Goal: Transaction & Acquisition: Purchase product/service

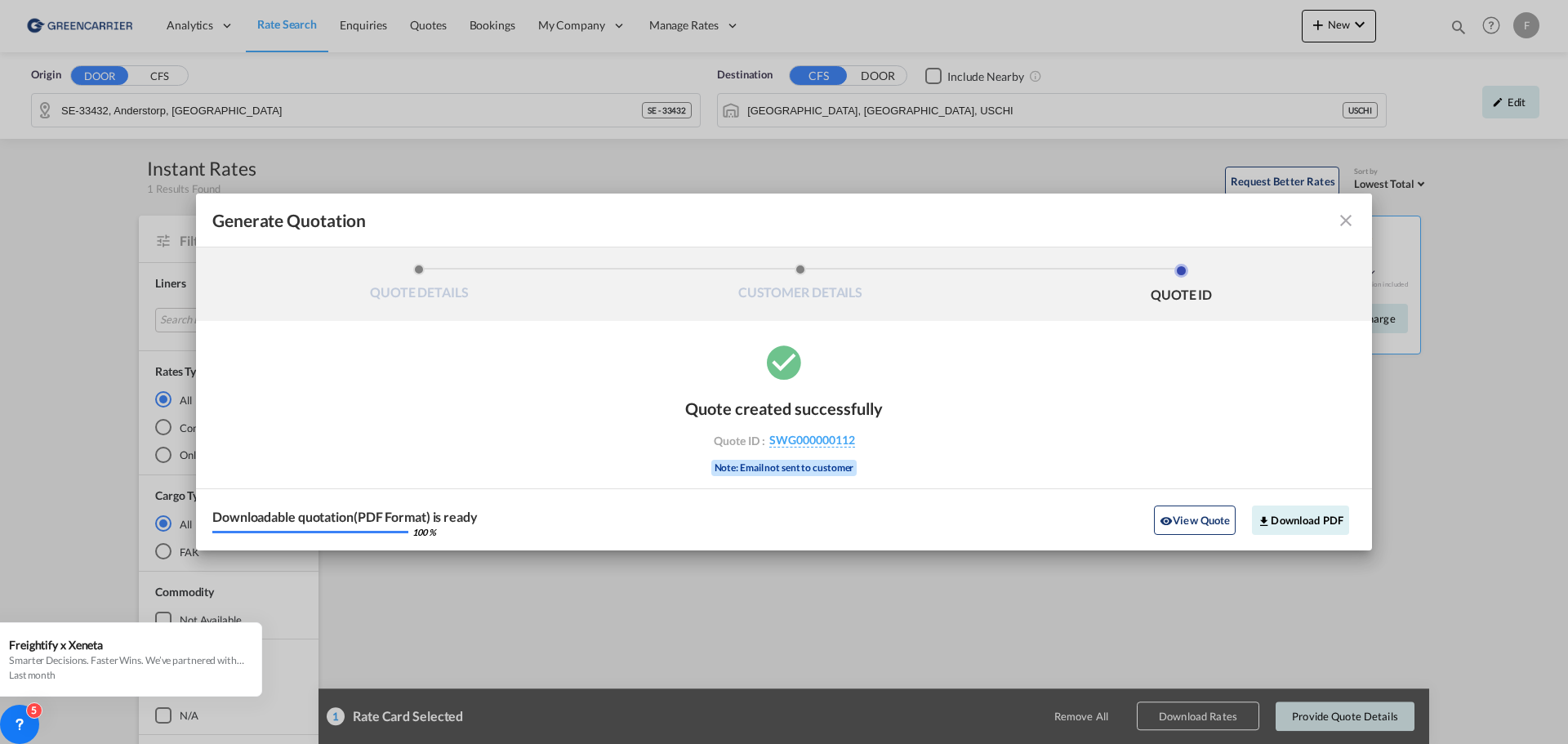
click at [1348, 219] on md-icon "icon-close fg-AAA8AD cursor m-0" at bounding box center [1346, 220] width 19 height 19
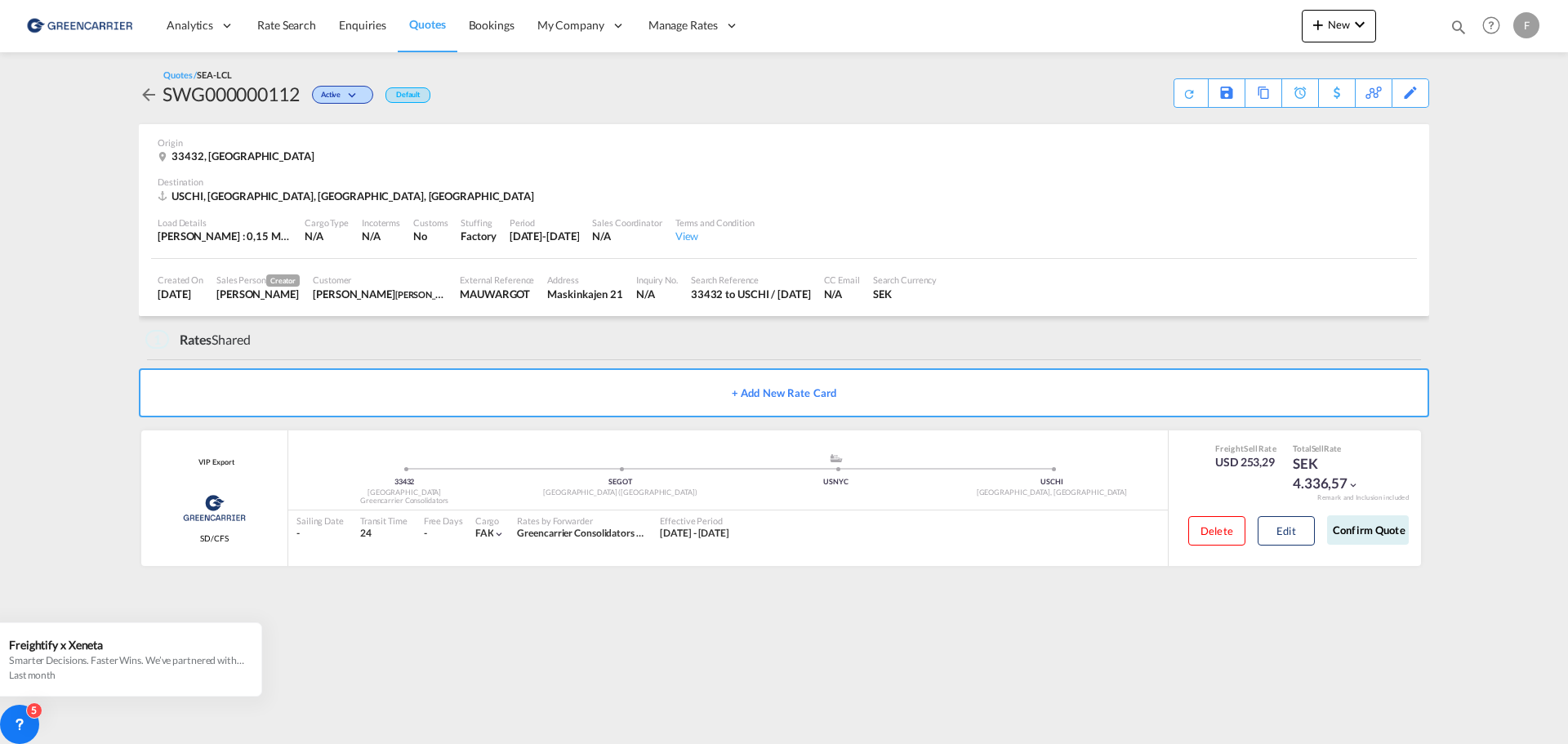
click at [432, 25] on span "Quotes" at bounding box center [427, 24] width 36 height 14
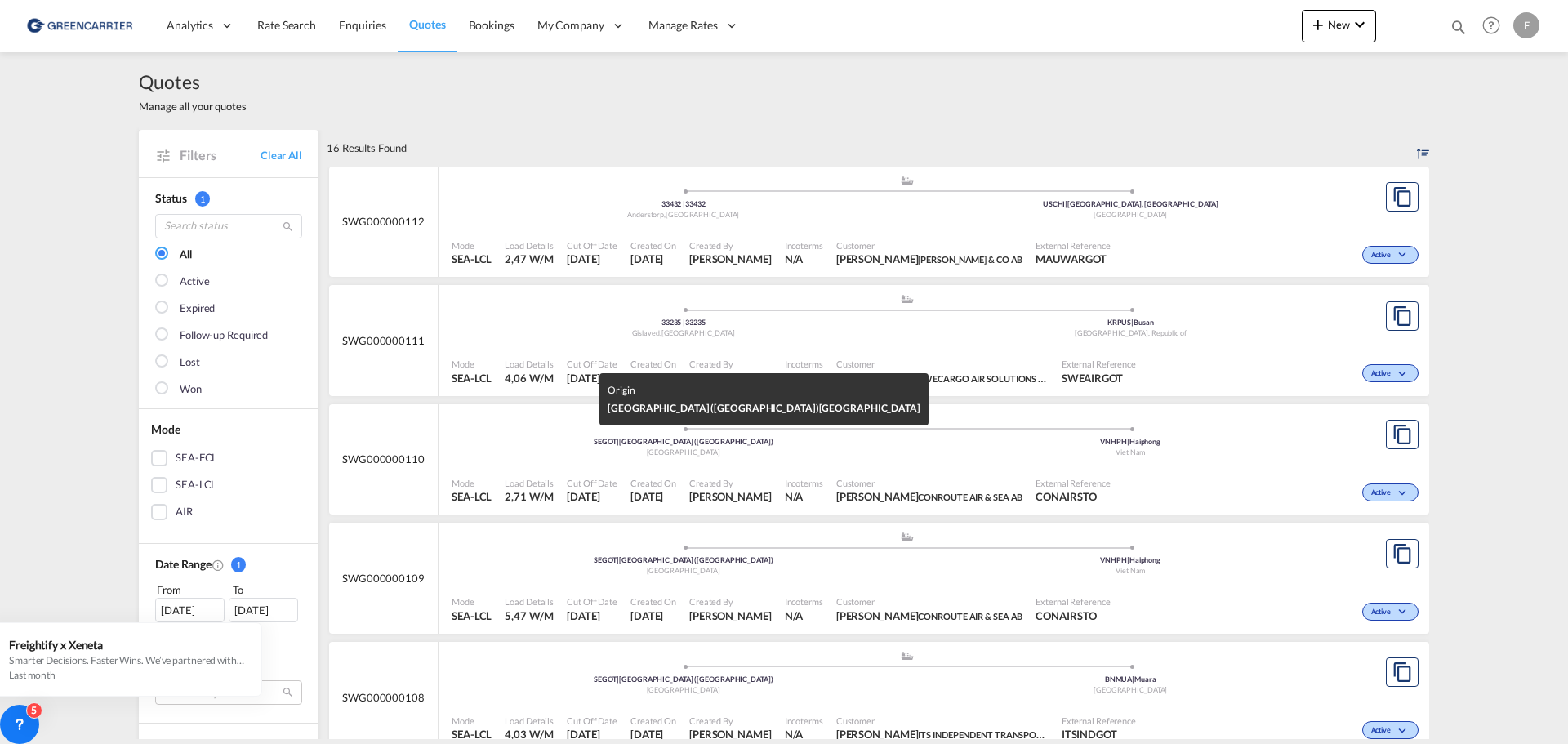
click at [842, 448] on div "[GEOGRAPHIC_DATA]" at bounding box center [684, 453] width 448 height 11
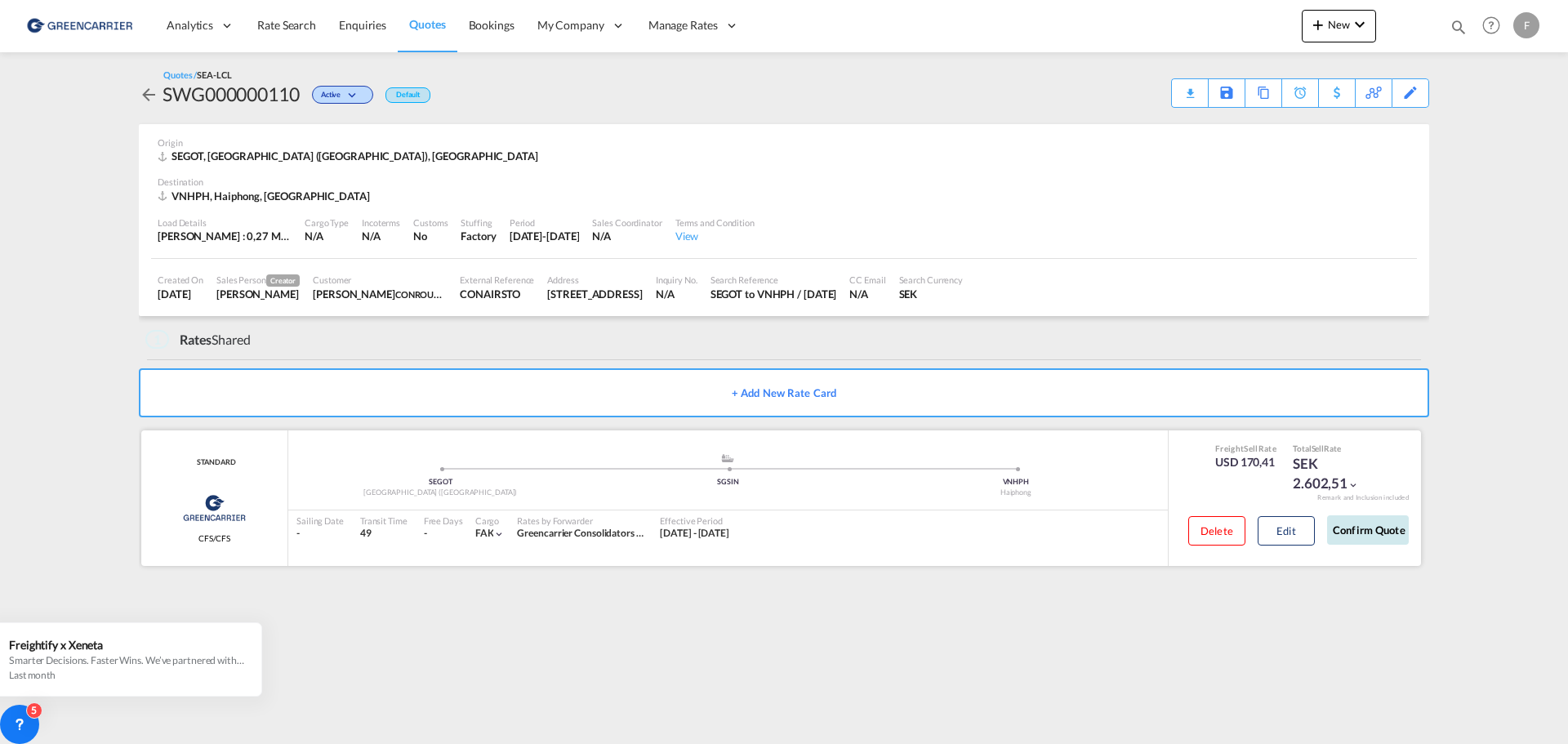
click at [1361, 538] on button "Confirm Quote" at bounding box center [1368, 529] width 82 height 30
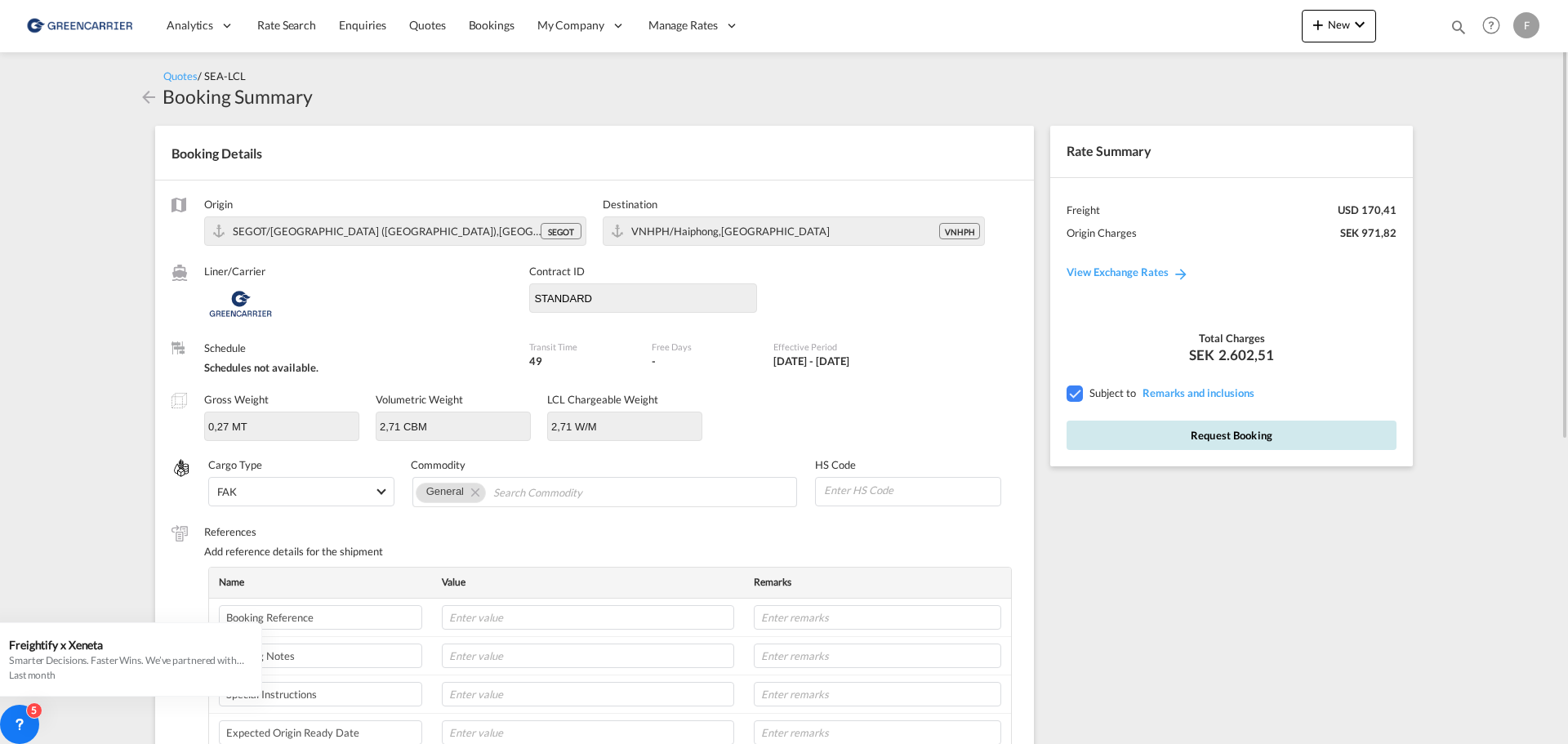
click at [1270, 439] on button "Request Booking" at bounding box center [1231, 435] width 330 height 30
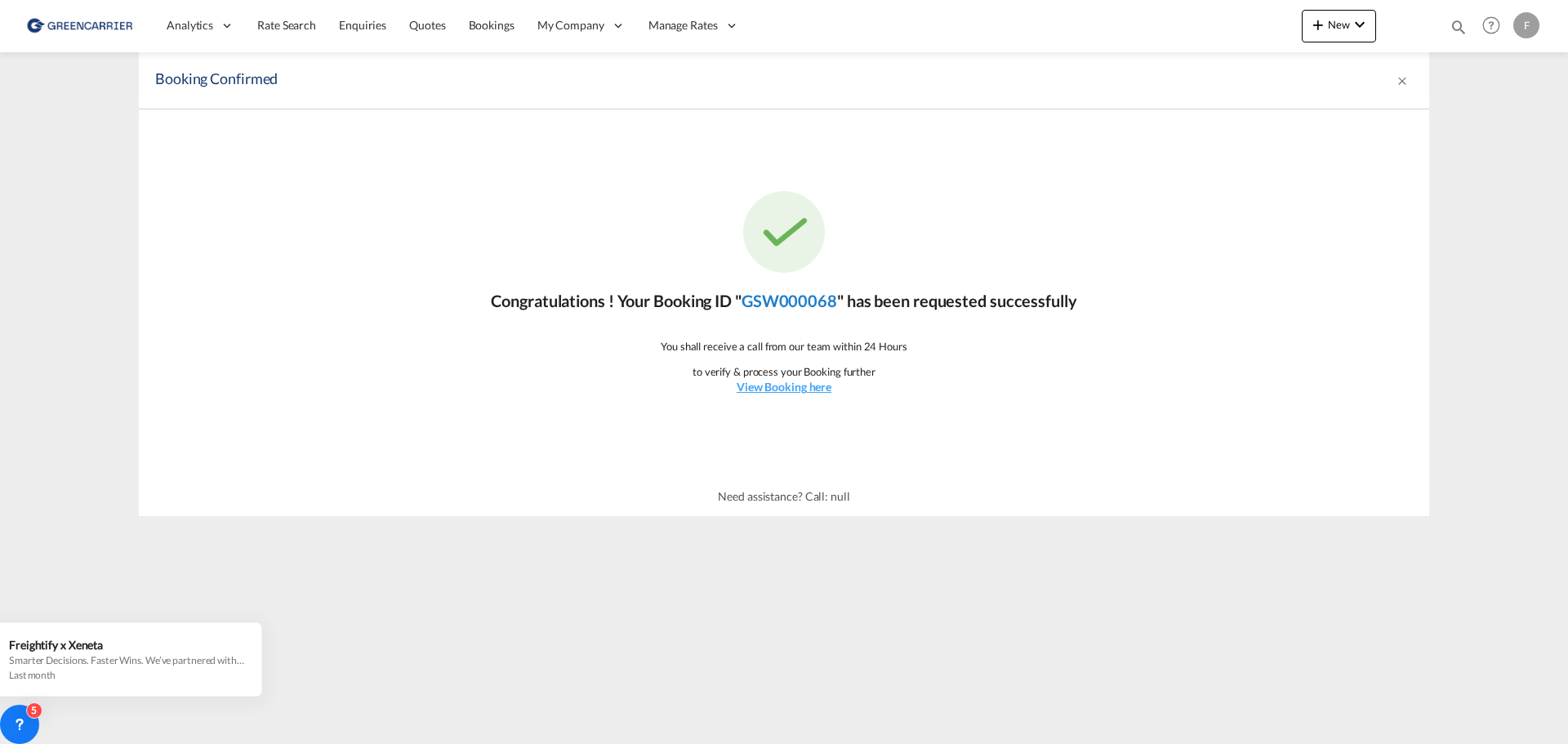
click at [787, 296] on link "GSW000068" at bounding box center [789, 300] width 95 height 19
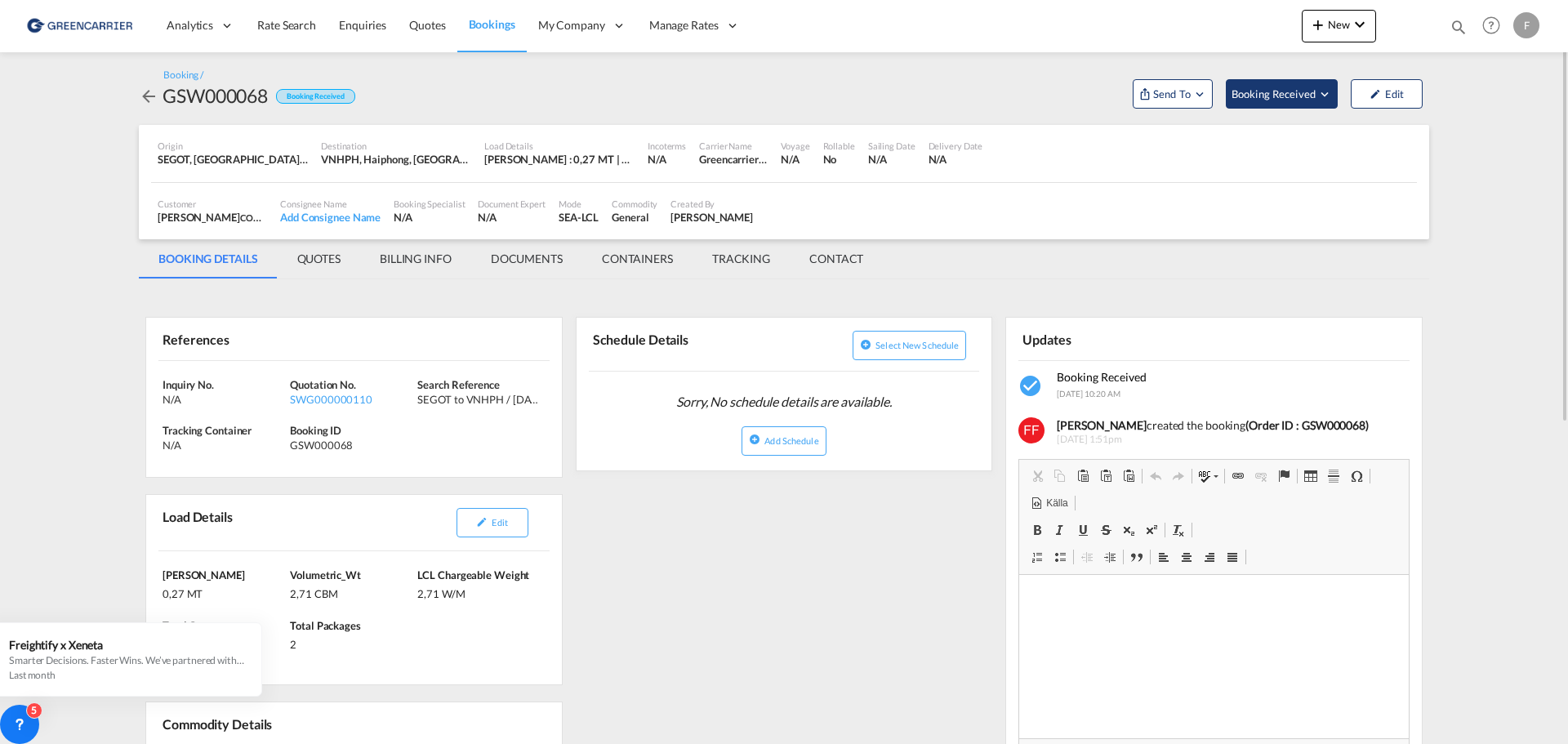
click at [1332, 97] on md-icon "Open demo menu" at bounding box center [1324, 94] width 14 height 14
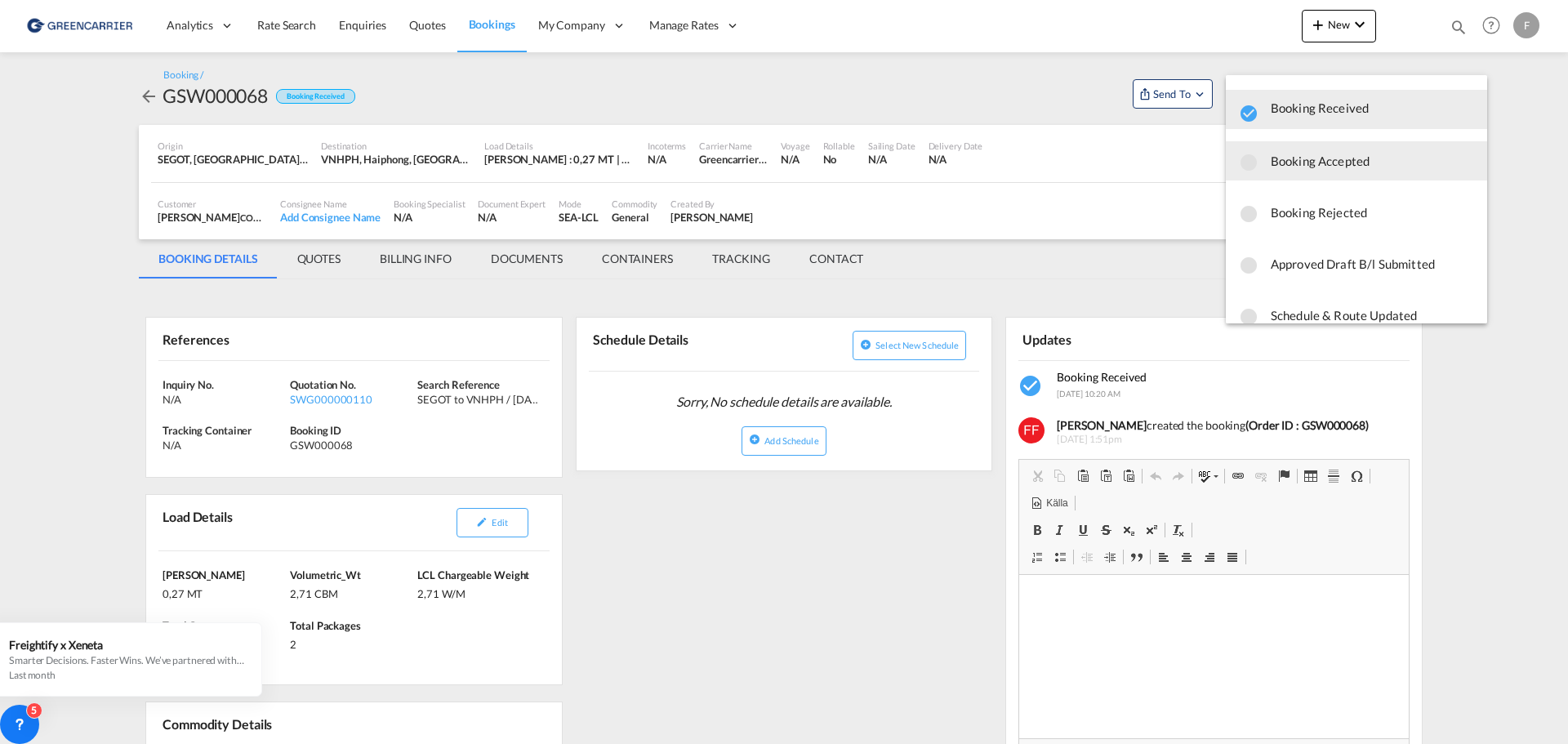
click at [1335, 162] on span "Booking Accepted" at bounding box center [1372, 160] width 203 height 30
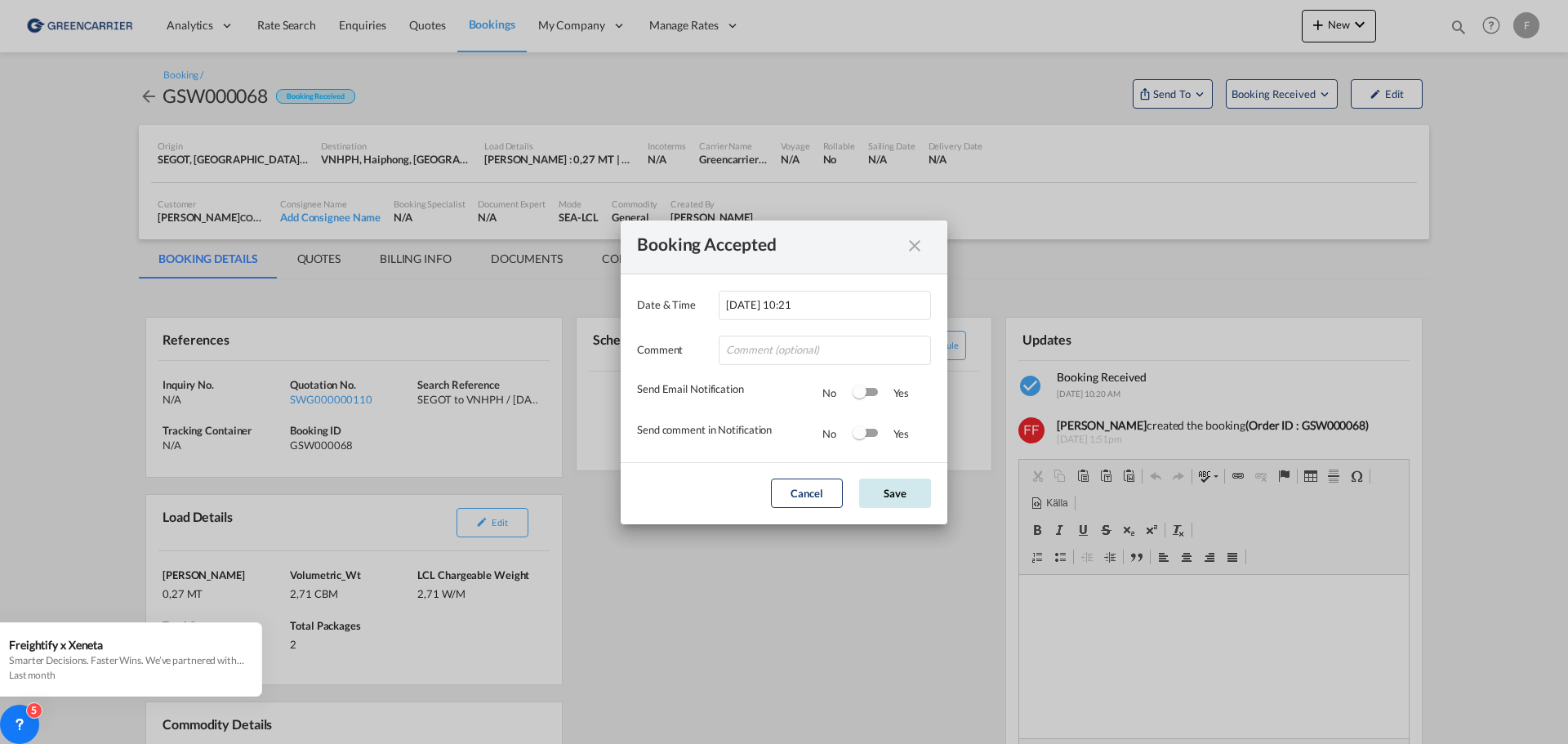
click at [907, 495] on button "Save" at bounding box center [895, 493] width 72 height 30
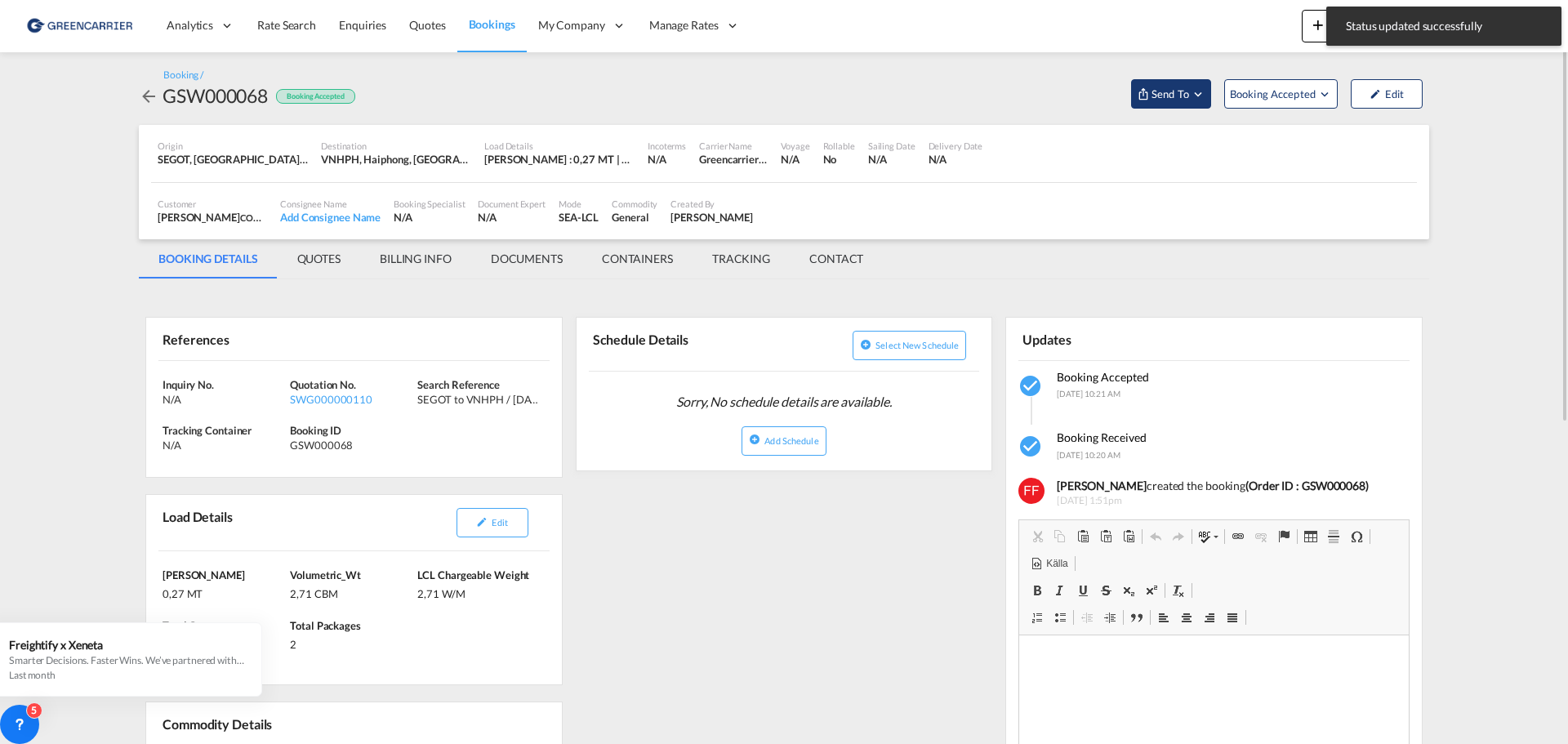
click at [1194, 93] on md-icon "Open demo menu" at bounding box center [1198, 94] width 14 height 14
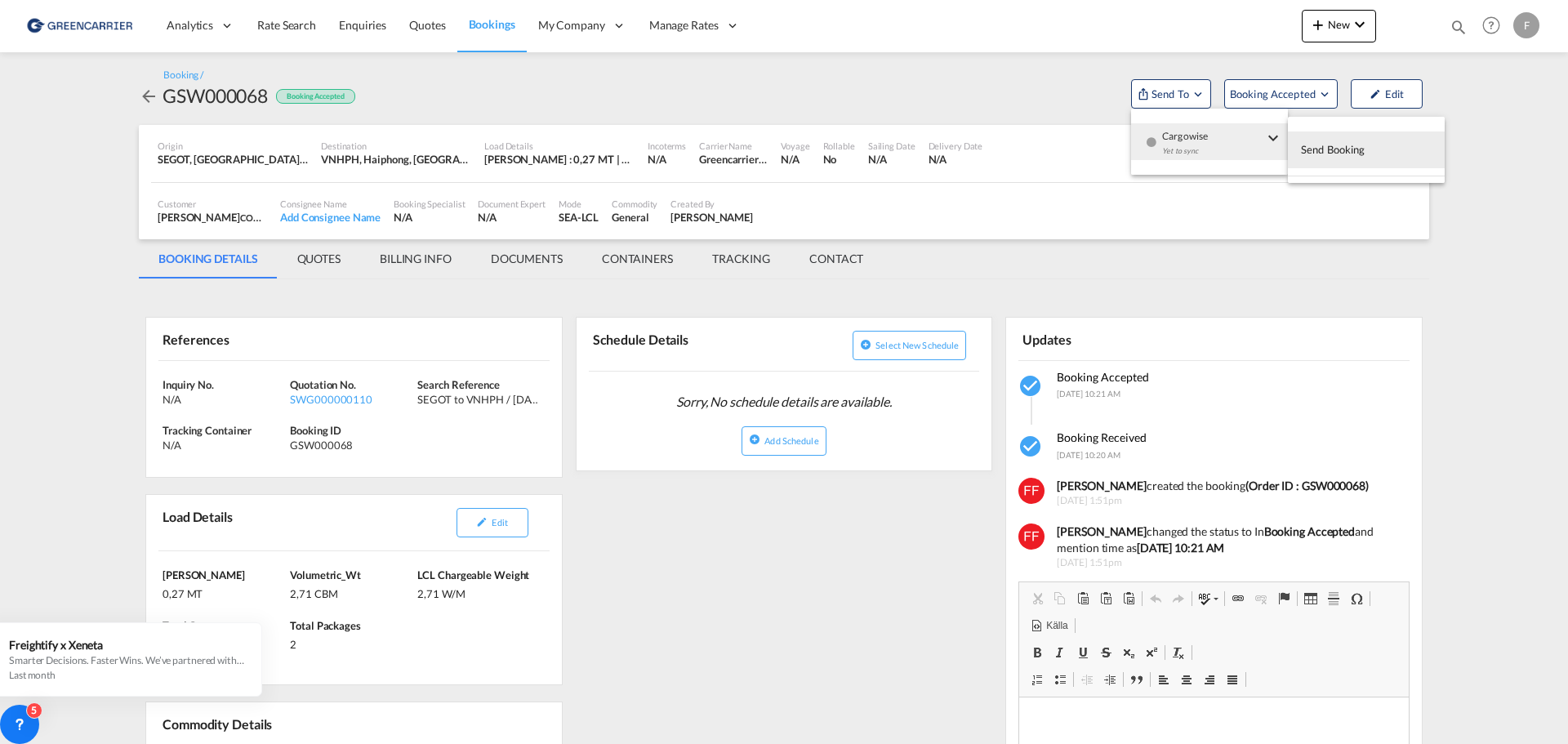
click at [1308, 144] on span "Send Booking" at bounding box center [1333, 149] width 64 height 26
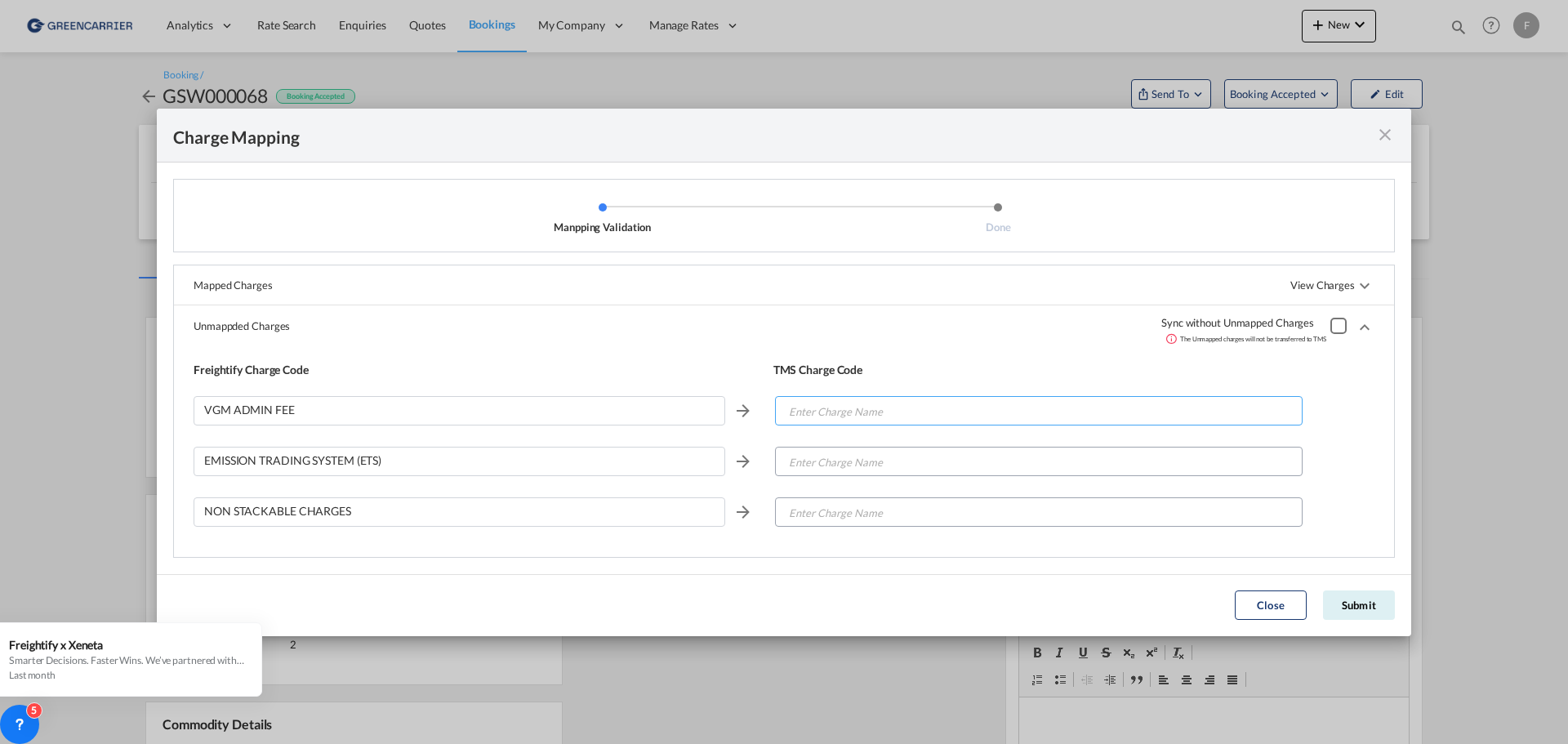
click at [873, 413] on input "Enter Charge Name" at bounding box center [1039, 411] width 526 height 30
type input "c"
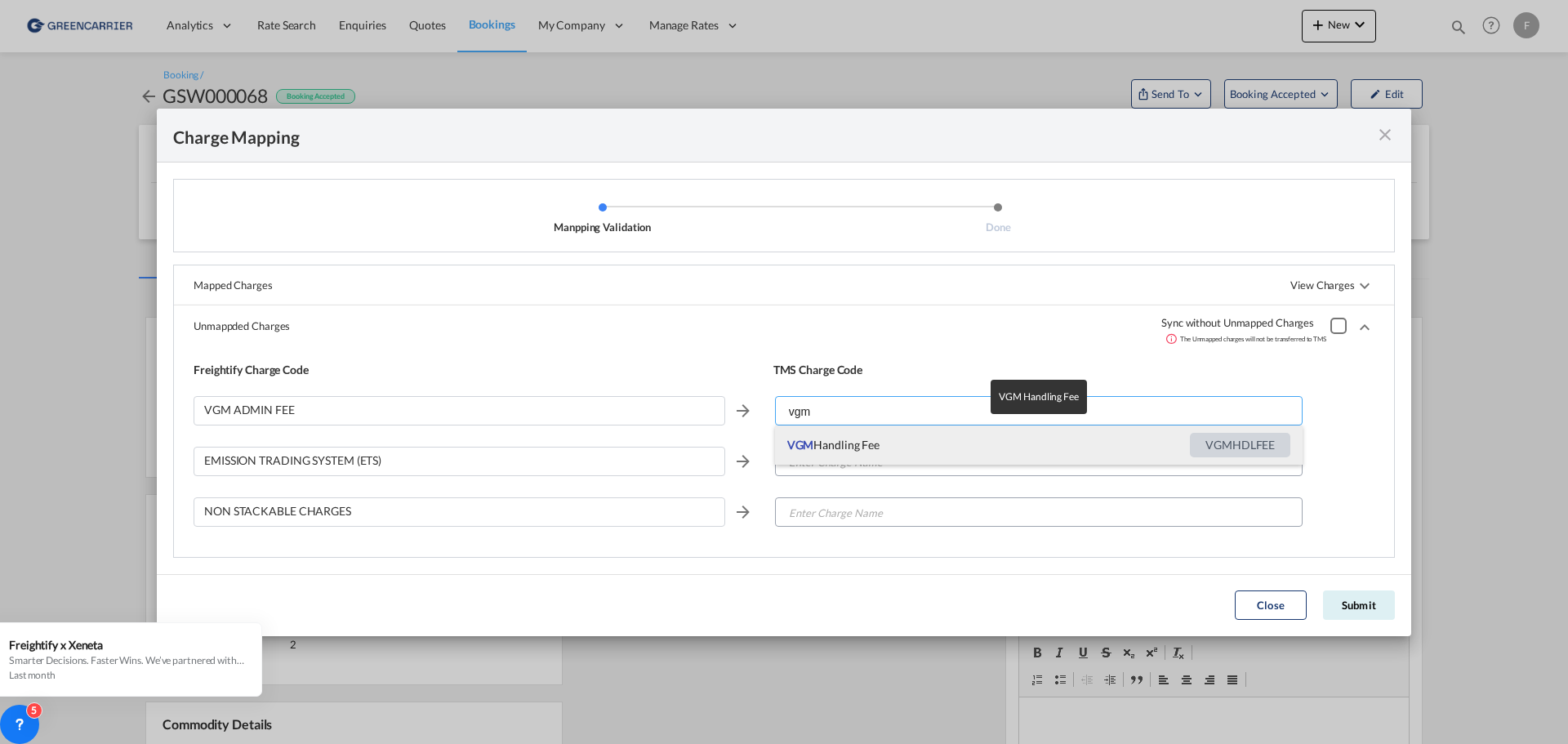
click at [844, 443] on span "VGM Handling Fee" at bounding box center [989, 445] width 403 height 39
type input "VGM Handling Fee"
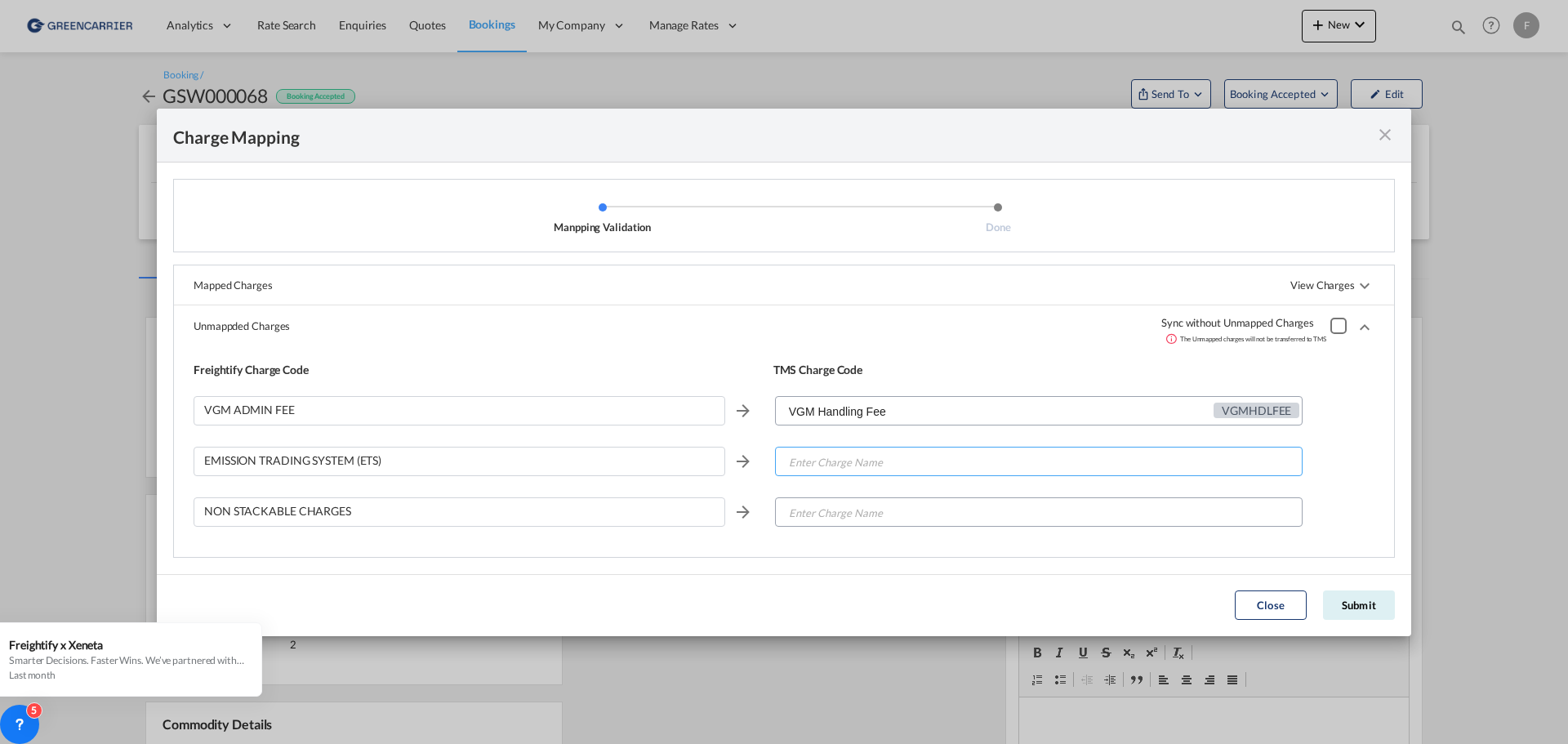
click at [838, 464] on input "Enter Charge Name" at bounding box center [1039, 462] width 526 height 30
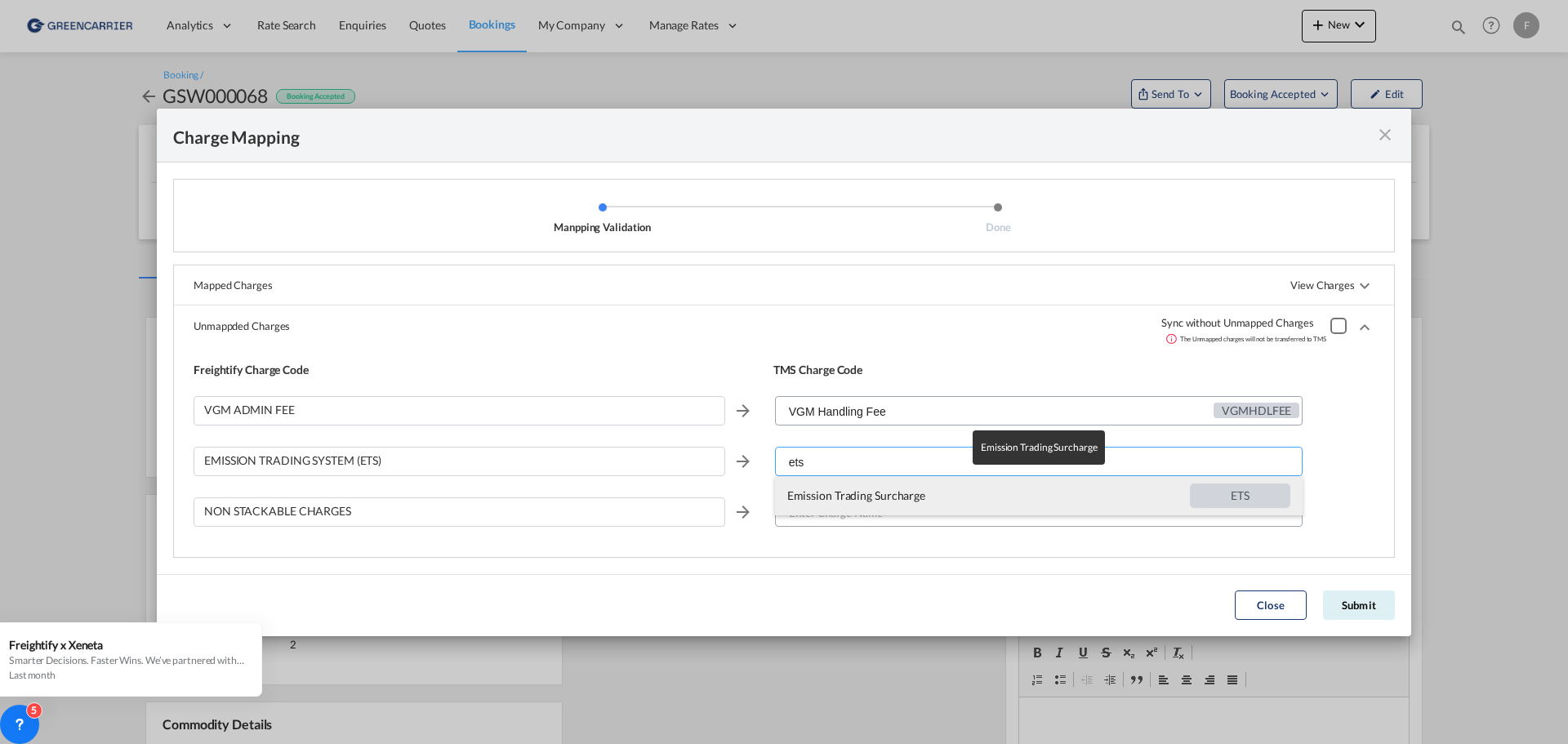
click at [853, 491] on span "Emission Trading Surcharge" at bounding box center [989, 496] width 403 height 39
type input "Emission Trading Surcharge"
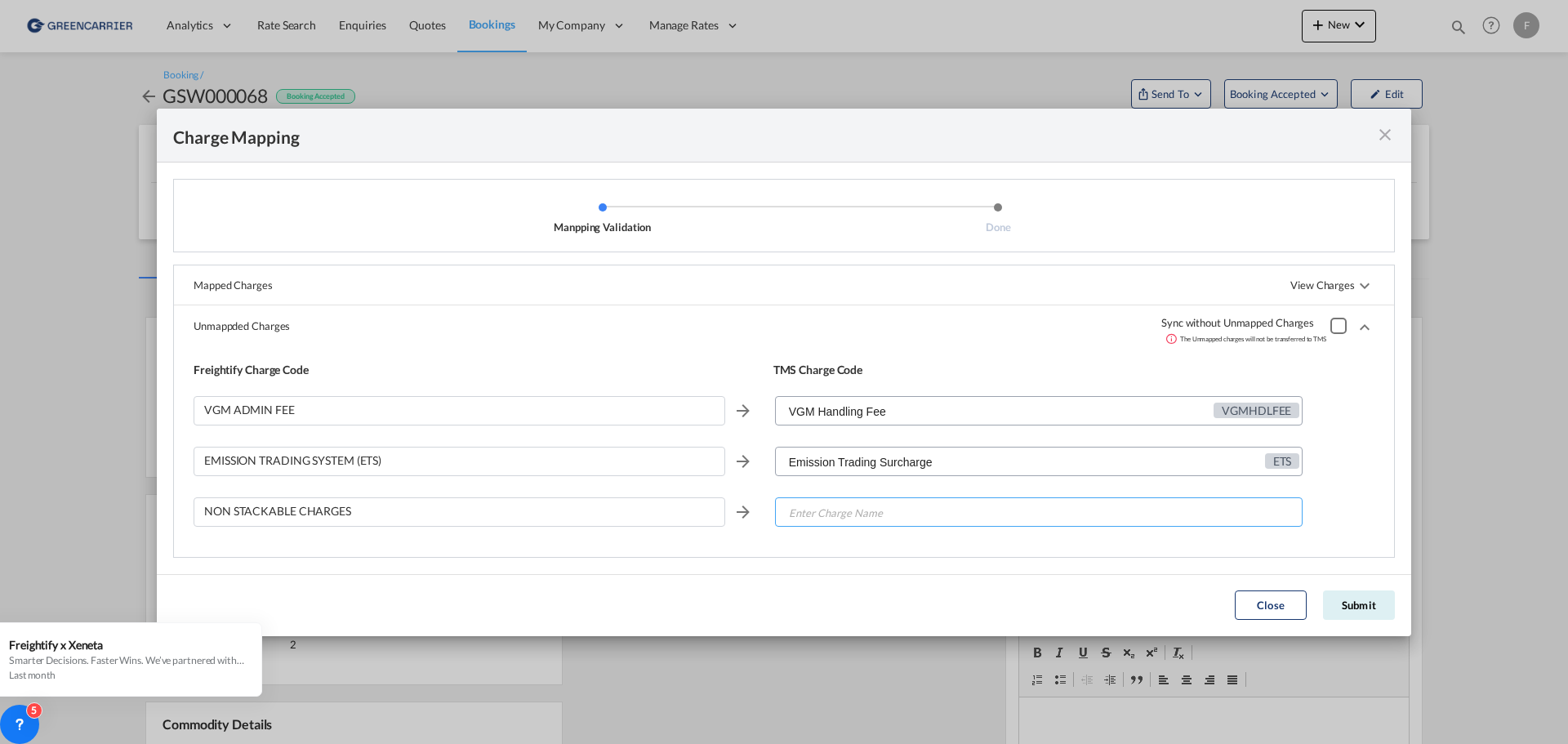
click at [849, 514] on input "Enter Charge Name" at bounding box center [1039, 513] width 526 height 30
type input "n"
drag, startPoint x: 859, startPoint y: 515, endPoint x: 572, endPoint y: 457, distance: 292.8
click at [572, 457] on md-expansion-panel-content "Freightify Charge Code TMS Charge Code VGM ADMIN FEE VGM Handling Fee VGMHDLFEE…" at bounding box center [784, 452] width 1220 height 210
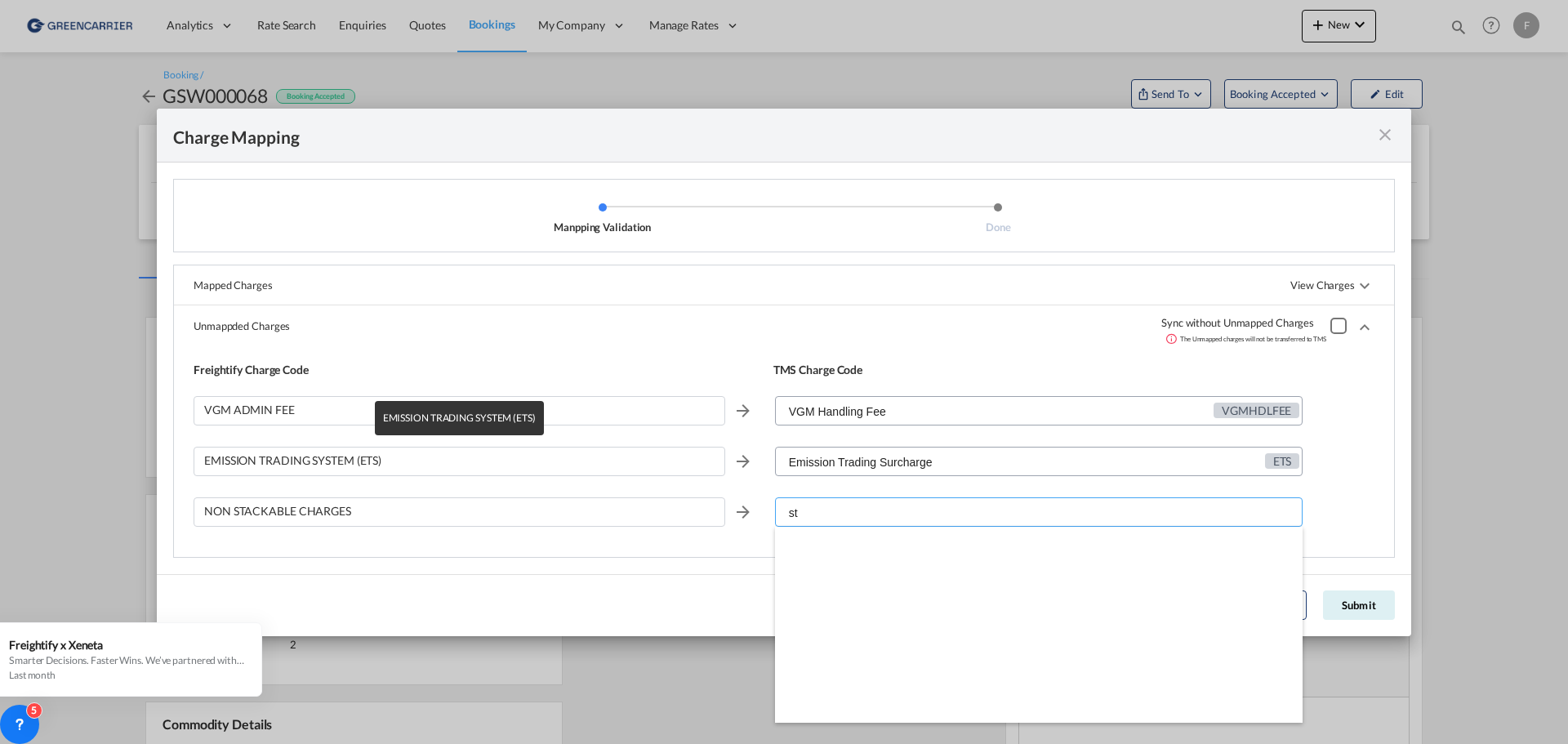
type input "s"
type input "n"
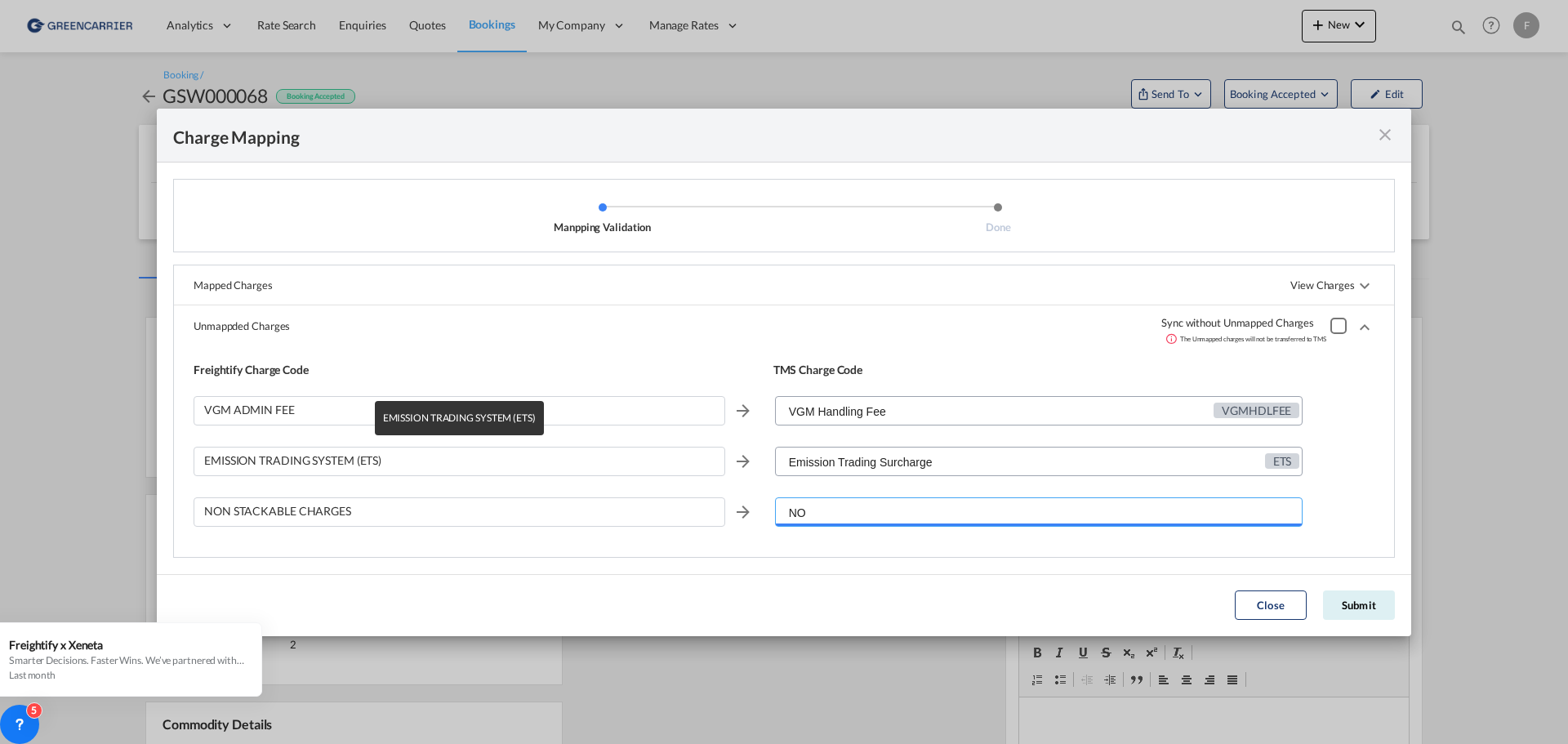
type input "N"
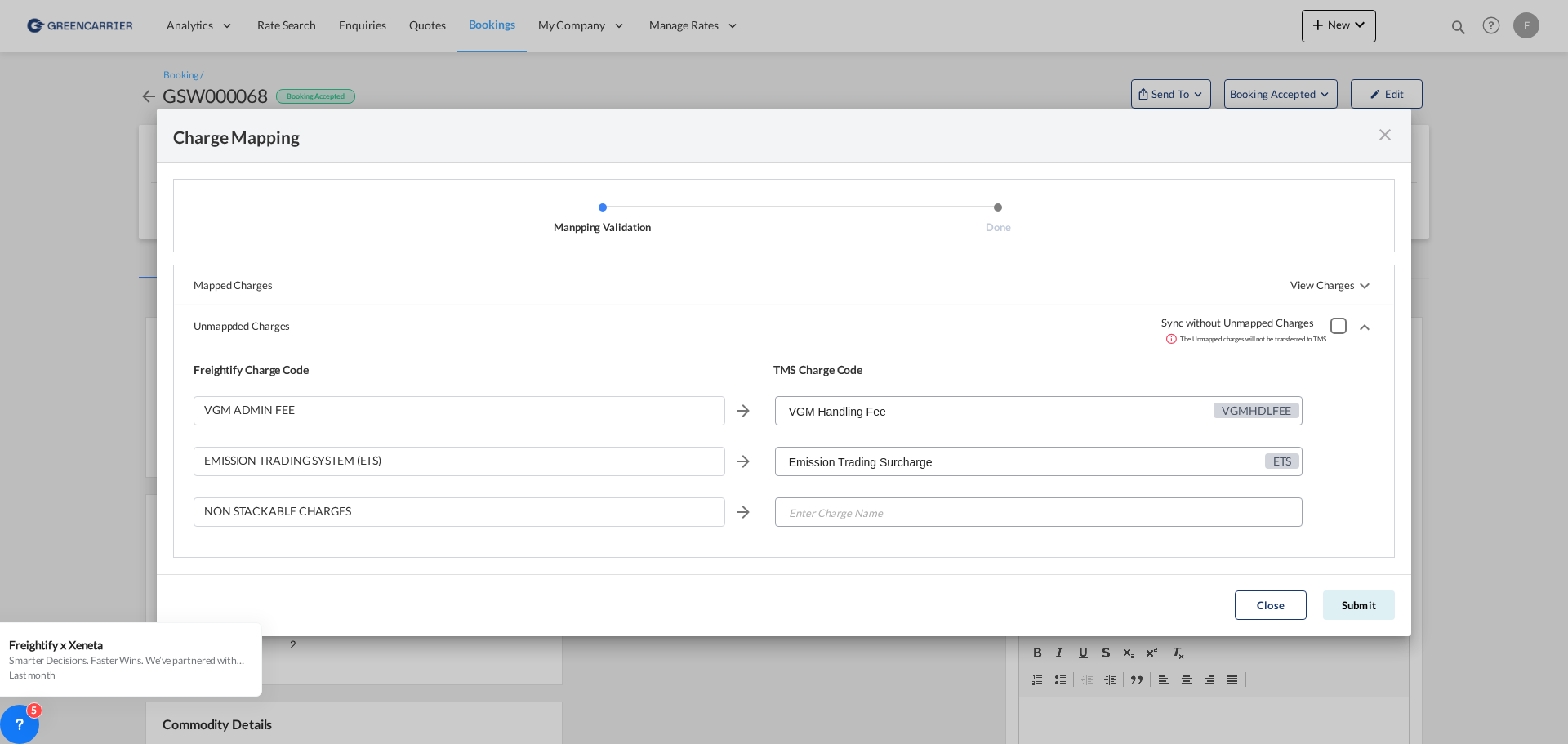
click at [1336, 324] on div "Manpping ValidationDone ..." at bounding box center [1338, 325] width 16 height 16
click at [1144, 509] on input "Enter Charge Name" at bounding box center [1039, 513] width 526 height 30
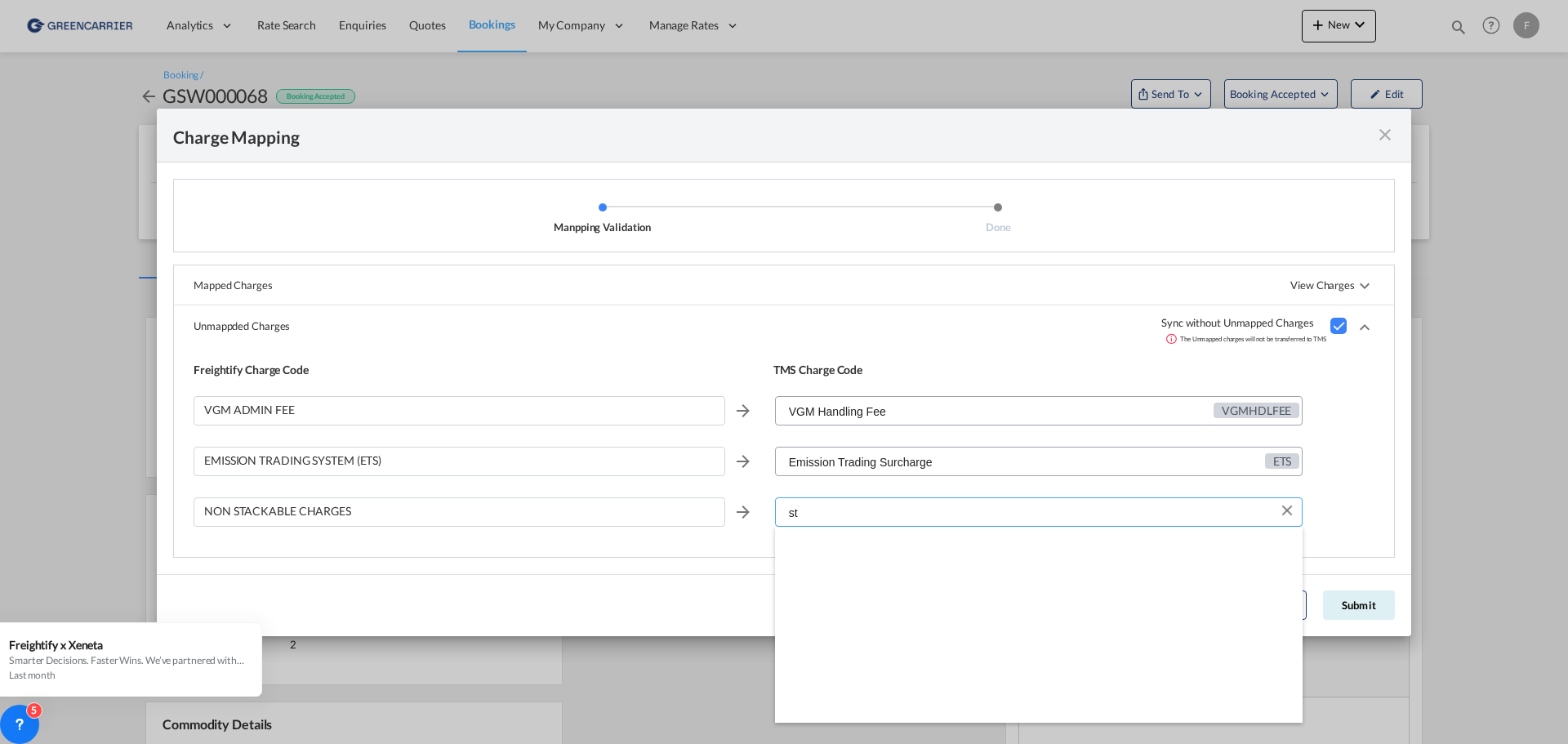
type input "s"
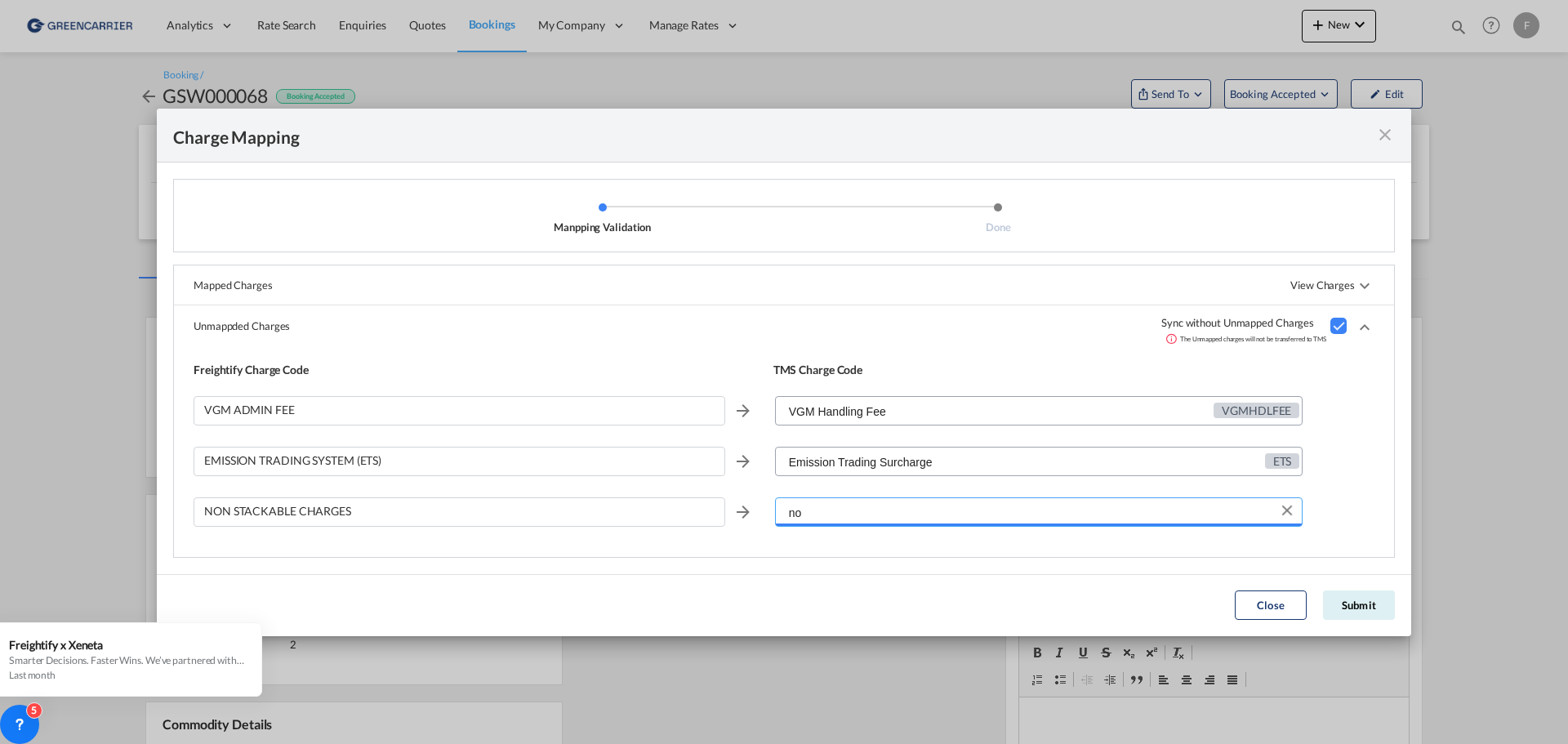
type input "n"
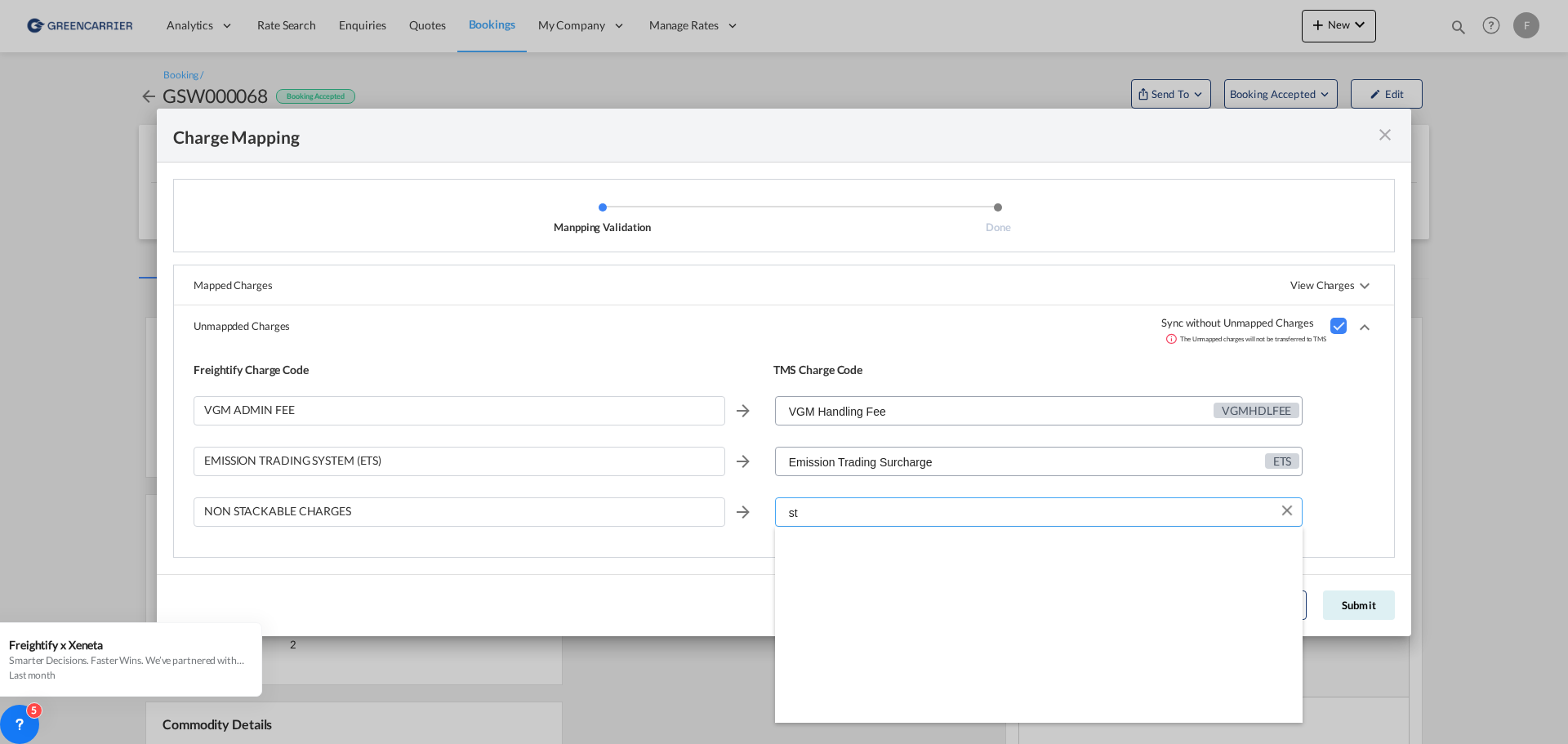
type input "s"
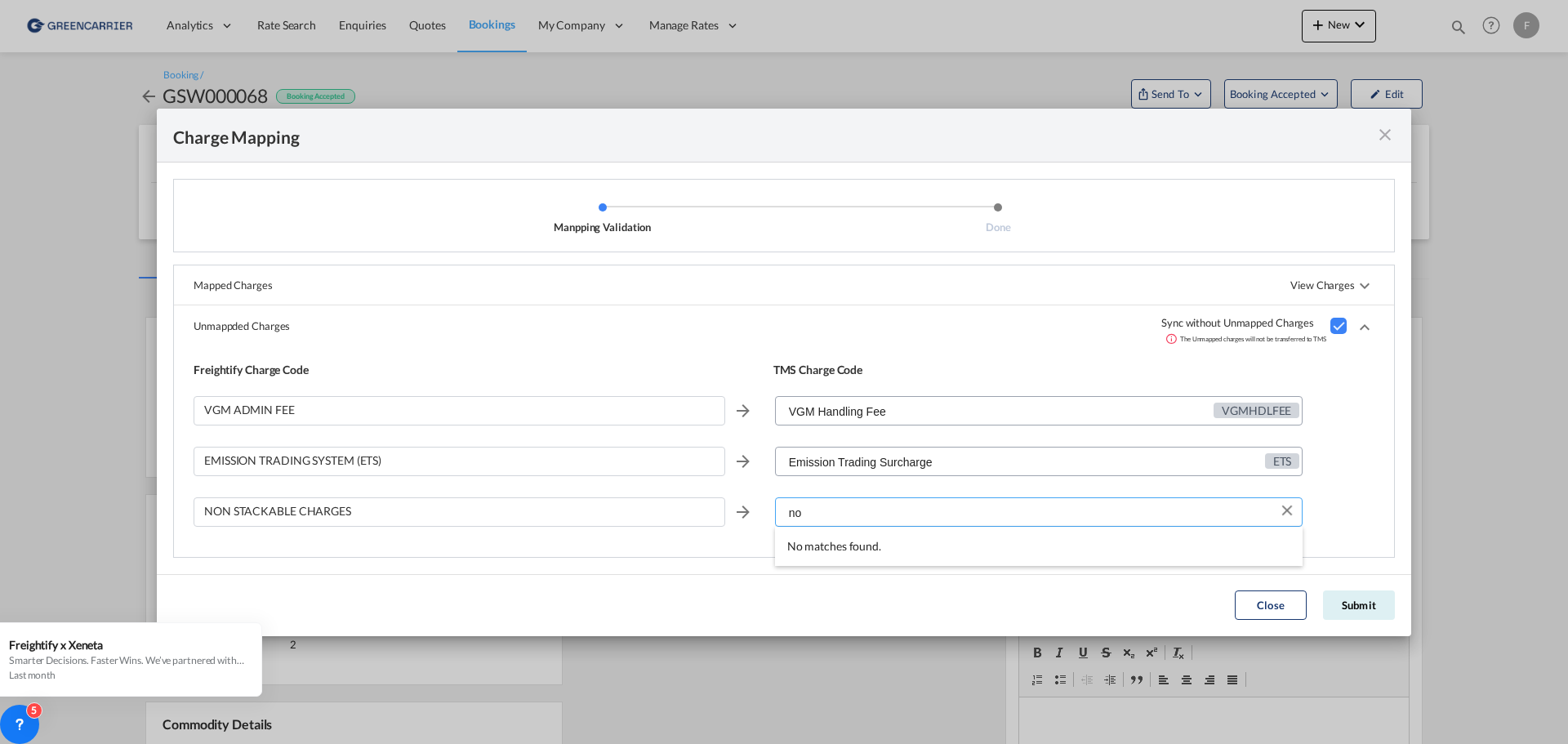
type input "n"
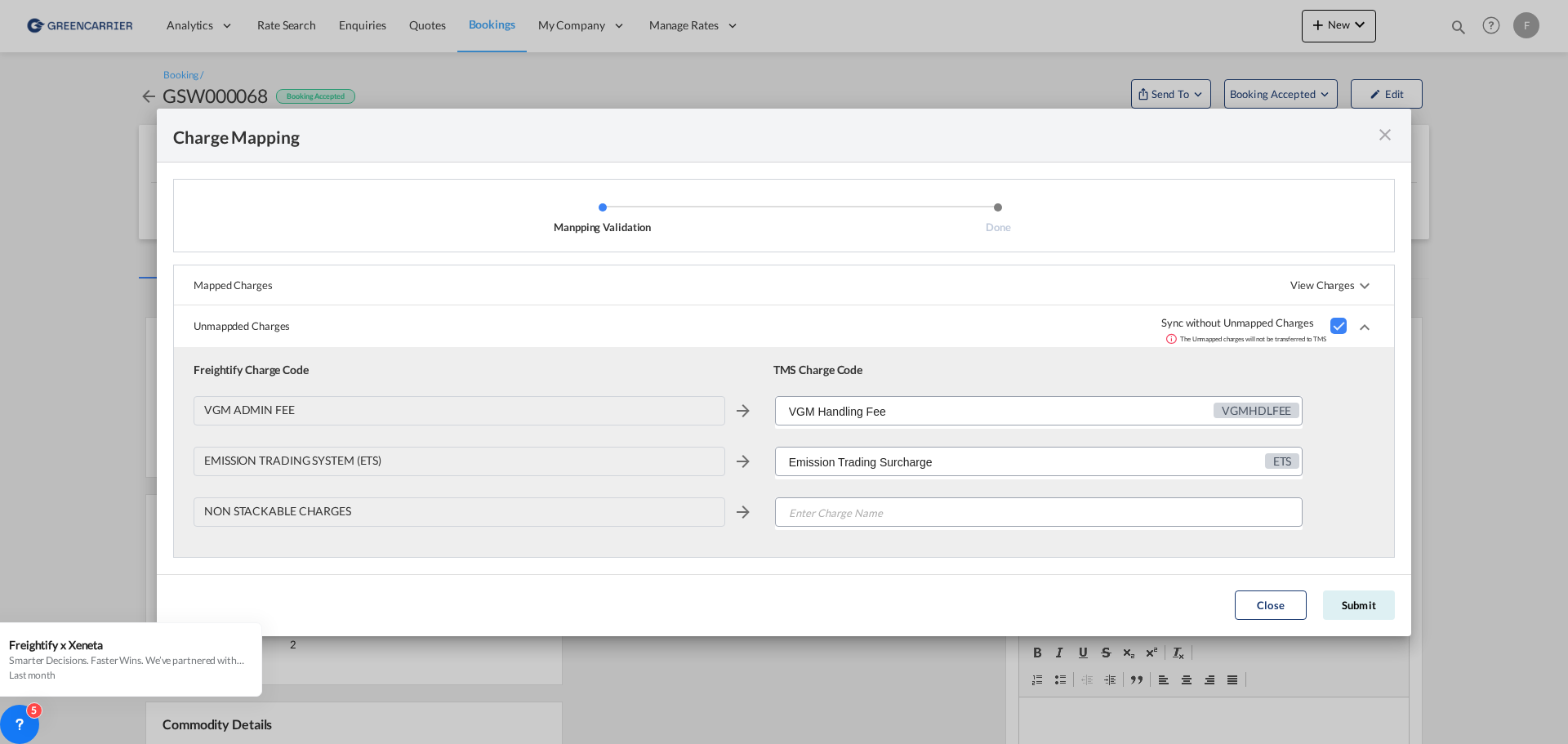
click at [1359, 512] on div "NON STACKABLE CHARGES" at bounding box center [784, 519] width 1181 height 51
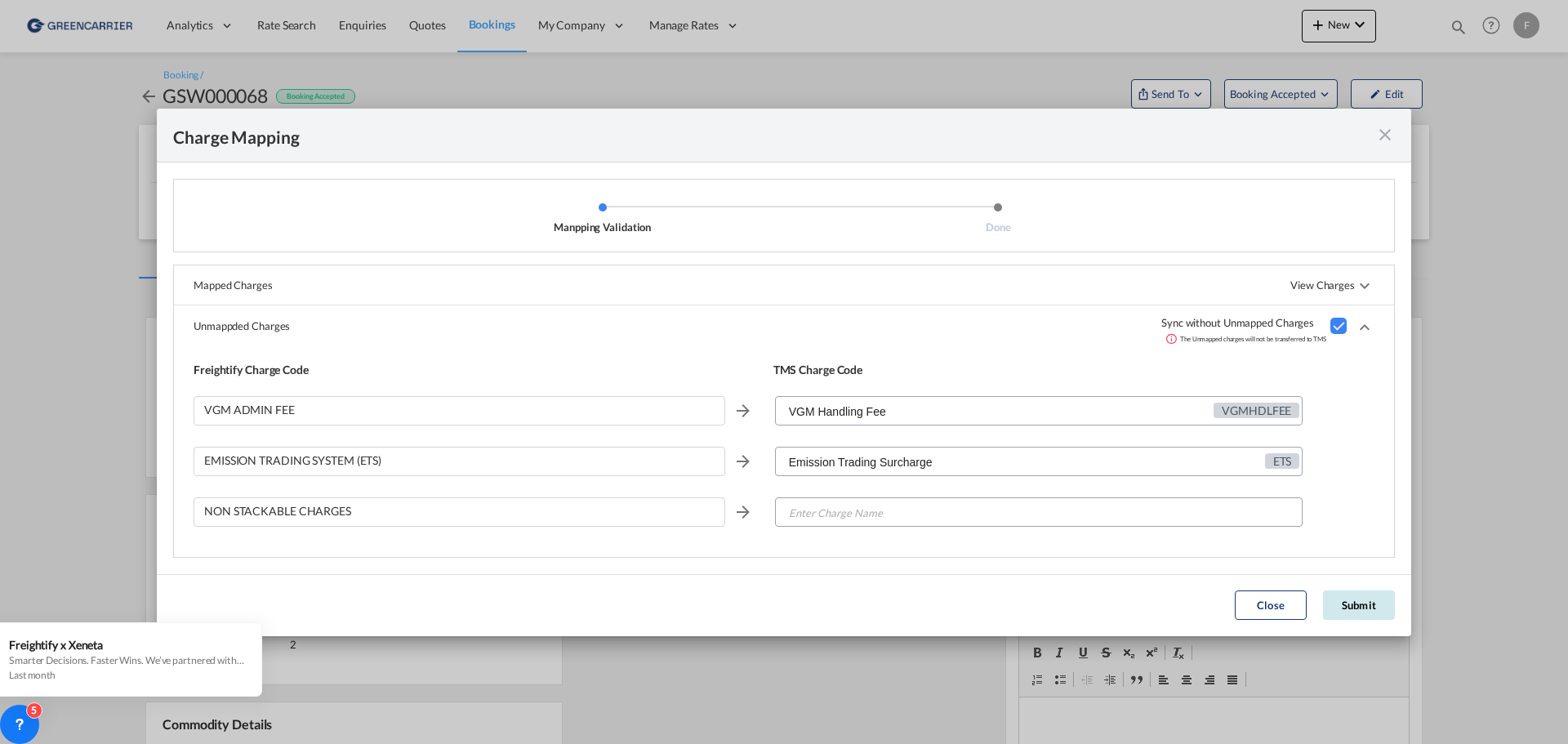
click at [1359, 601] on button "Submit" at bounding box center [1359, 605] width 72 height 30
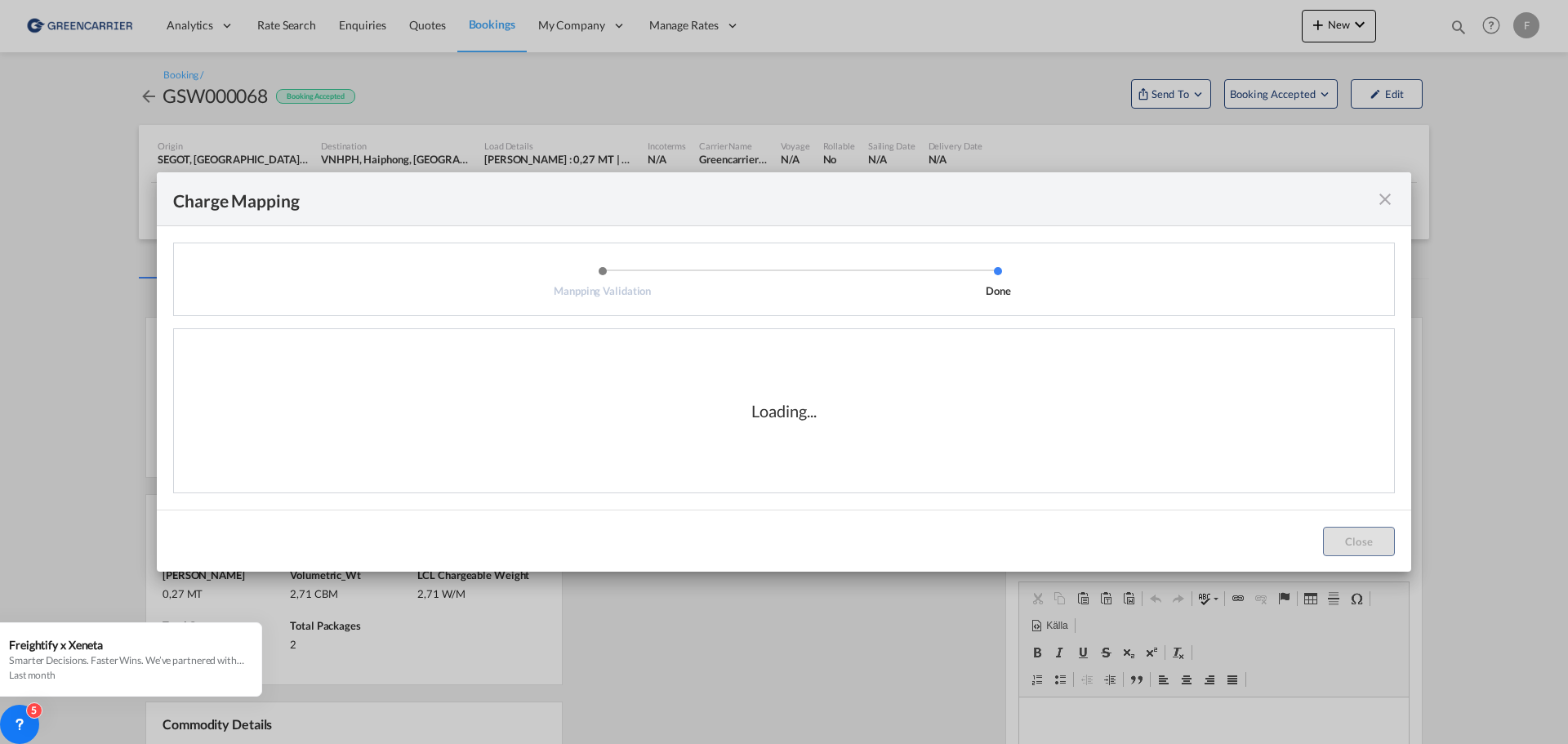
click at [1190, 374] on div "Loading..." at bounding box center [784, 410] width 1220 height 163
drag, startPoint x: 892, startPoint y: 209, endPoint x: 887, endPoint y: 153, distance: 56.2
click at [887, 149] on div "Charge Mapping Manpping Validation Done Mapped Charges View Charges Mapped Char…" at bounding box center [784, 372] width 1568 height 744
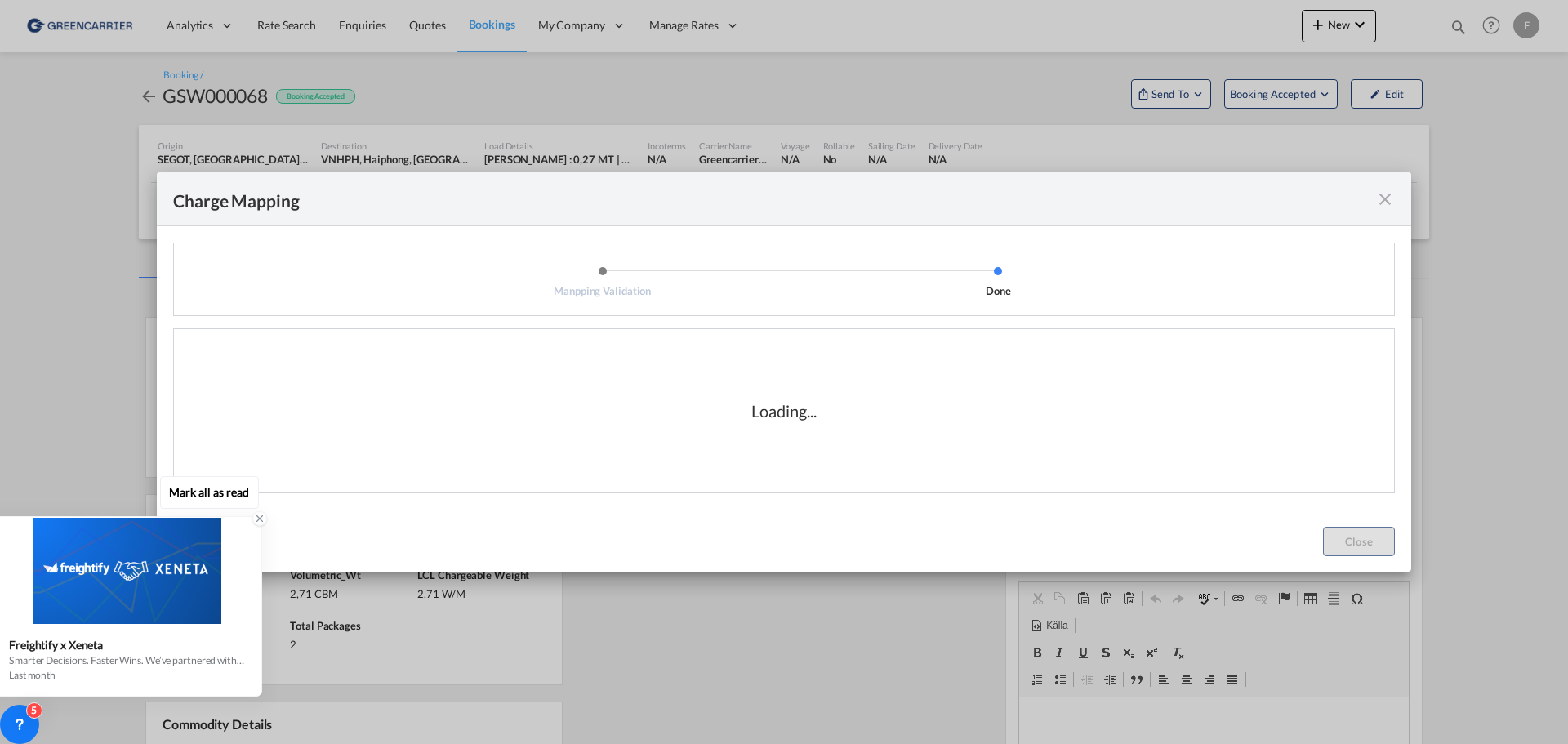
click at [258, 515] on icon at bounding box center [260, 519] width 12 height 12
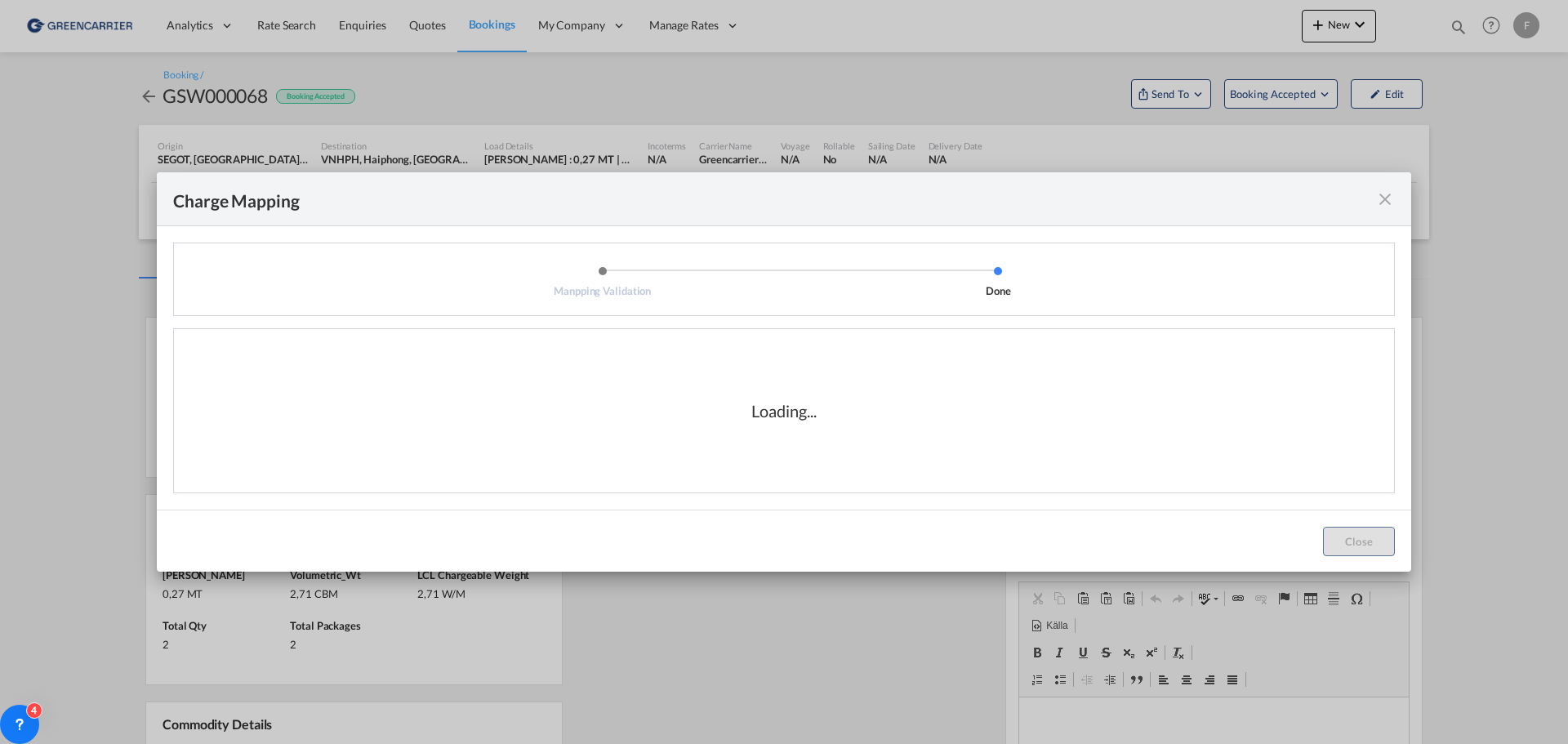
click at [743, 475] on div "Loading..." at bounding box center [784, 410] width 1220 height 163
click at [944, 408] on div "Loading..." at bounding box center [784, 410] width 1220 height 163
click at [1094, 248] on div "Manpping Validation Done" at bounding box center [784, 279] width 1222 height 73
click at [1384, 197] on md-icon "icon-close fg-AAA8AD cursor" at bounding box center [1385, 198] width 19 height 19
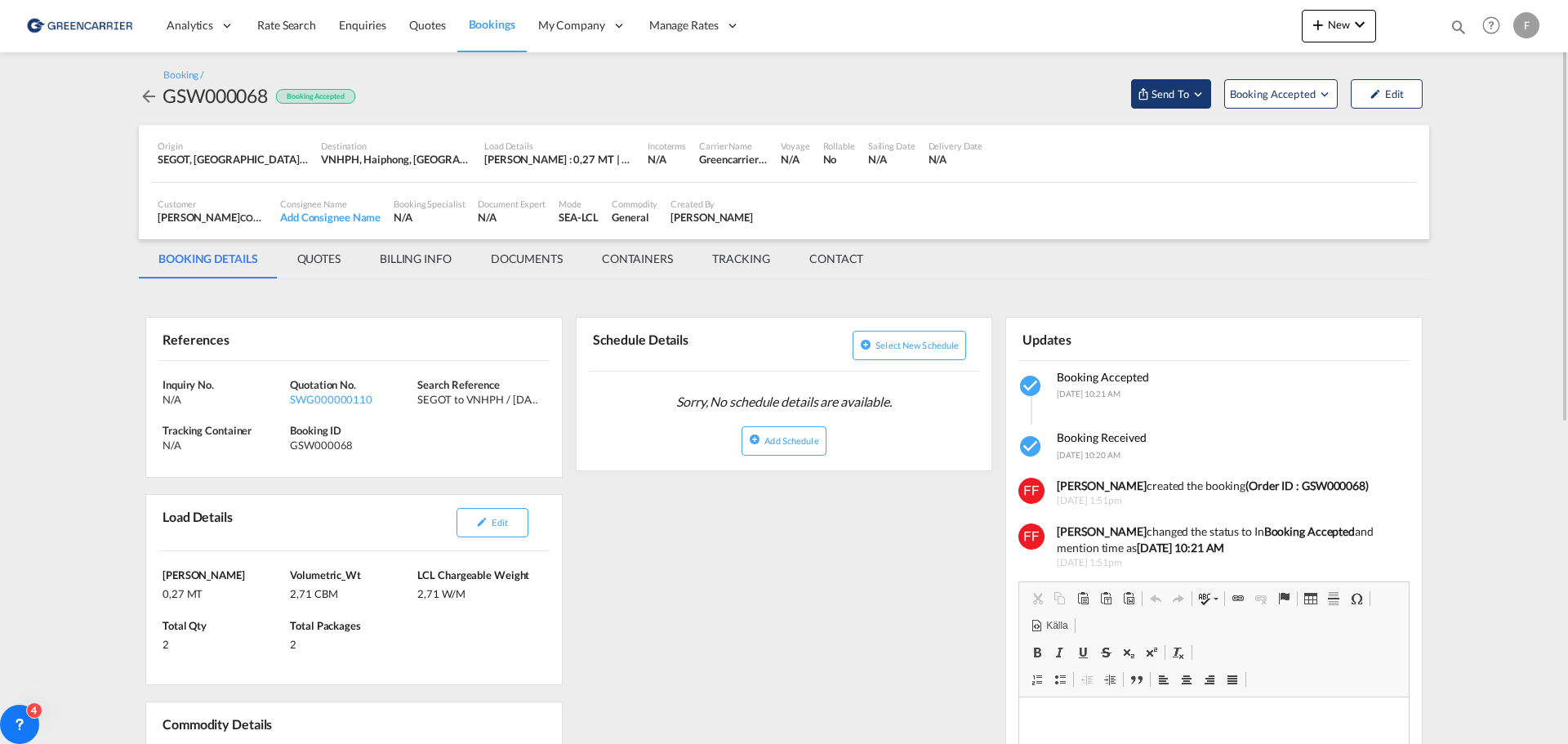
click at [1188, 96] on span "Send To" at bounding box center [1170, 94] width 41 height 16
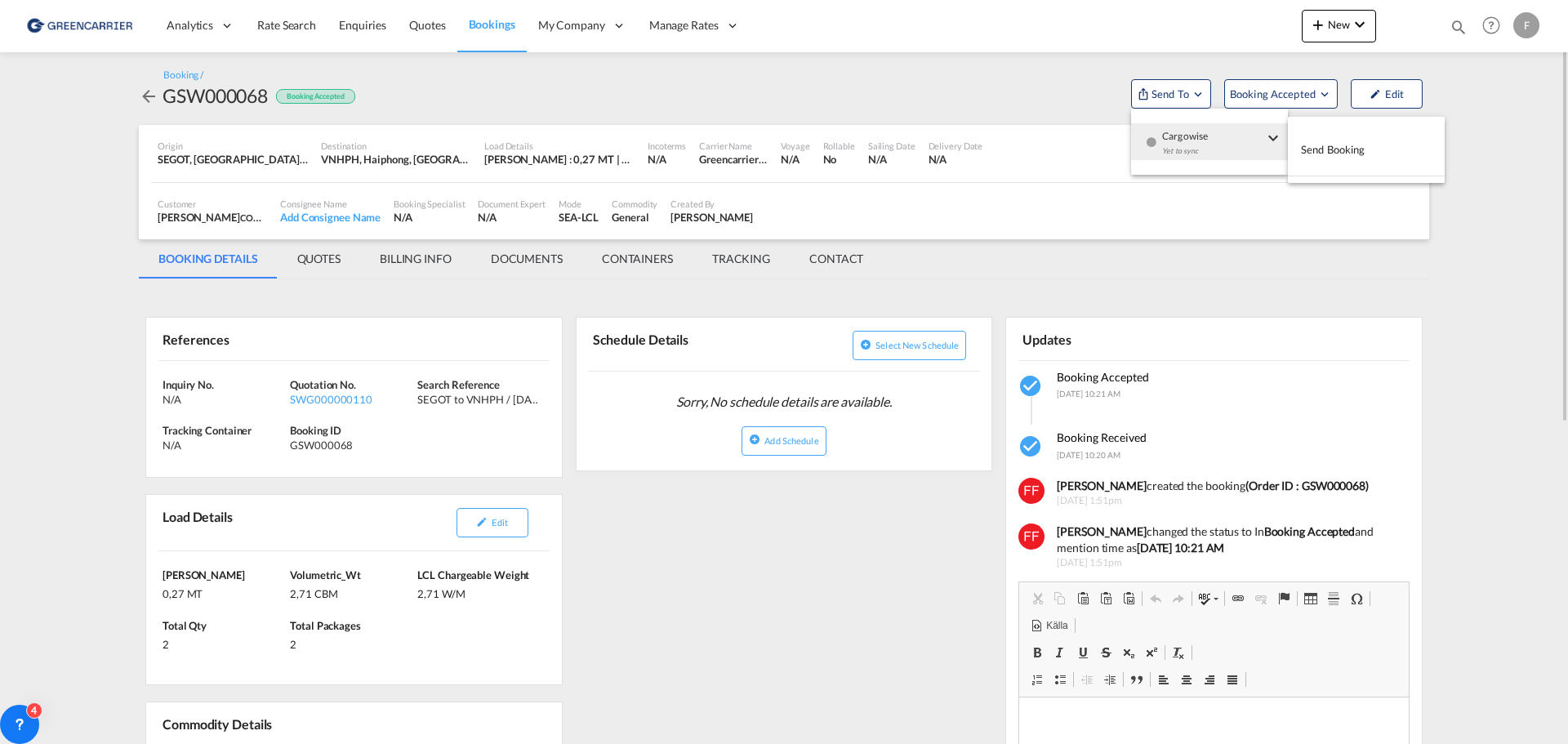
click at [818, 513] on md-backdrop at bounding box center [784, 372] width 1568 height 744
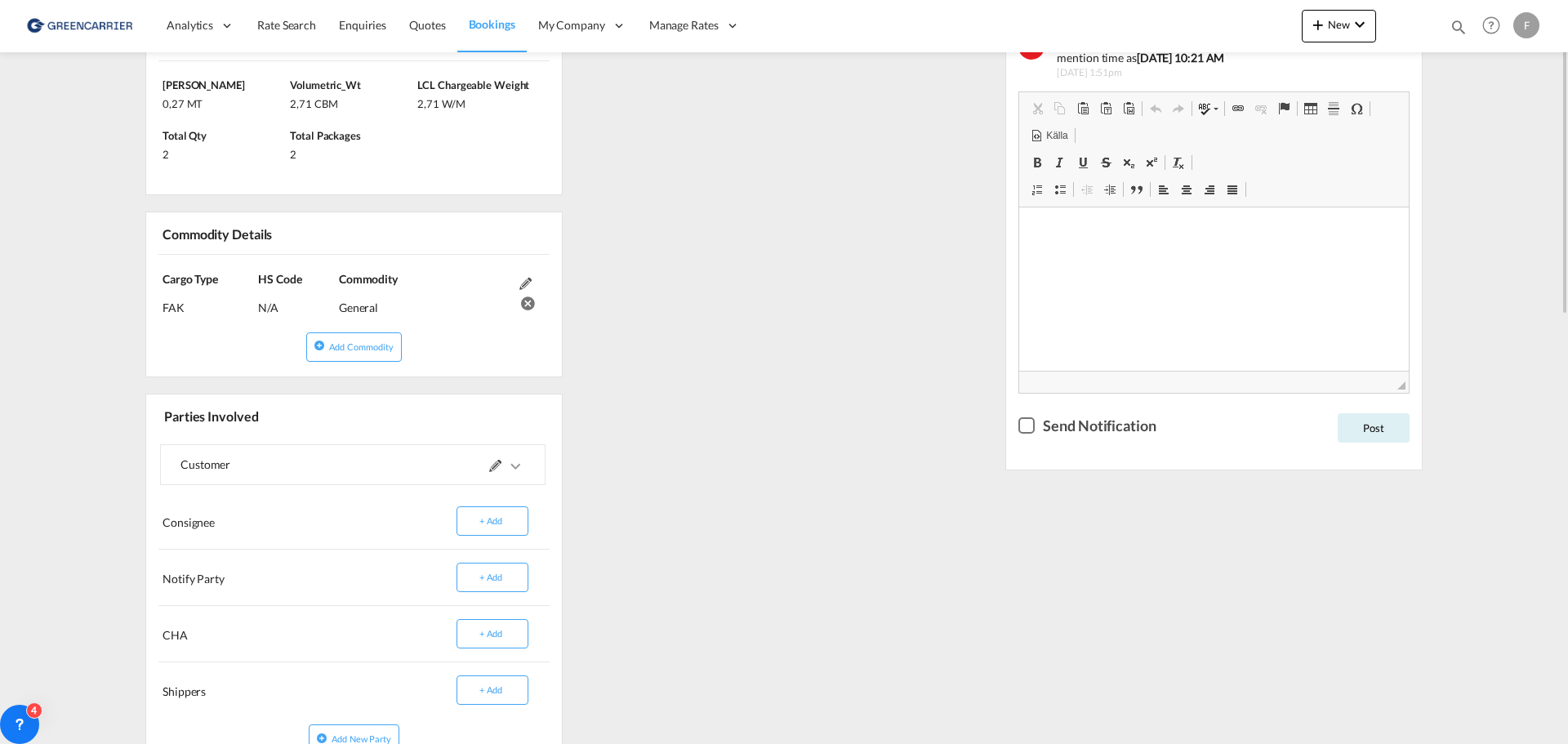
scroll to position [163, 0]
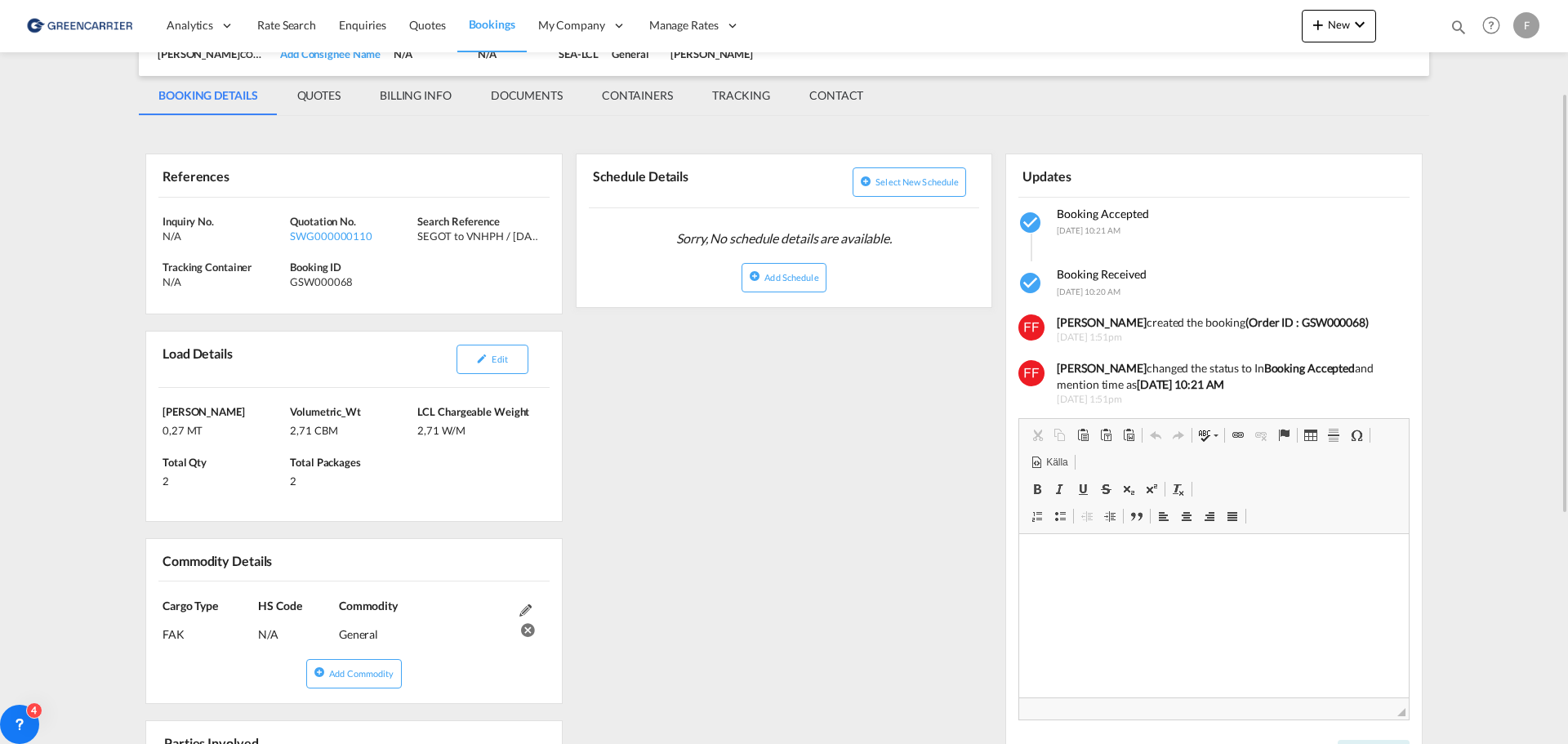
click at [775, 492] on div "References Inquiry No. N/A Quotation No. SWG000000110 Search Reference SEGOT to…" at bounding box center [784, 616] width 1291 height 986
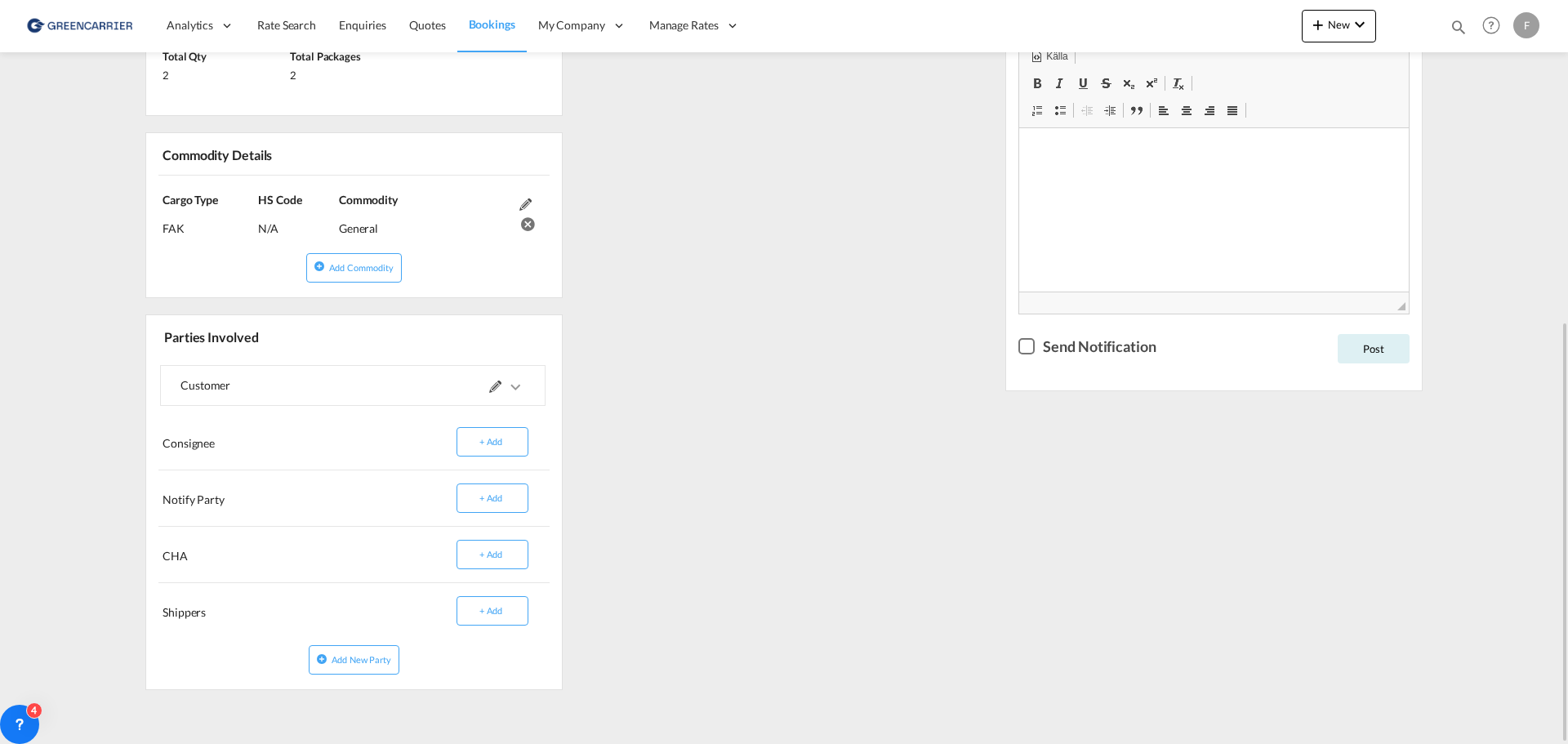
scroll to position [161, 0]
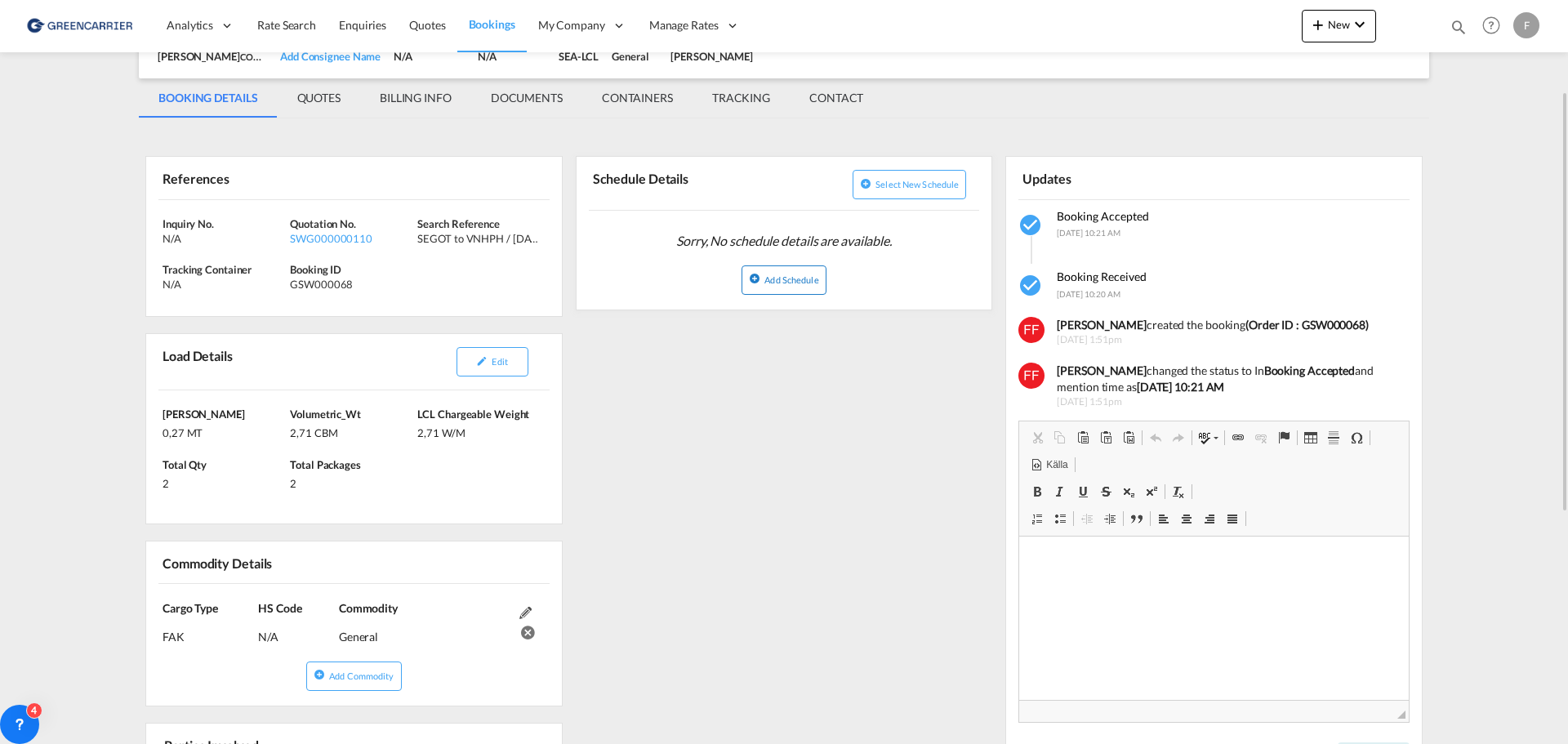
click at [791, 279] on span "Add Schedule" at bounding box center [792, 280] width 54 height 11
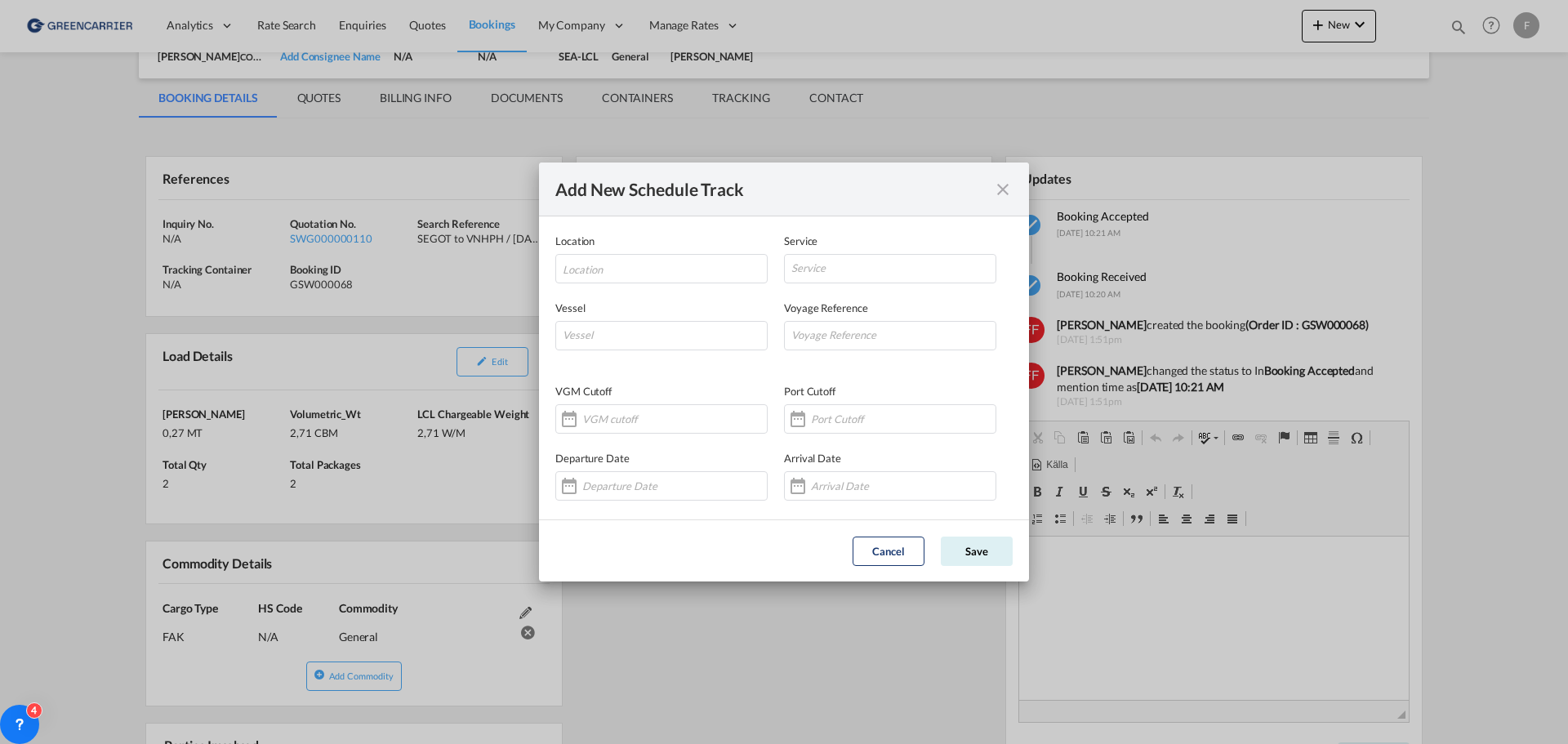
click at [1000, 190] on md-icon "icon-close" at bounding box center [1002, 189] width 19 height 19
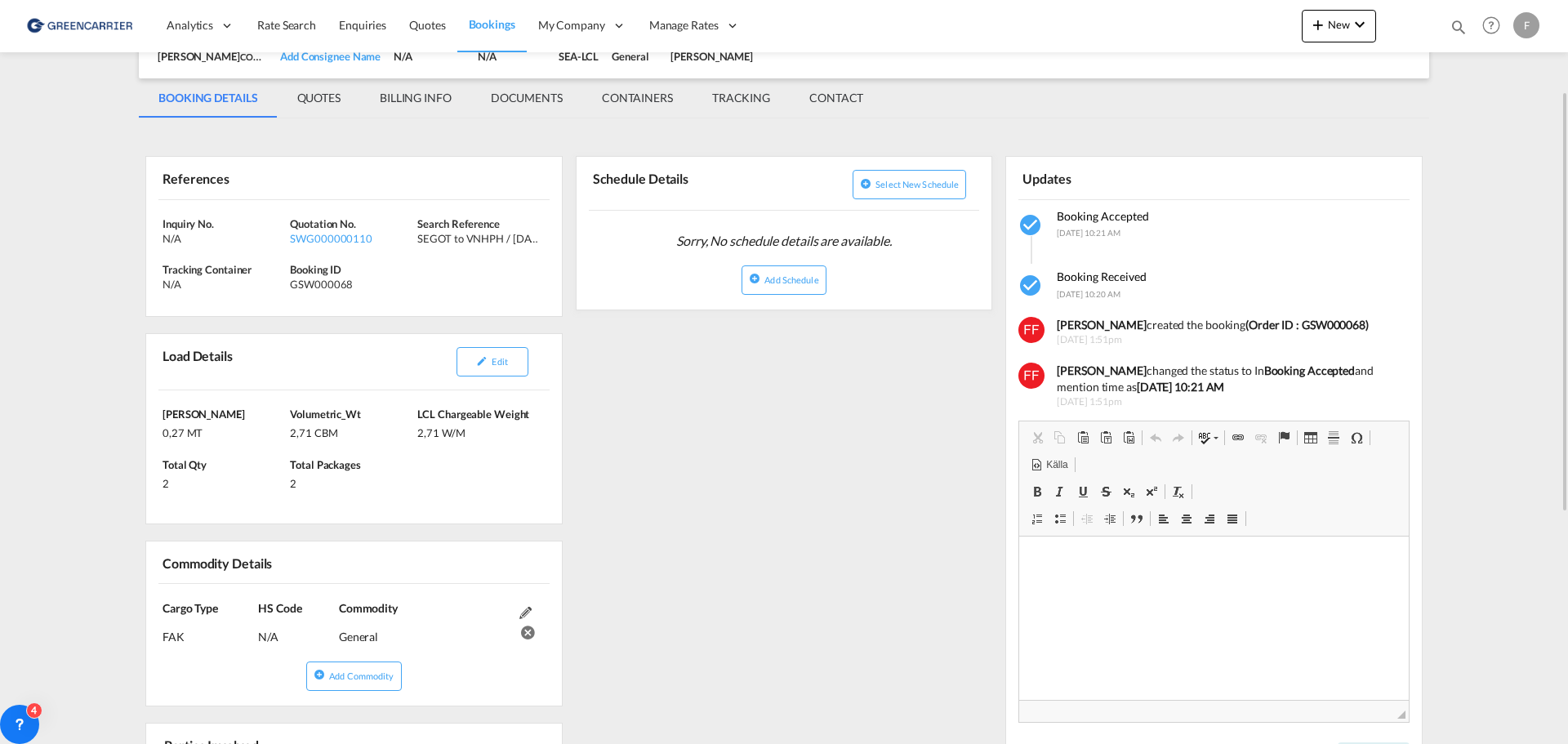
scroll to position [0, 0]
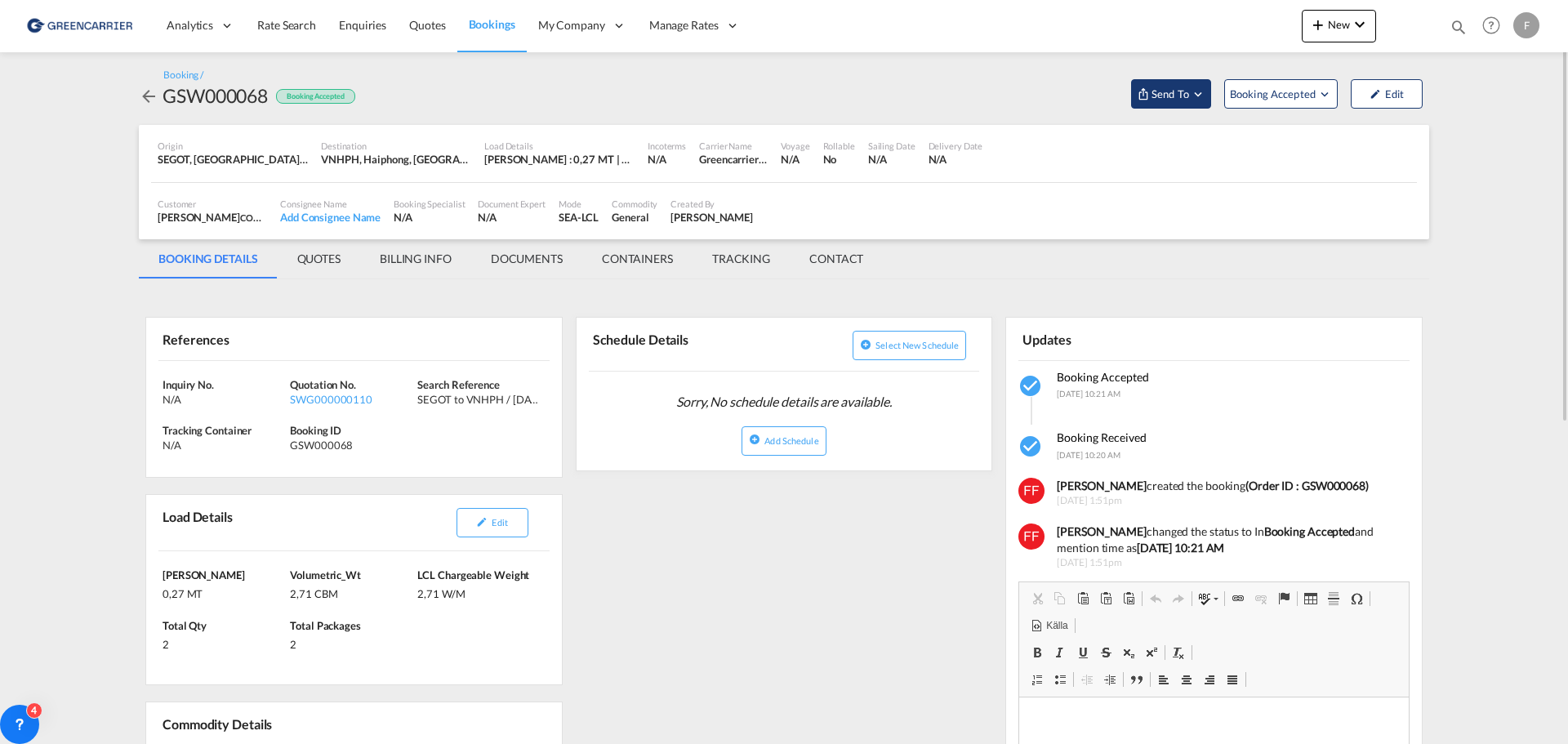
click at [1200, 100] on md-icon "Open demo menu" at bounding box center [1198, 94] width 14 height 14
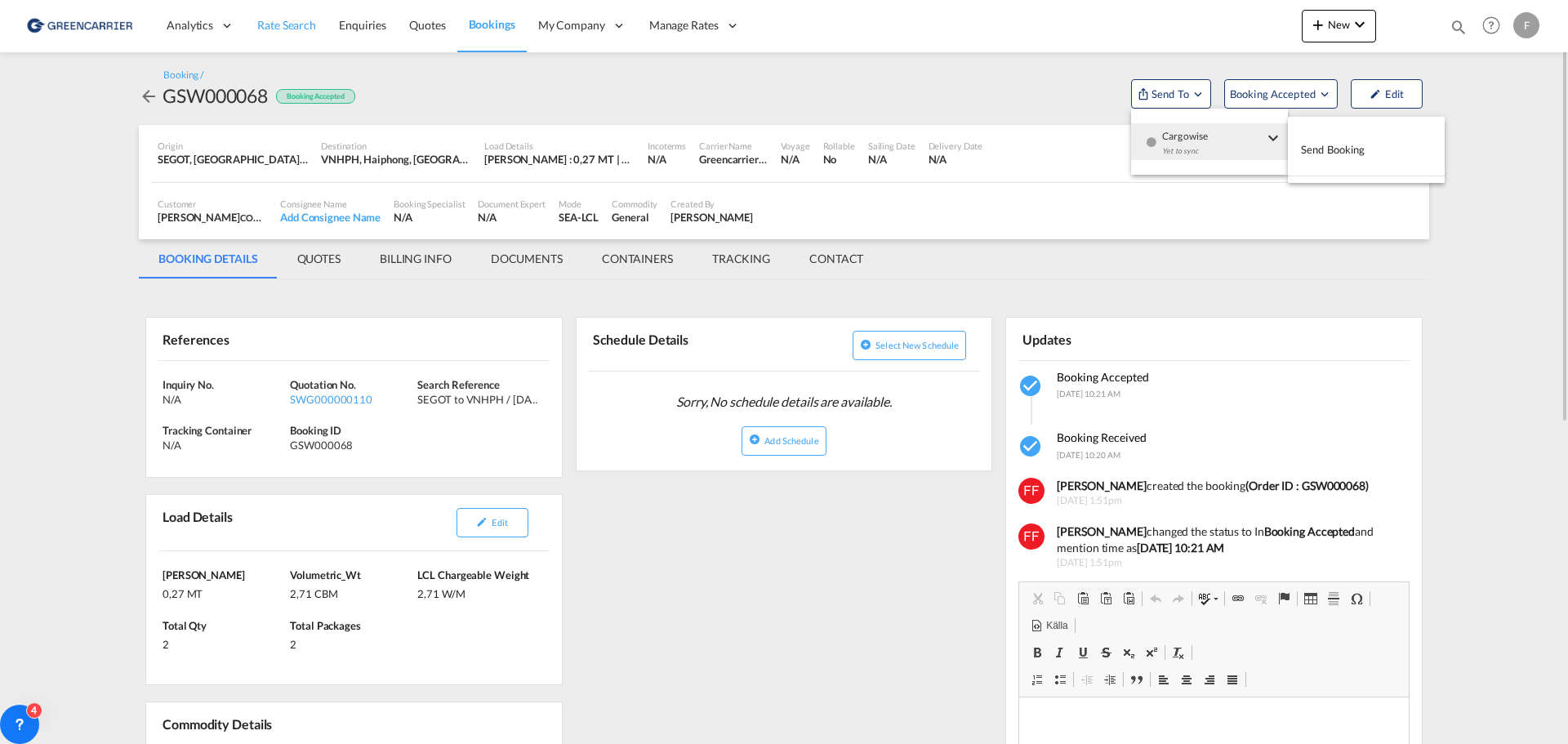
click at [285, 23] on md-backdrop at bounding box center [784, 372] width 1568 height 744
click at [289, 25] on span "Rate Search" at bounding box center [287, 24] width 59 height 14
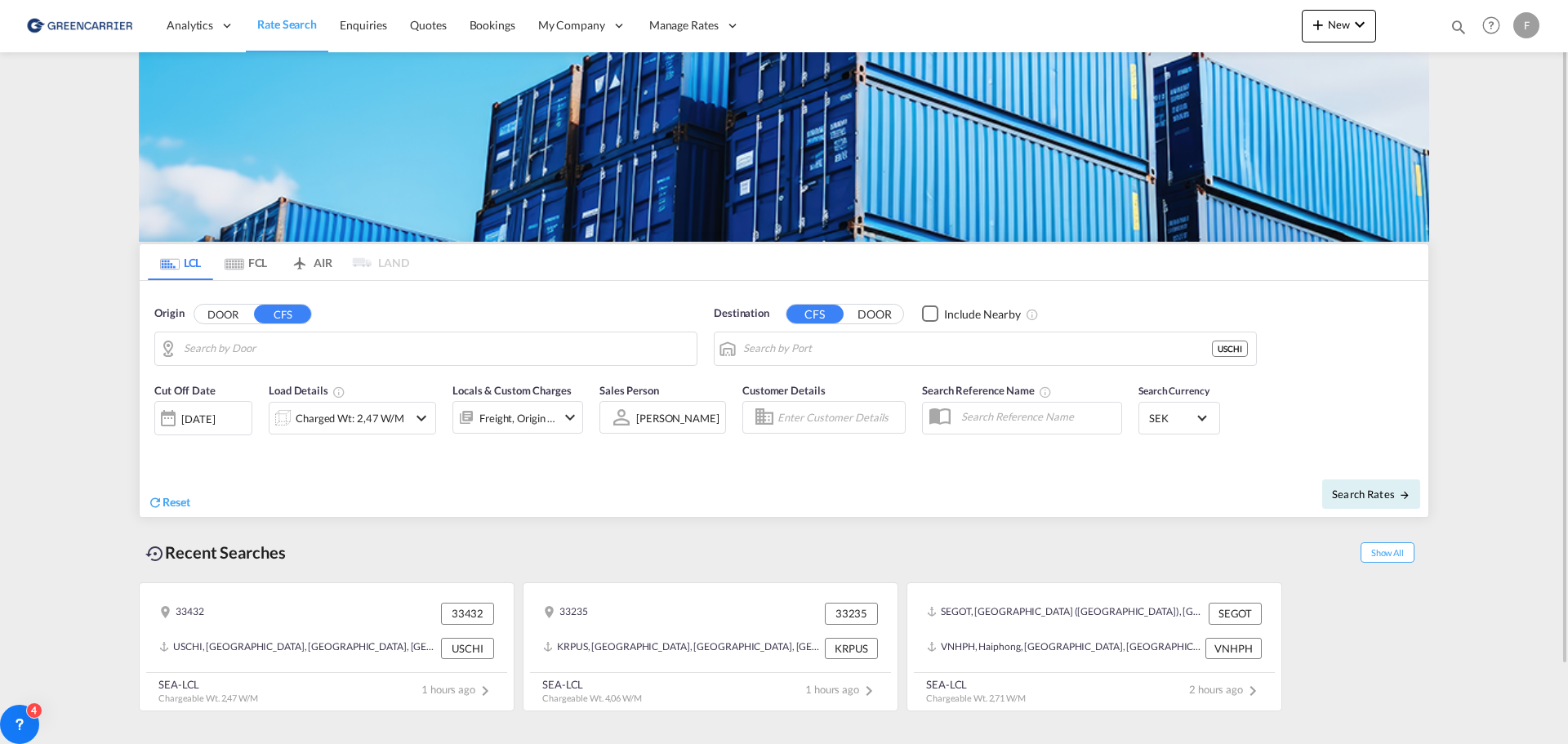
type input "SE-33432, Anderstorp, Jönköping"
type input "Chicago, IL, USCHI"
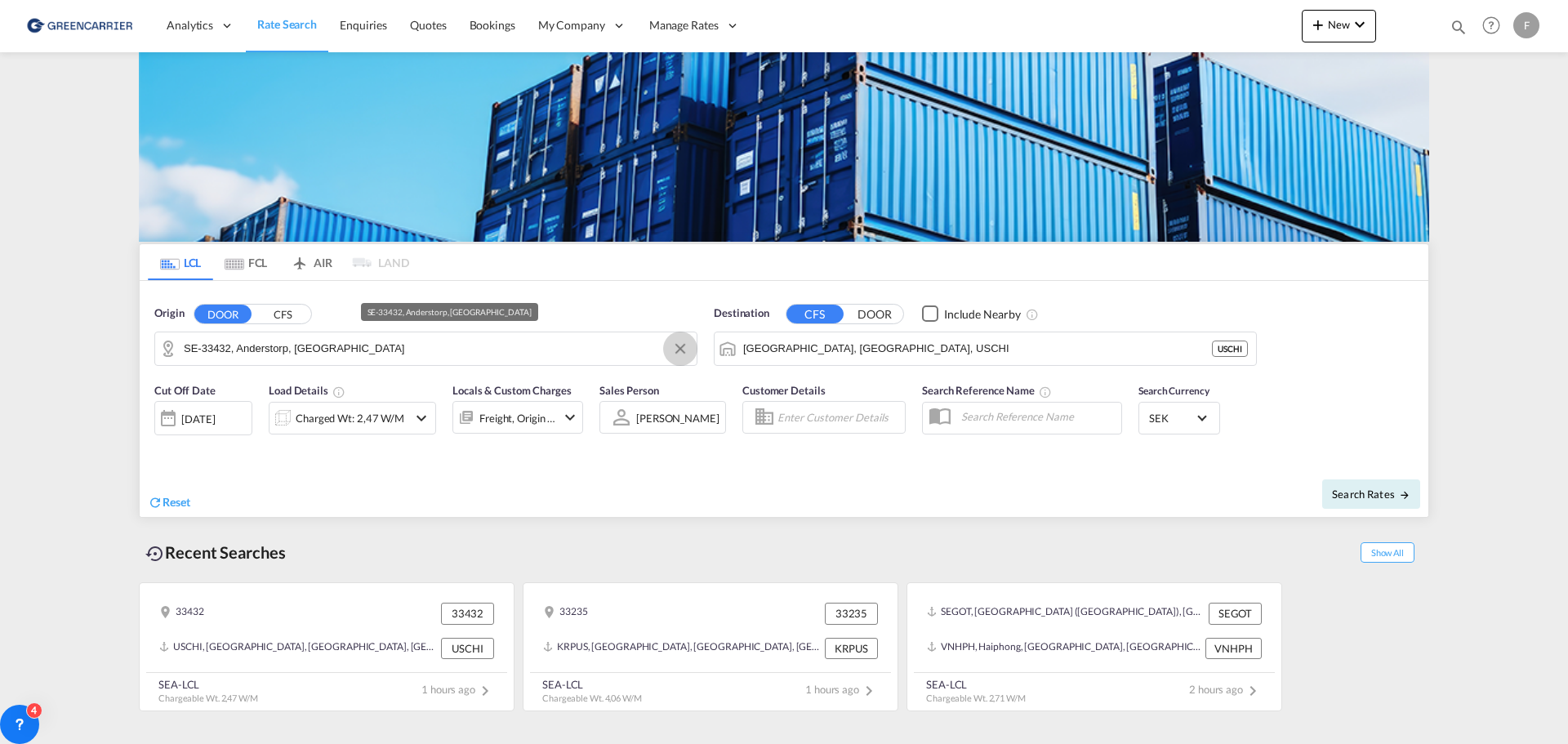
click at [680, 345] on button "Clear Input" at bounding box center [680, 349] width 24 height 24
click at [388, 354] on input "Search by Door" at bounding box center [437, 349] width 505 height 24
drag, startPoint x: 377, startPoint y: 348, endPoint x: 182, endPoint y: 356, distance: 195.2
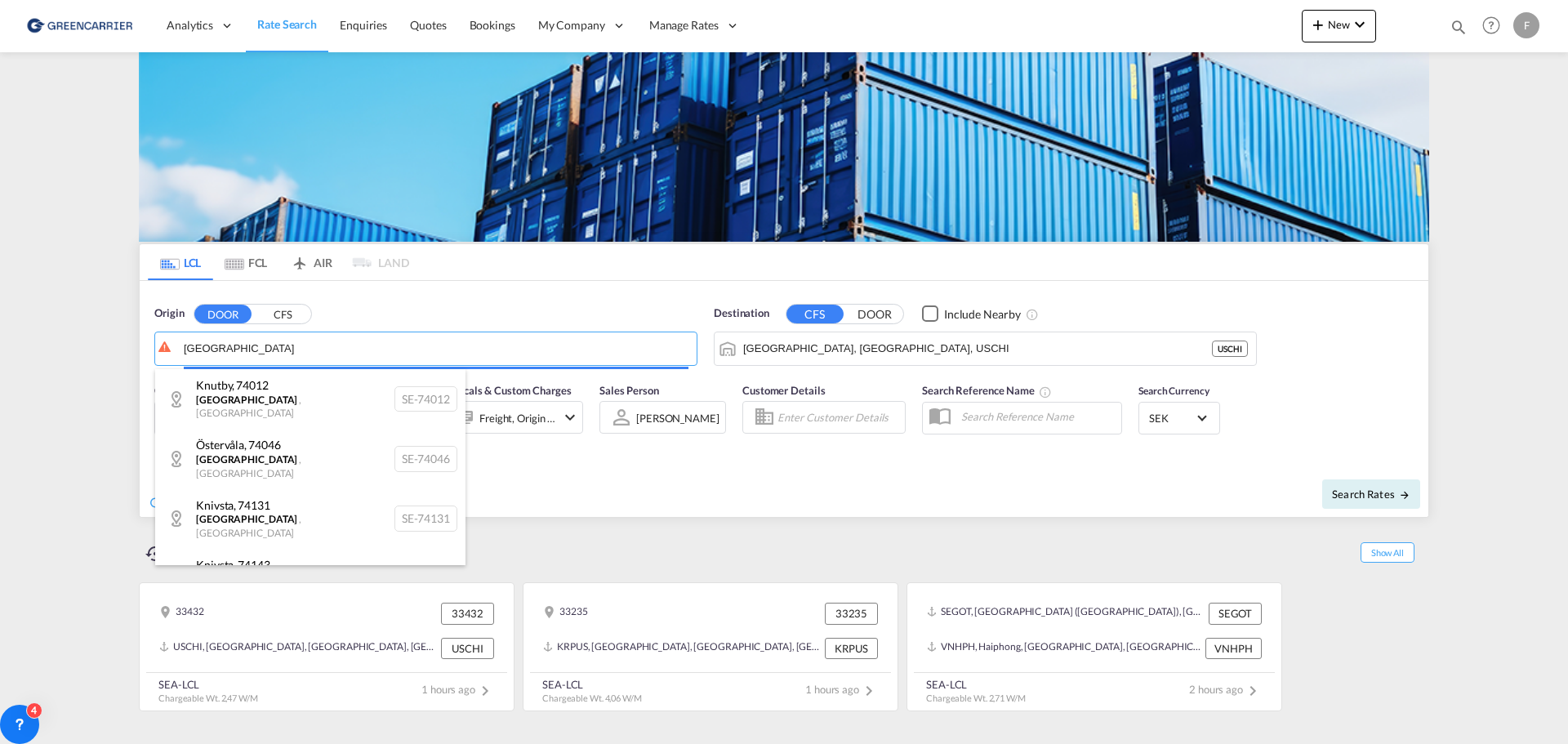
drag, startPoint x: 247, startPoint y: 354, endPoint x: 46, endPoint y: 351, distance: 201.0
click at [46, 351] on body "Analytics Reports Dashboard Rate Search Enquiries Quotes Bookings" at bounding box center [784, 372] width 1568 height 744
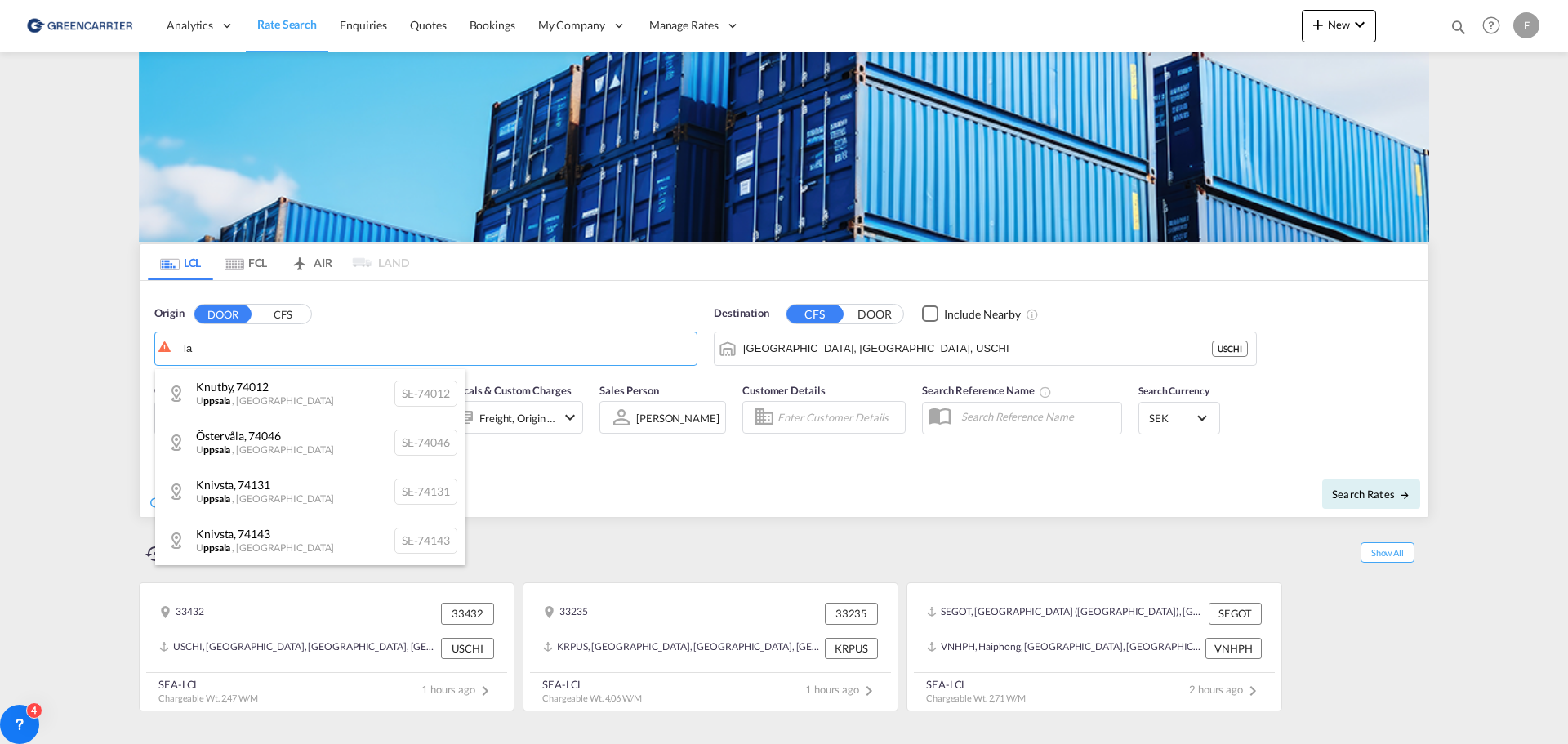
type input "a"
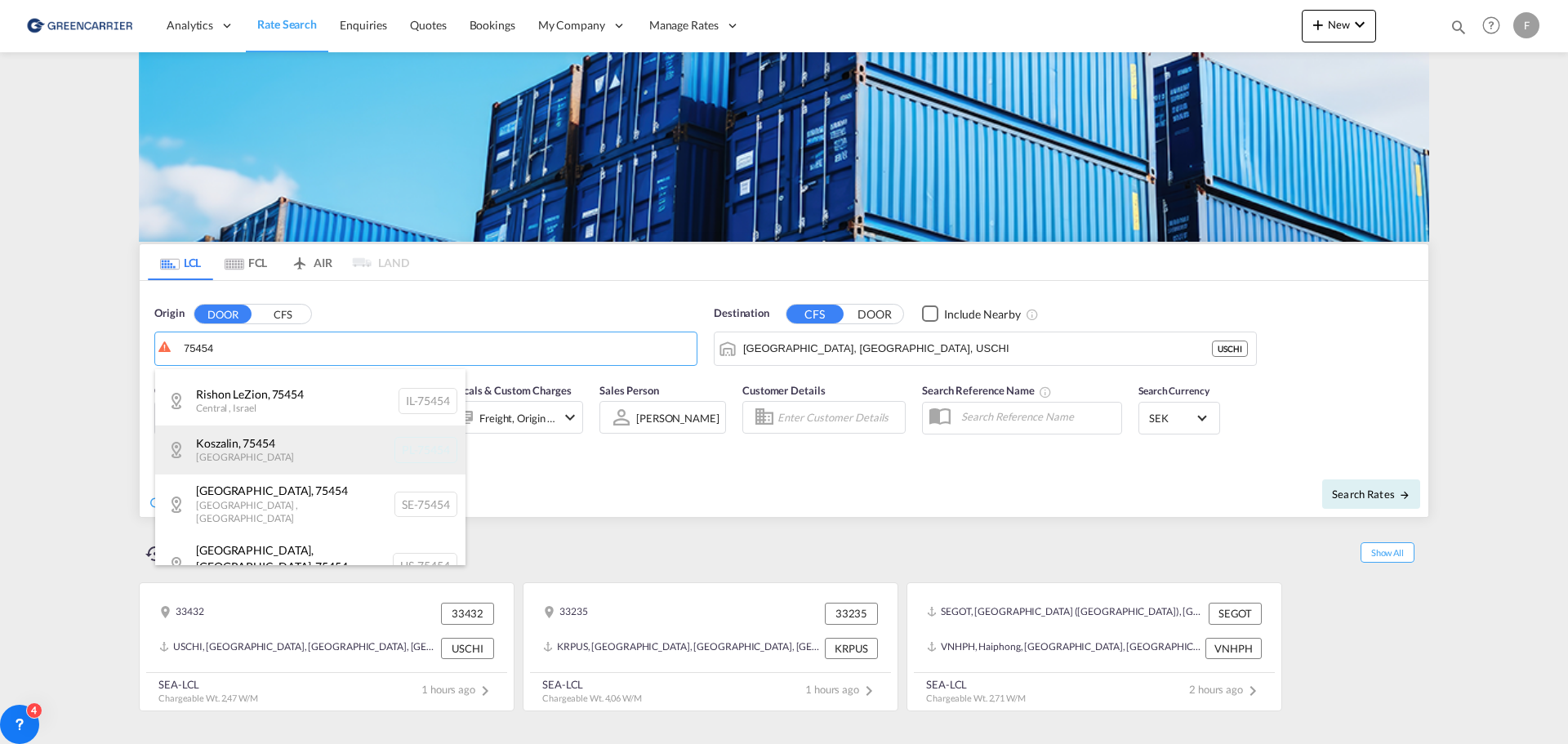
scroll to position [49, 0]
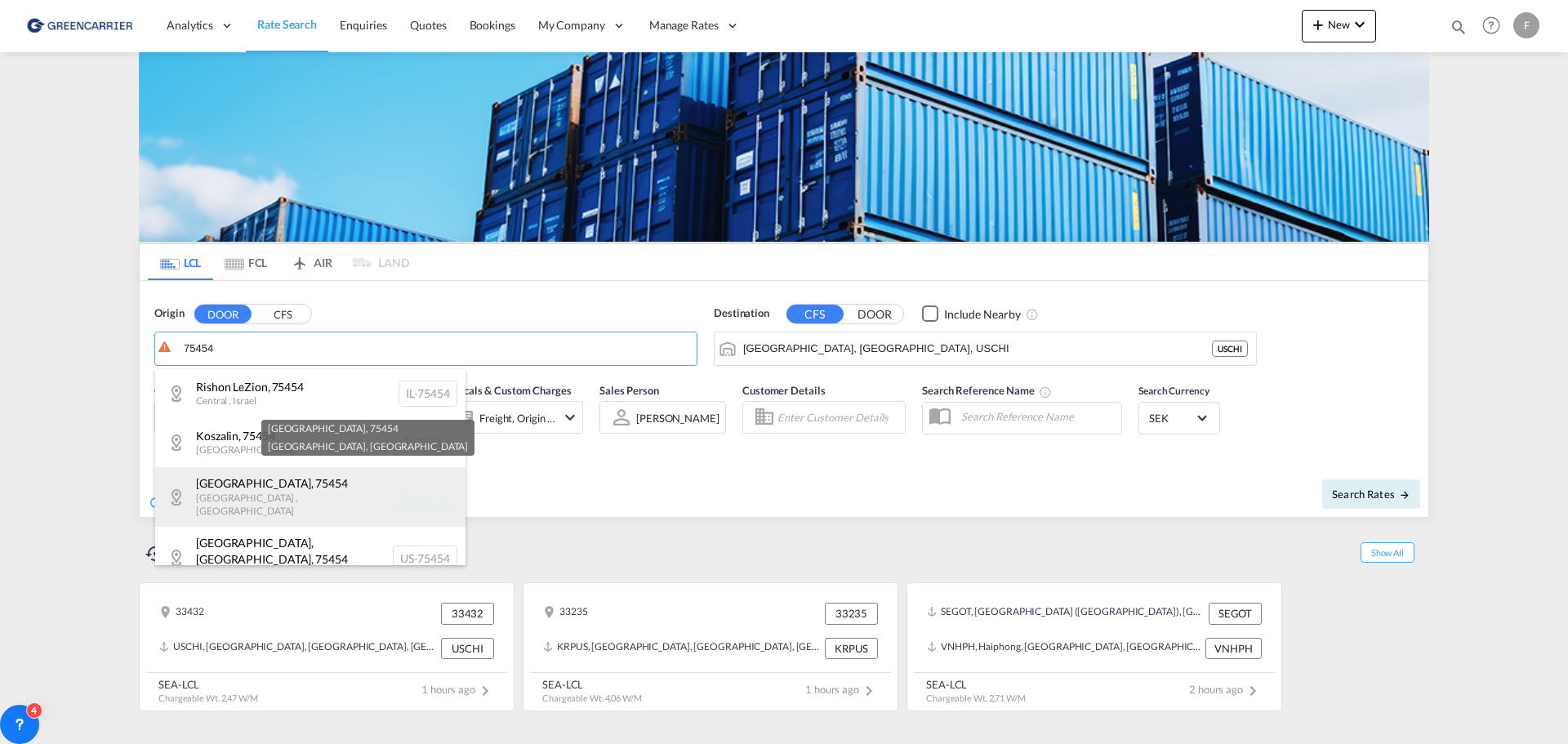
click at [273, 495] on div "Uppsala , 75454 Uppsala , Sweden SE-75454" at bounding box center [311, 497] width 311 height 60
type input "SE-75454, [GEOGRAPHIC_DATA], [GEOGRAPHIC_DATA]"
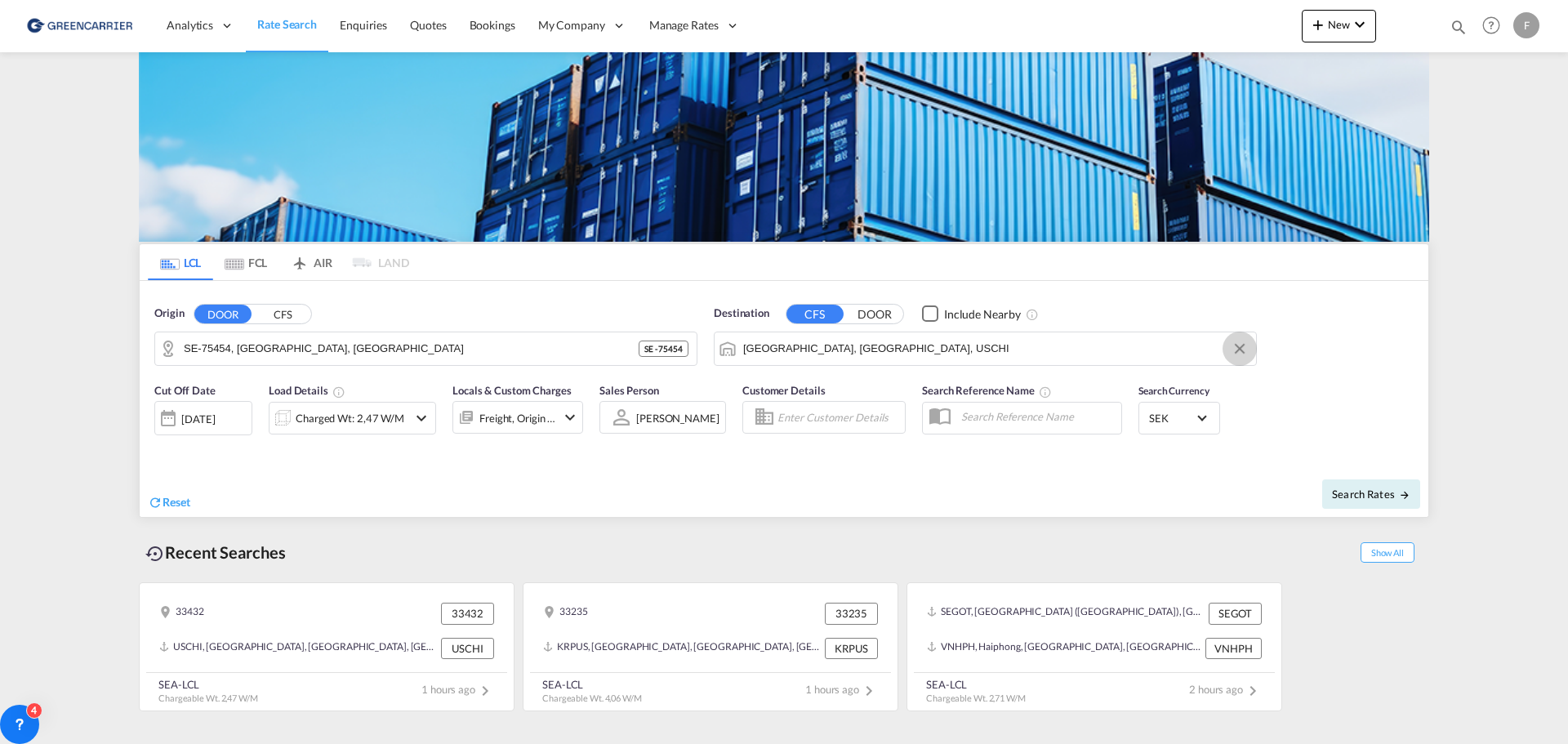
click at [1243, 351] on button "Clear Input" at bounding box center [1240, 349] width 24 height 24
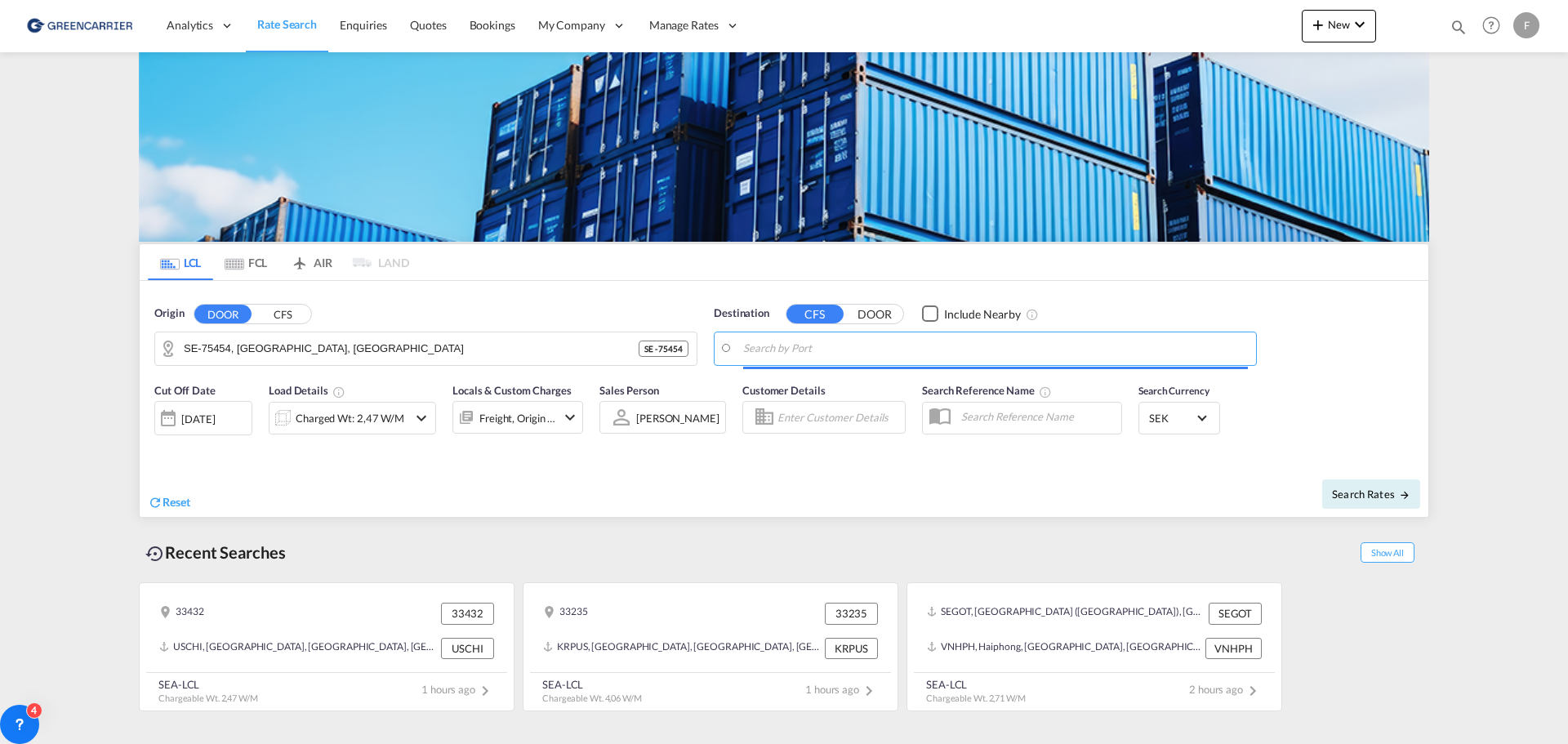
click at [1132, 353] on input "Search by Port" at bounding box center [996, 349] width 505 height 24
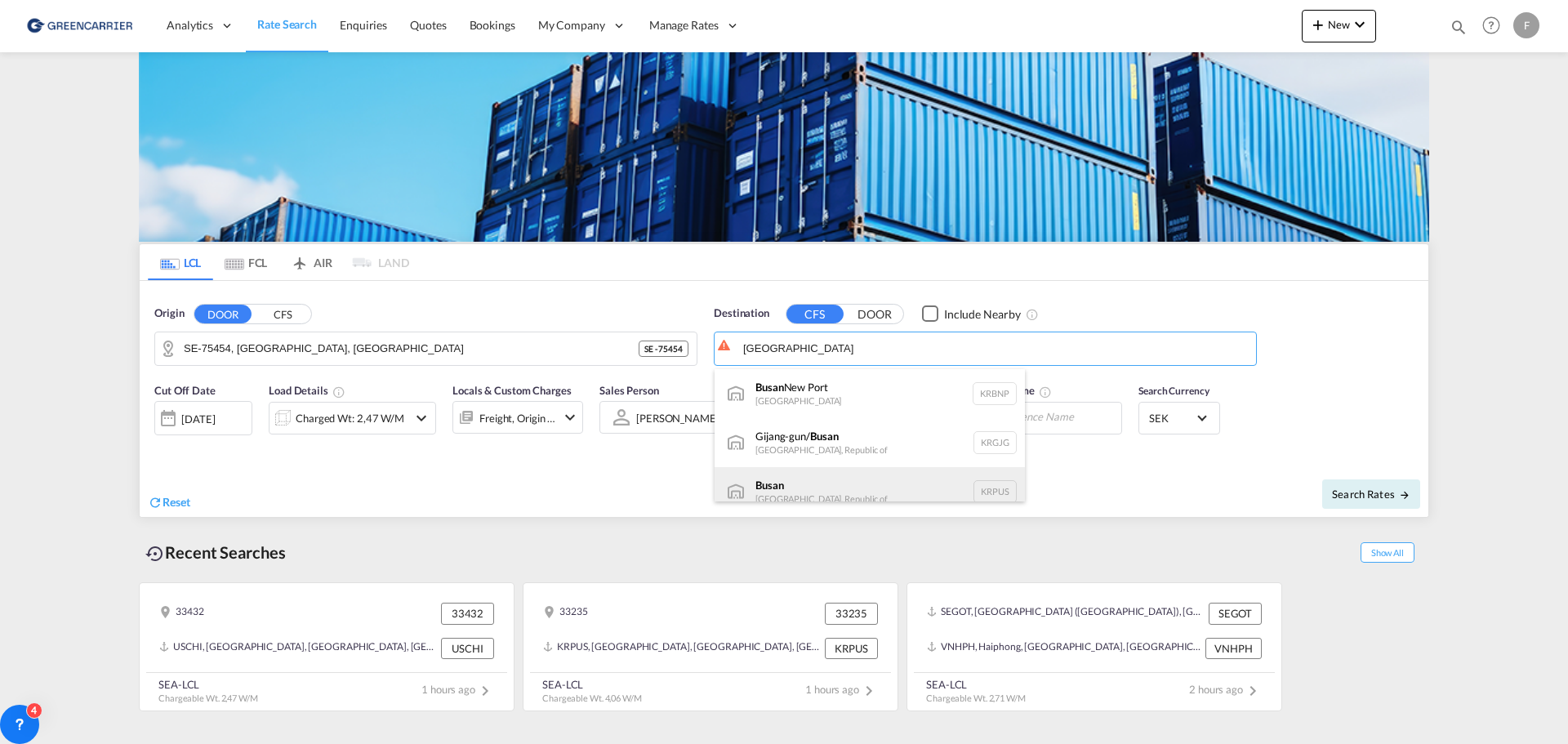
click at [787, 488] on div "Busan Korea, Republic of KRPUS" at bounding box center [871, 491] width 311 height 49
type input "Busan, KRPUS"
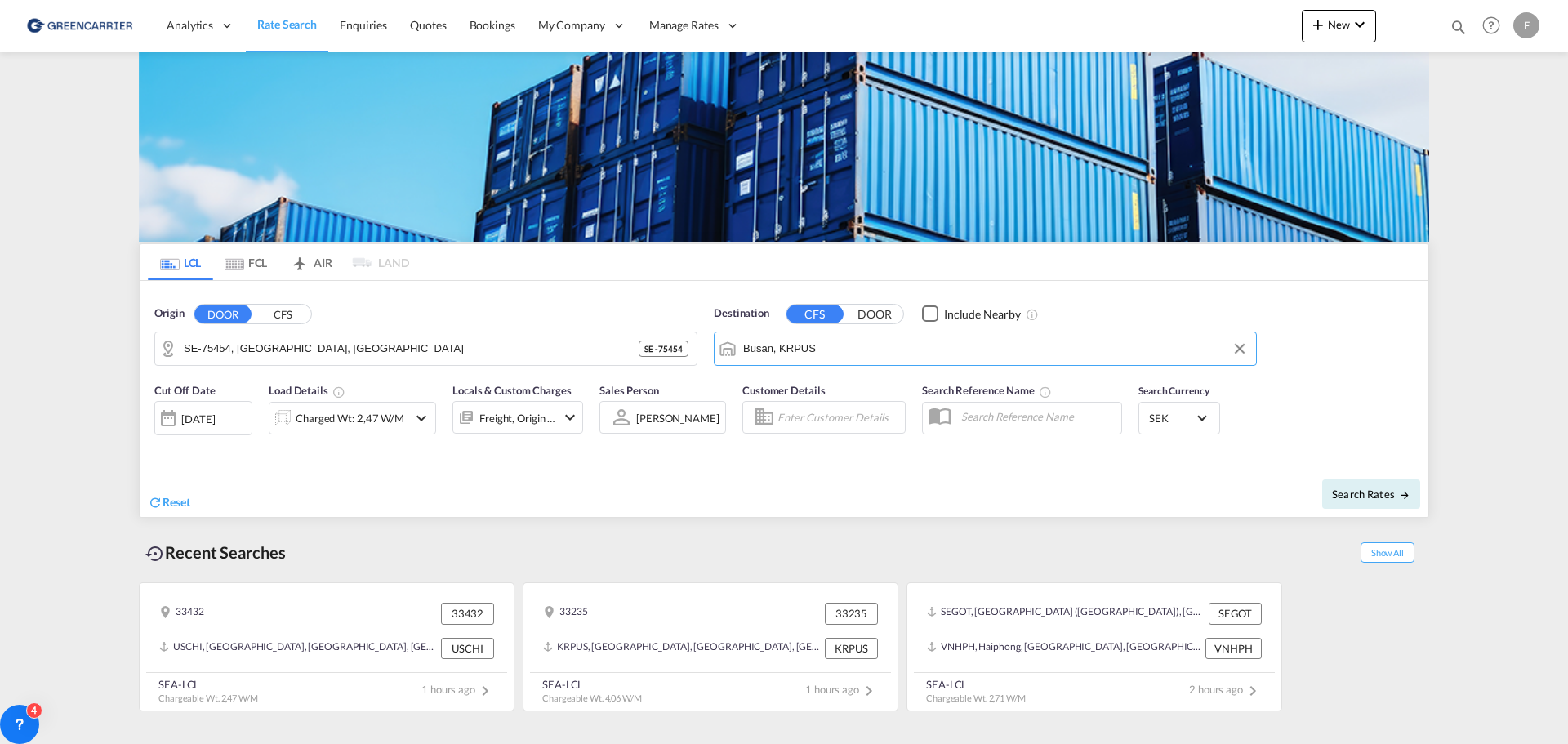
click at [375, 419] on div "Charged Wt: 2,47 W/M" at bounding box center [350, 418] width 109 height 23
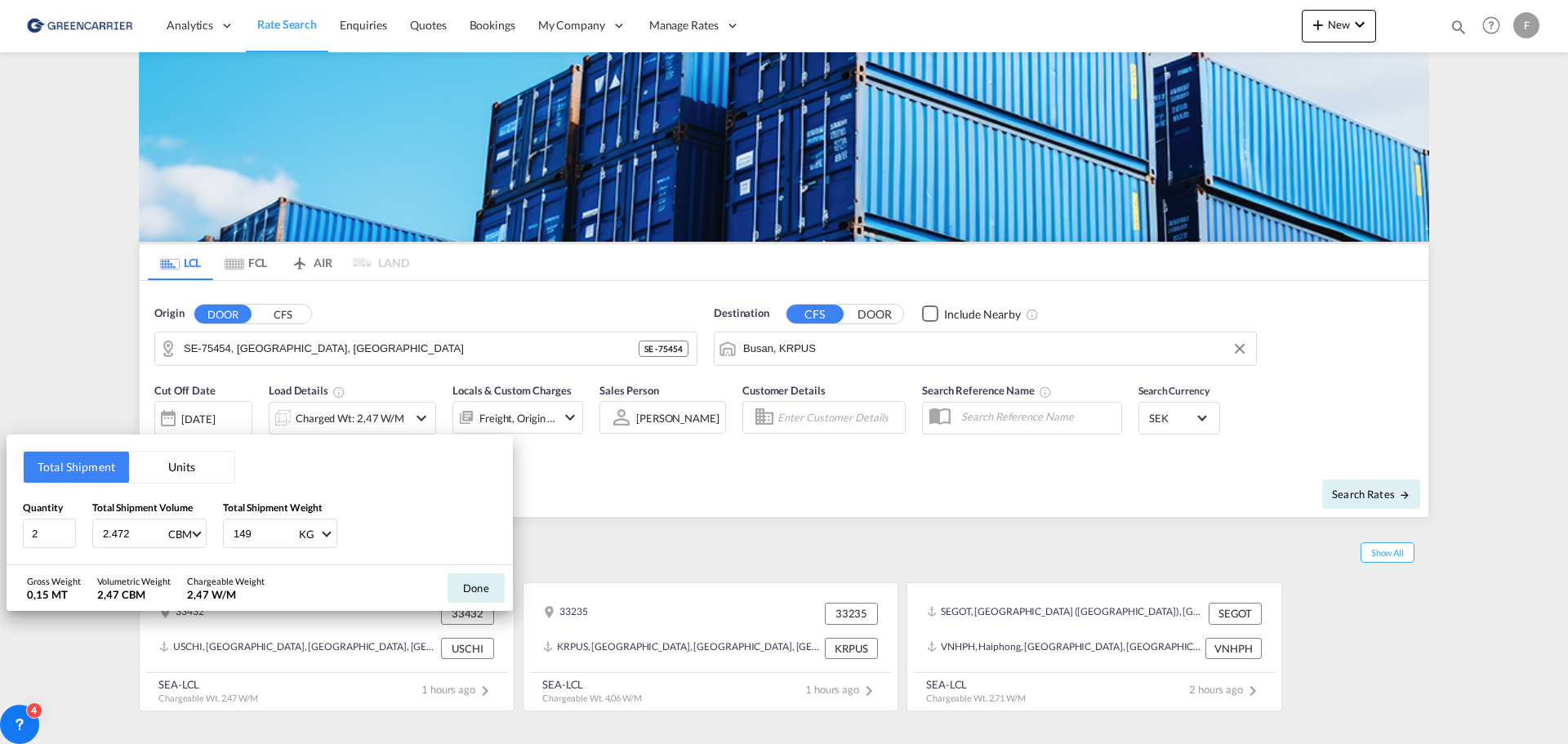
click at [261, 533] on input "149" at bounding box center [264, 533] width 65 height 28
click at [133, 537] on input "2.472" at bounding box center [133, 533] width 65 height 28
drag, startPoint x: 137, startPoint y: 537, endPoint x: -27, endPoint y: 532, distance: 164.1
click at [0, 532] on html "Analytics Reports Dashboard Rate Search Enquiries Quotes" at bounding box center [784, 372] width 1568 height 744
type input "5"
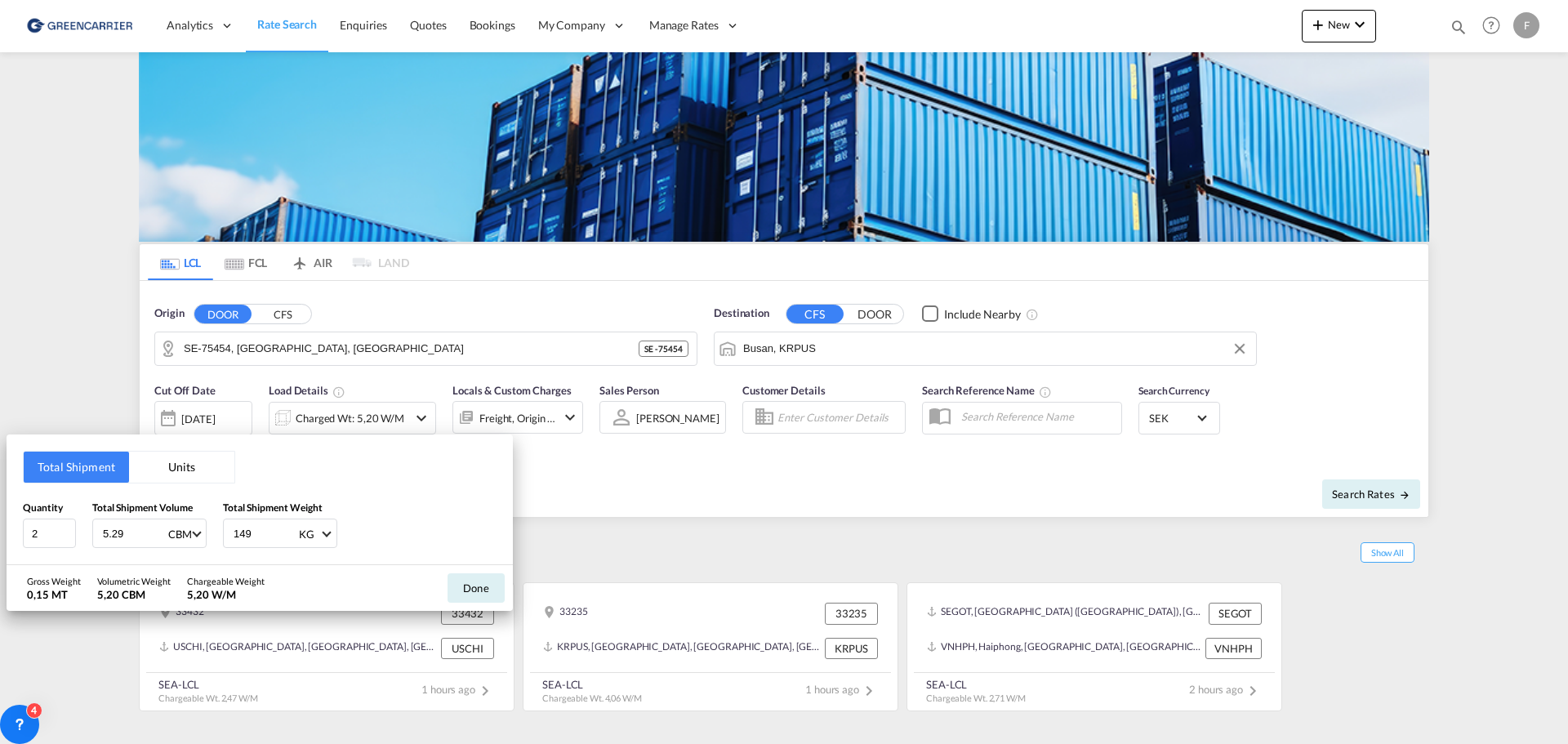
type input "5.29"
type input "733"
click at [481, 589] on button "Done" at bounding box center [476, 588] width 57 height 30
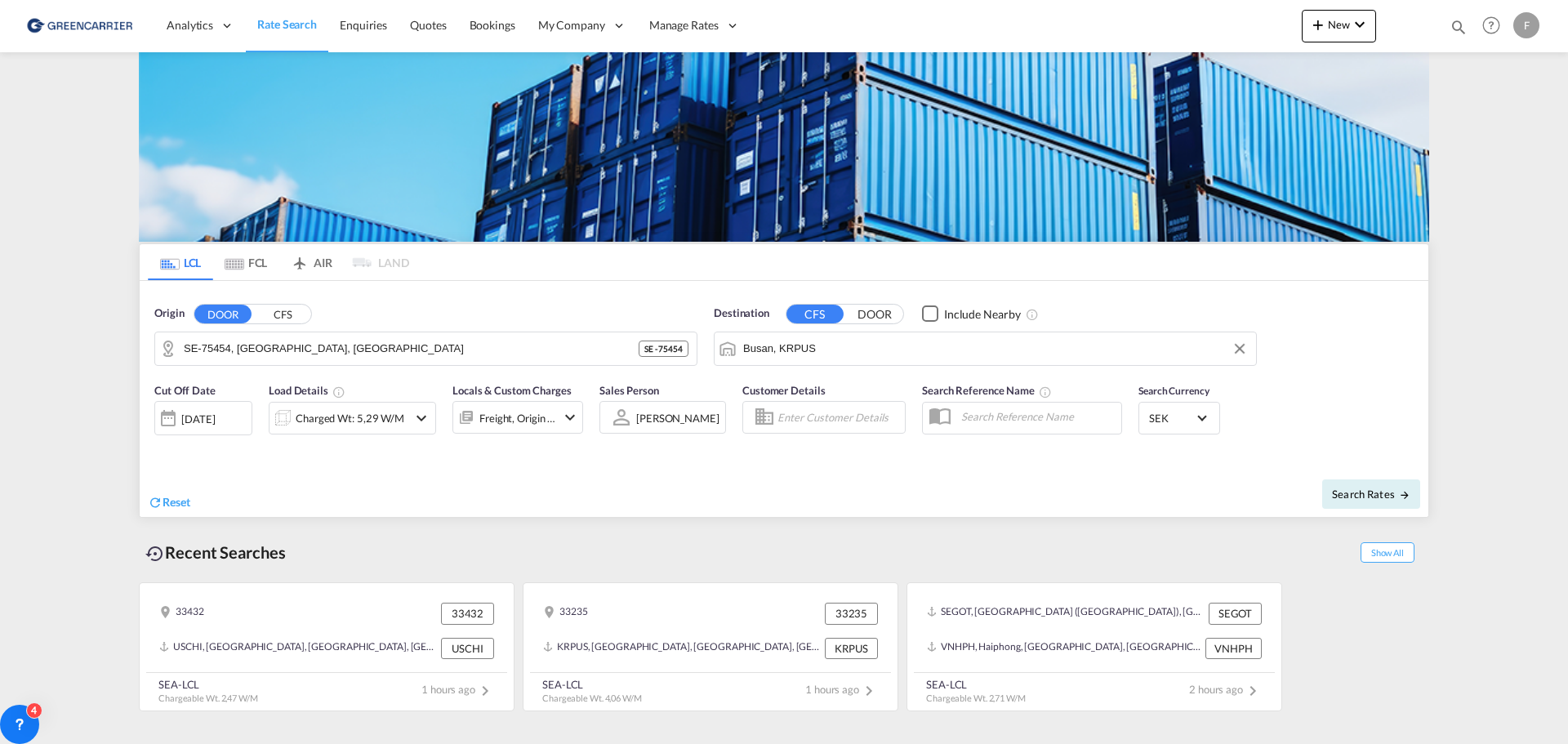
click at [815, 410] on input "Enter Customer Details" at bounding box center [838, 417] width 122 height 24
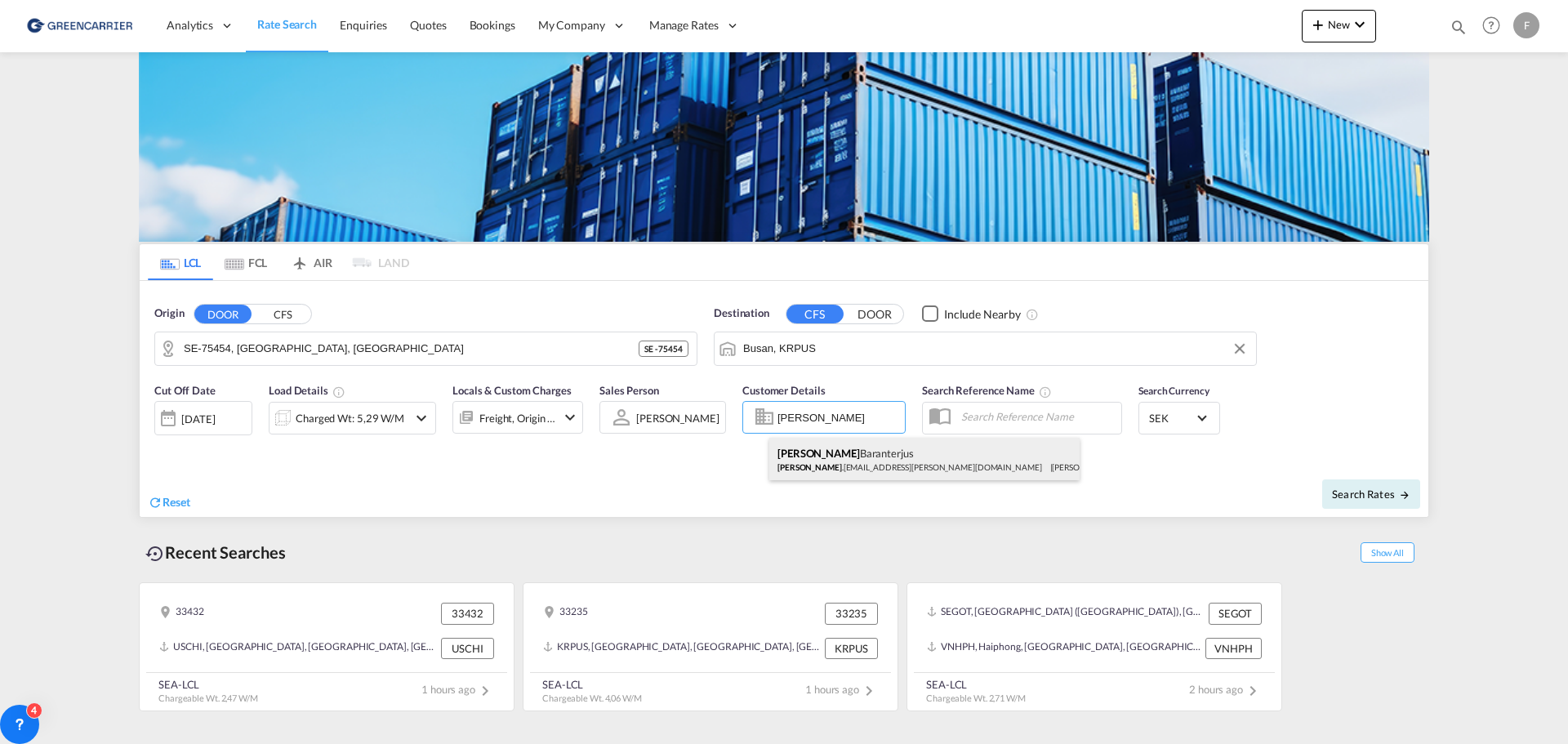
click at [858, 464] on div "Sara Baranterjus sara .baranterjus@hecksher.com | Hecksher Linieagenturer AB" at bounding box center [925, 459] width 311 height 42
type input "Hecksher Linieagenturer AB, Sara Baranterjus, sara.baranterjus@hecksher.com"
click at [1348, 498] on span "Search Rates" at bounding box center [1371, 494] width 79 height 13
type input "75454 to KRPUS / 19 Aug 2025"
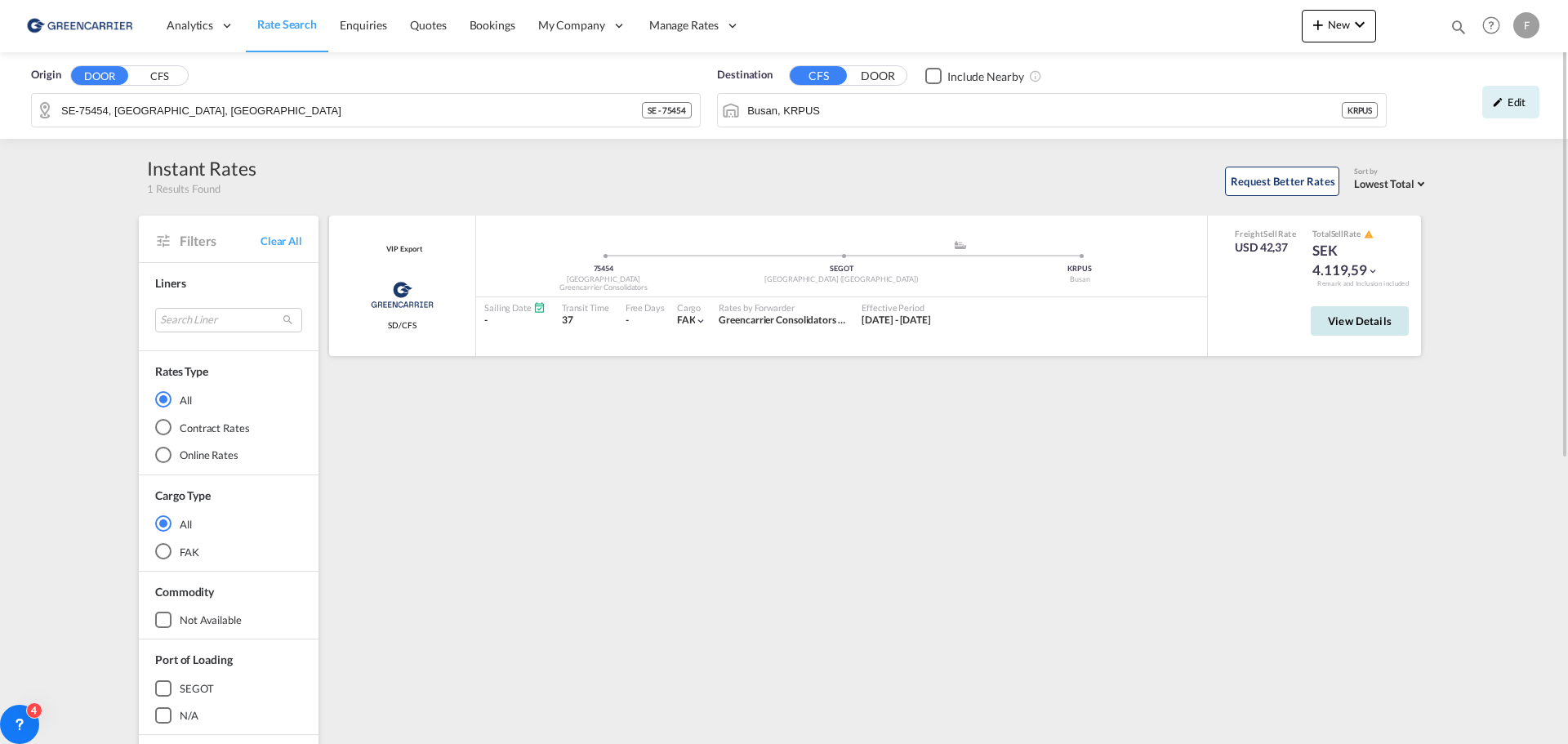
click at [1368, 327] on button "View Details" at bounding box center [1360, 321] width 98 height 30
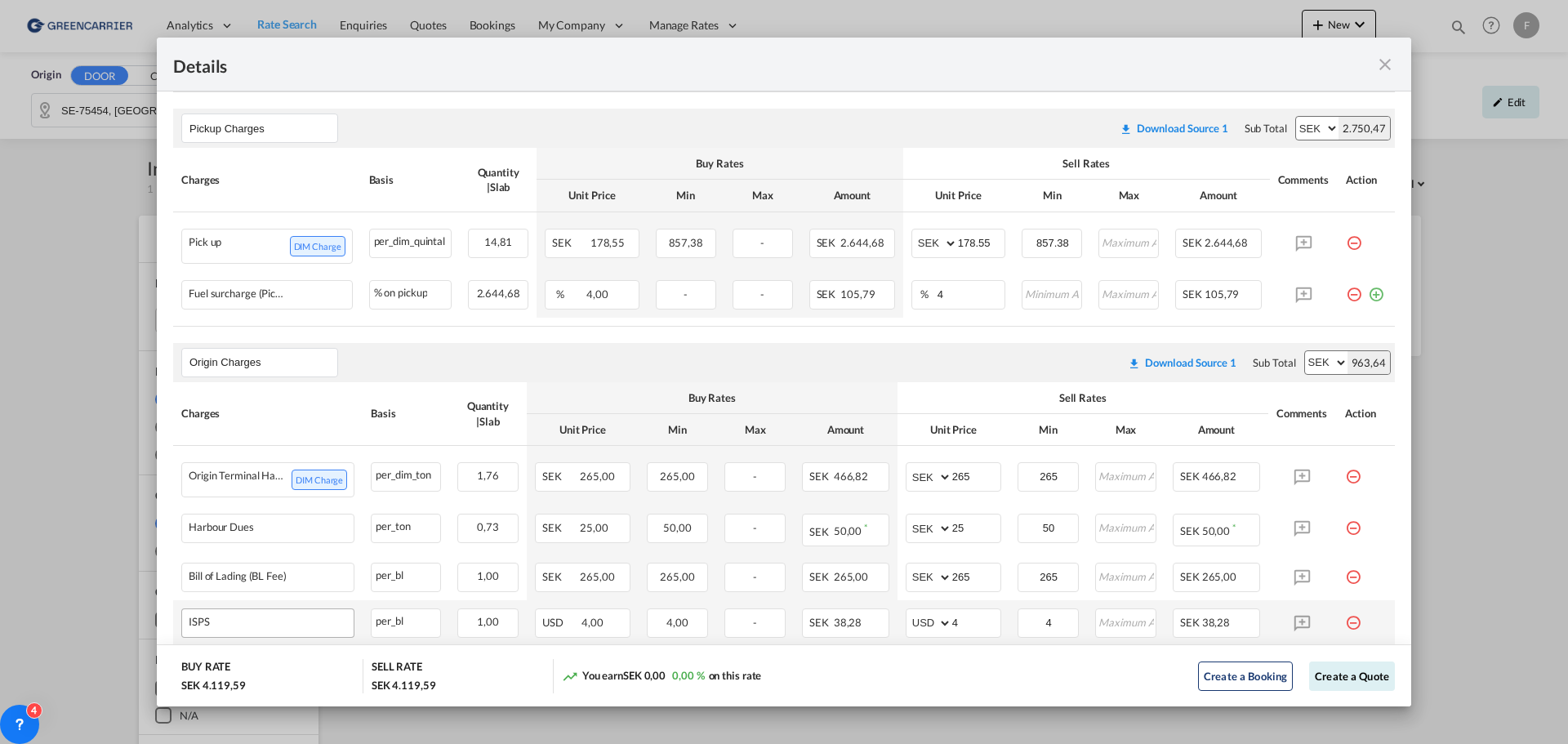
scroll to position [475, 0]
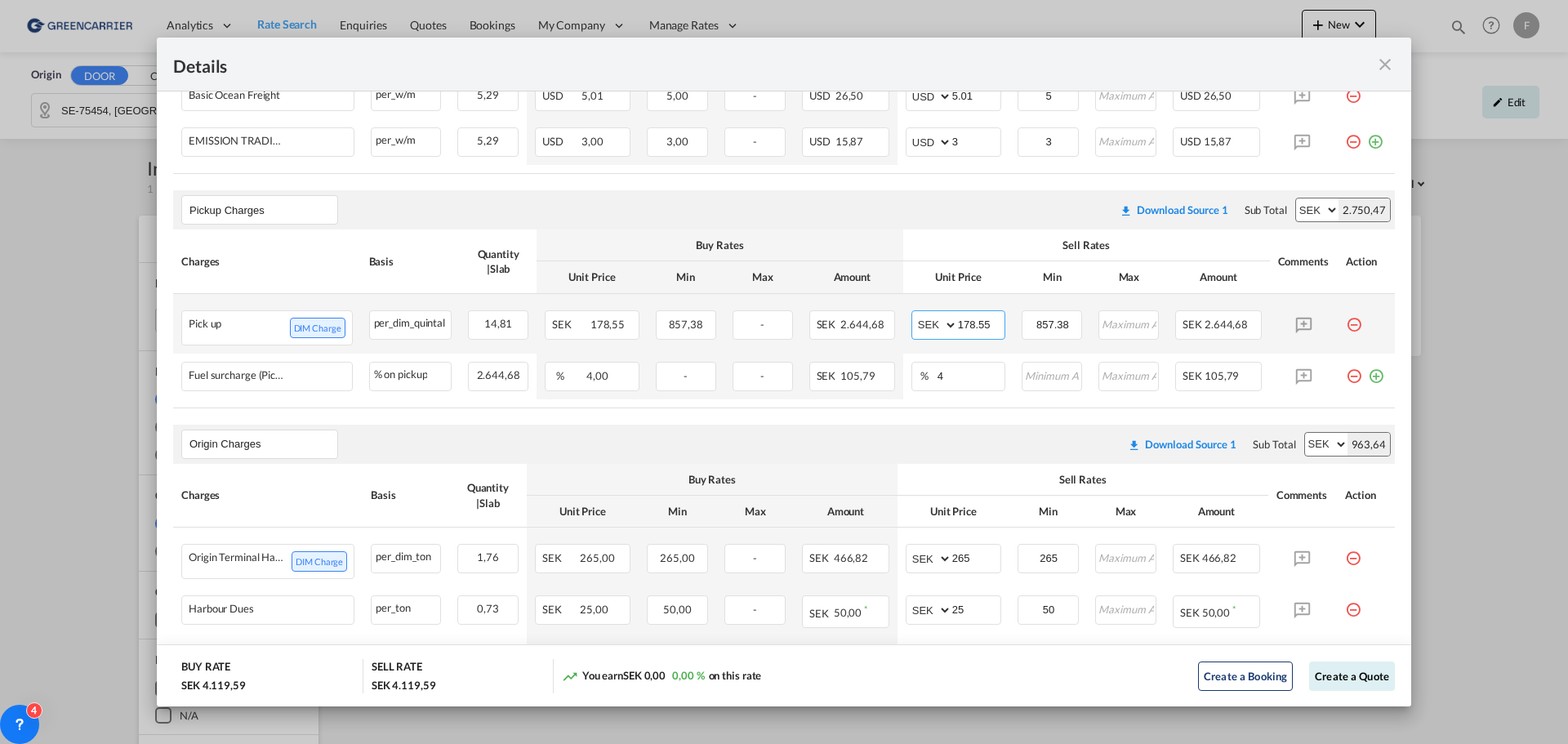
click at [942, 326] on select "AED AFN ALL AMD ANG AOA ARS AUD AWG AZN BAM BBD BDT BGN BHD BIF BMD BND BOB BRL…" at bounding box center [936, 324] width 42 height 23
click at [965, 324] on input "178.55" at bounding box center [982, 323] width 47 height 24
click at [1346, 375] on md-icon "icon-minus-circle-outline red-400-fg pt-7" at bounding box center [1354, 370] width 16 height 16
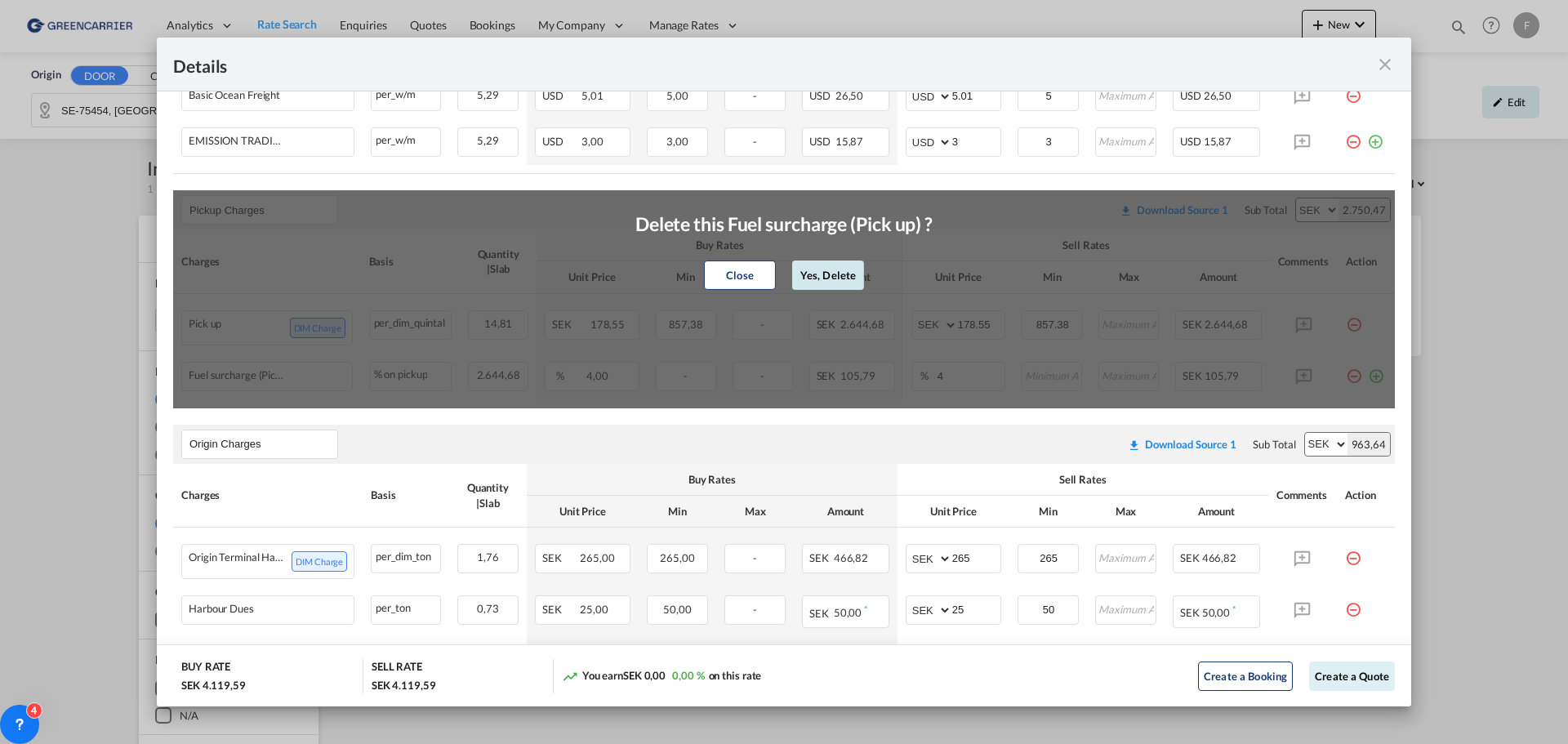
click at [822, 277] on button "Yes, Delete" at bounding box center [827, 275] width 72 height 30
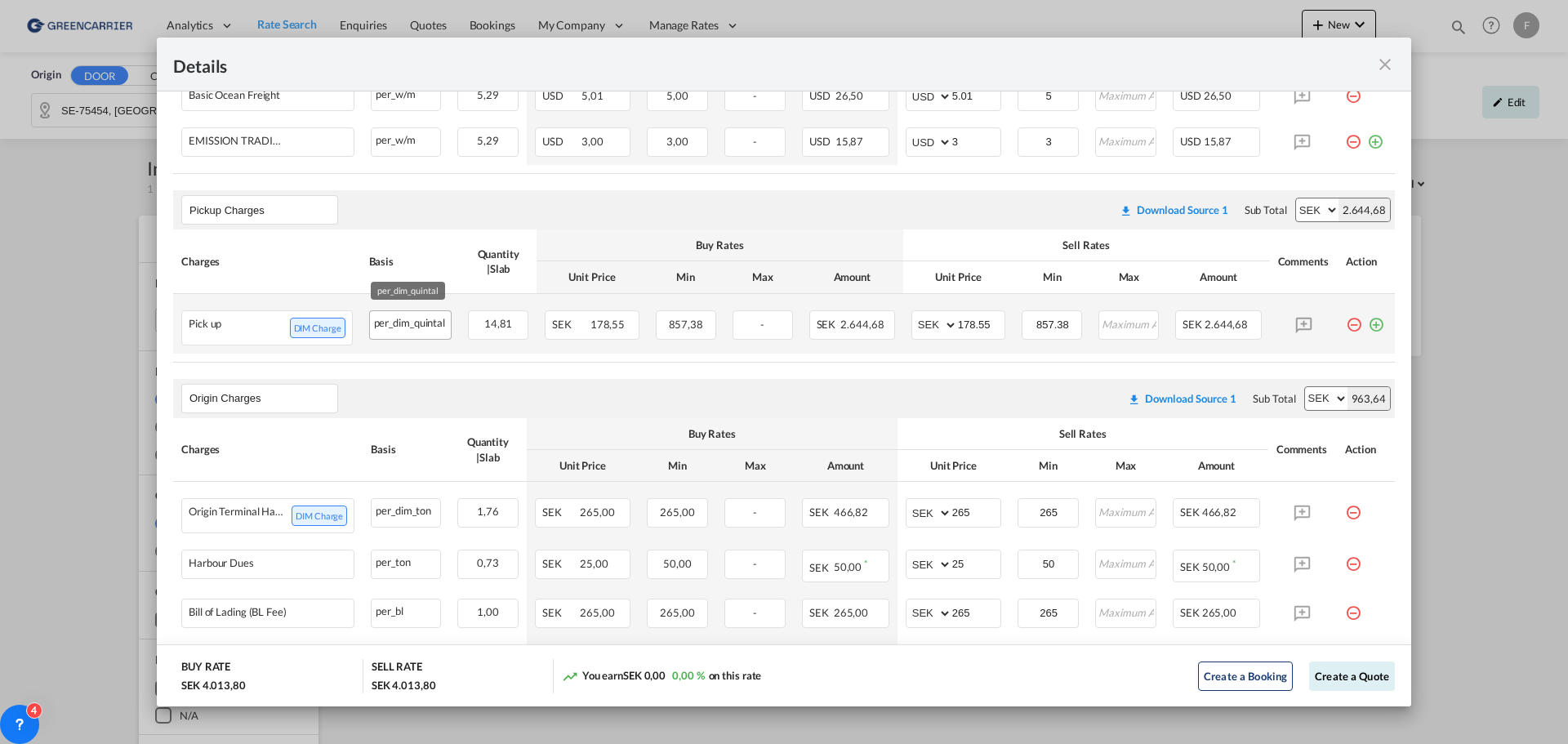
click at [420, 326] on div "per_dim_quintal" at bounding box center [410, 322] width 82 height 20
click at [1368, 319] on md-icon "icon-plus-circle-outline green-400-fg" at bounding box center [1375, 318] width 16 height 16
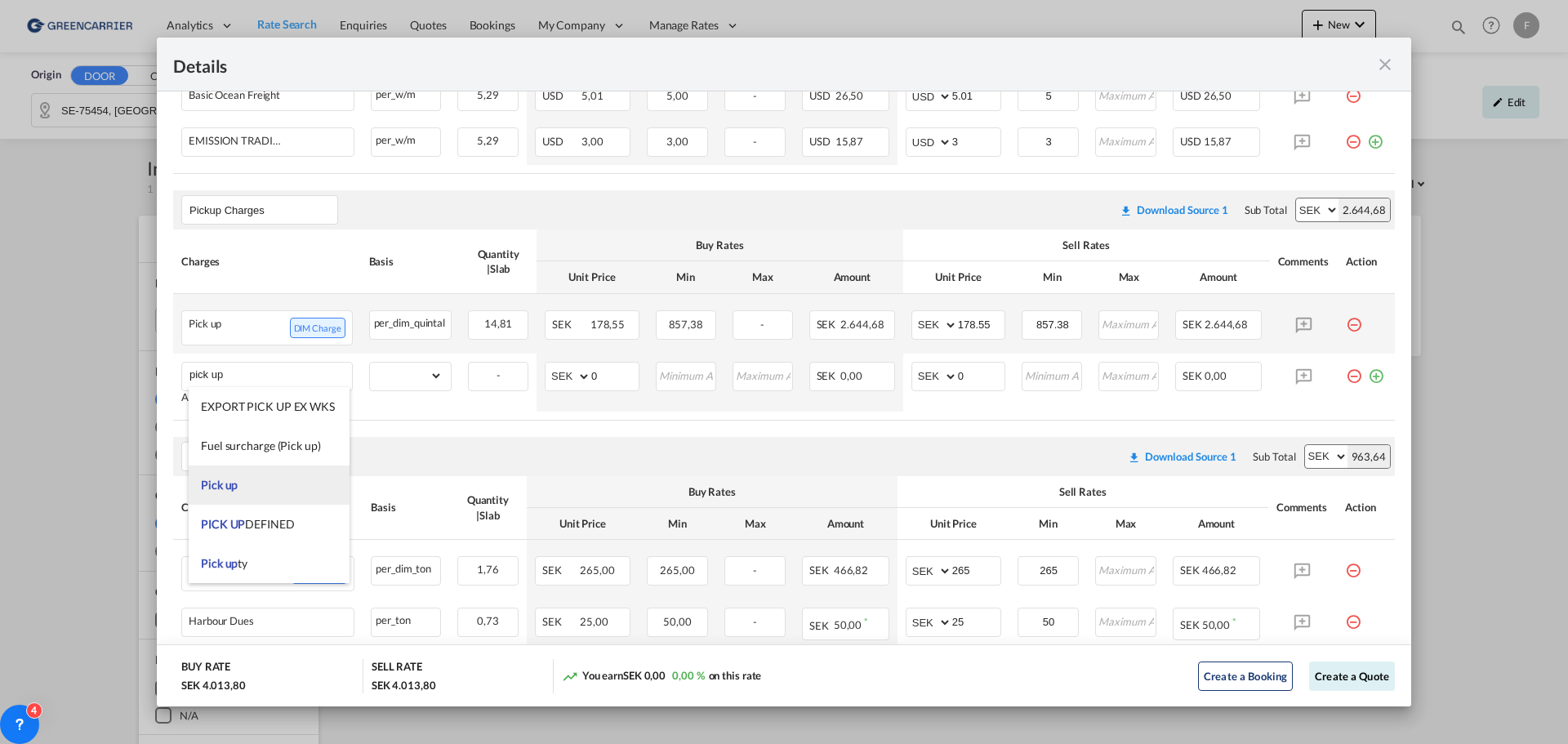
type input "pick up"
click at [251, 486] on li "Pick up" at bounding box center [269, 485] width 161 height 39
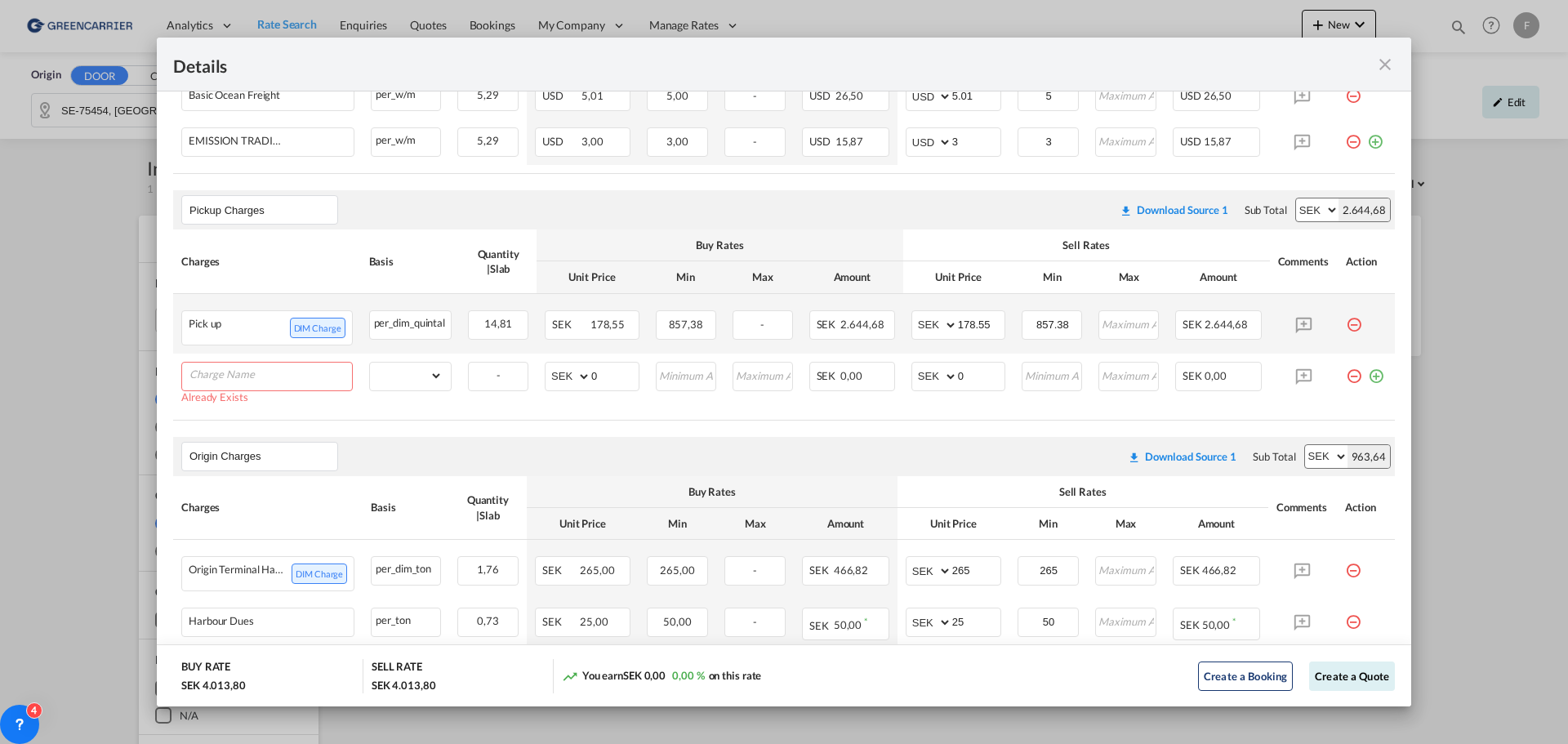
click at [1346, 320] on md-icon "icon-minus-circle-outline red-400-fg pt-7" at bounding box center [1354, 318] width 16 height 16
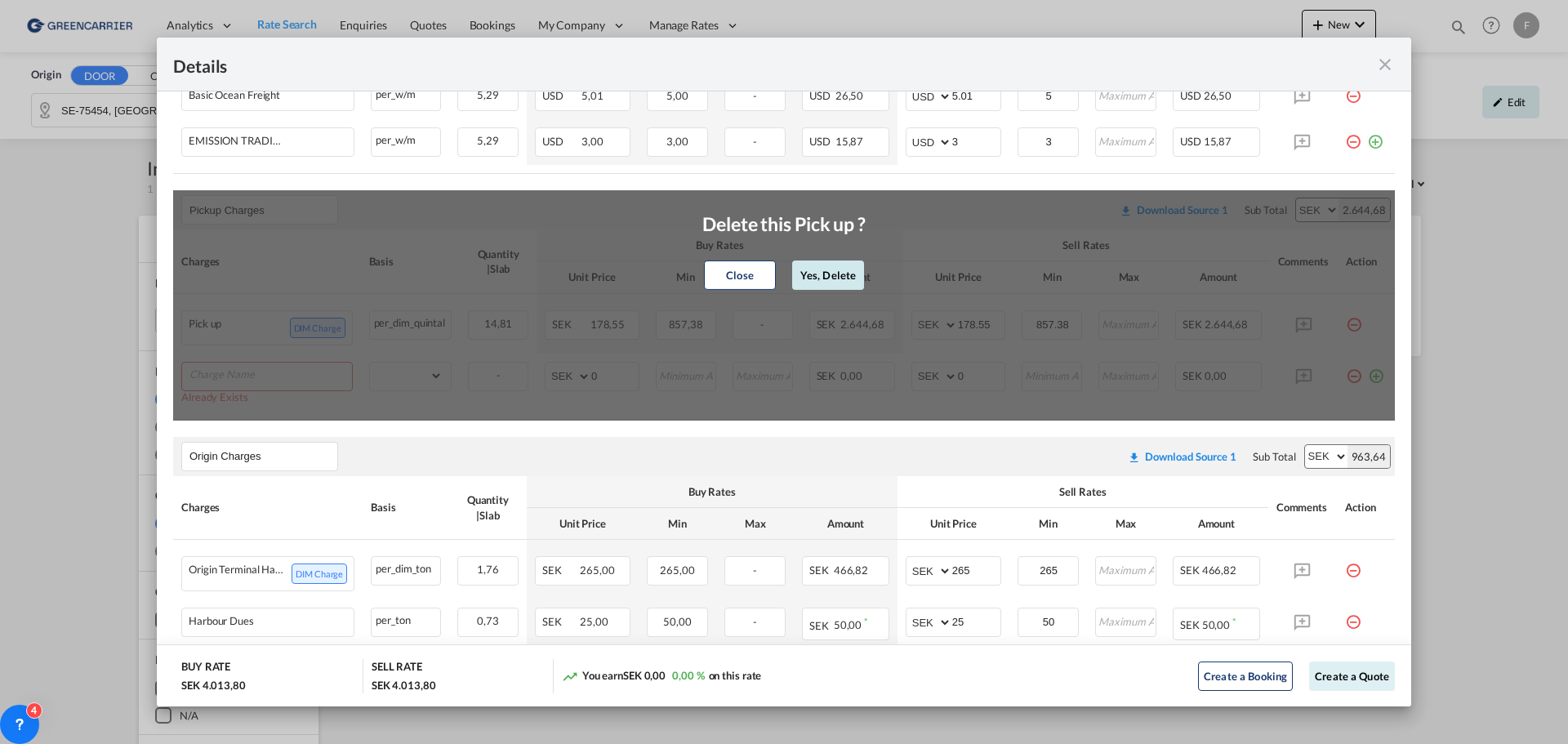
click at [830, 277] on button "Yes, Delete" at bounding box center [827, 275] width 72 height 30
type input "0"
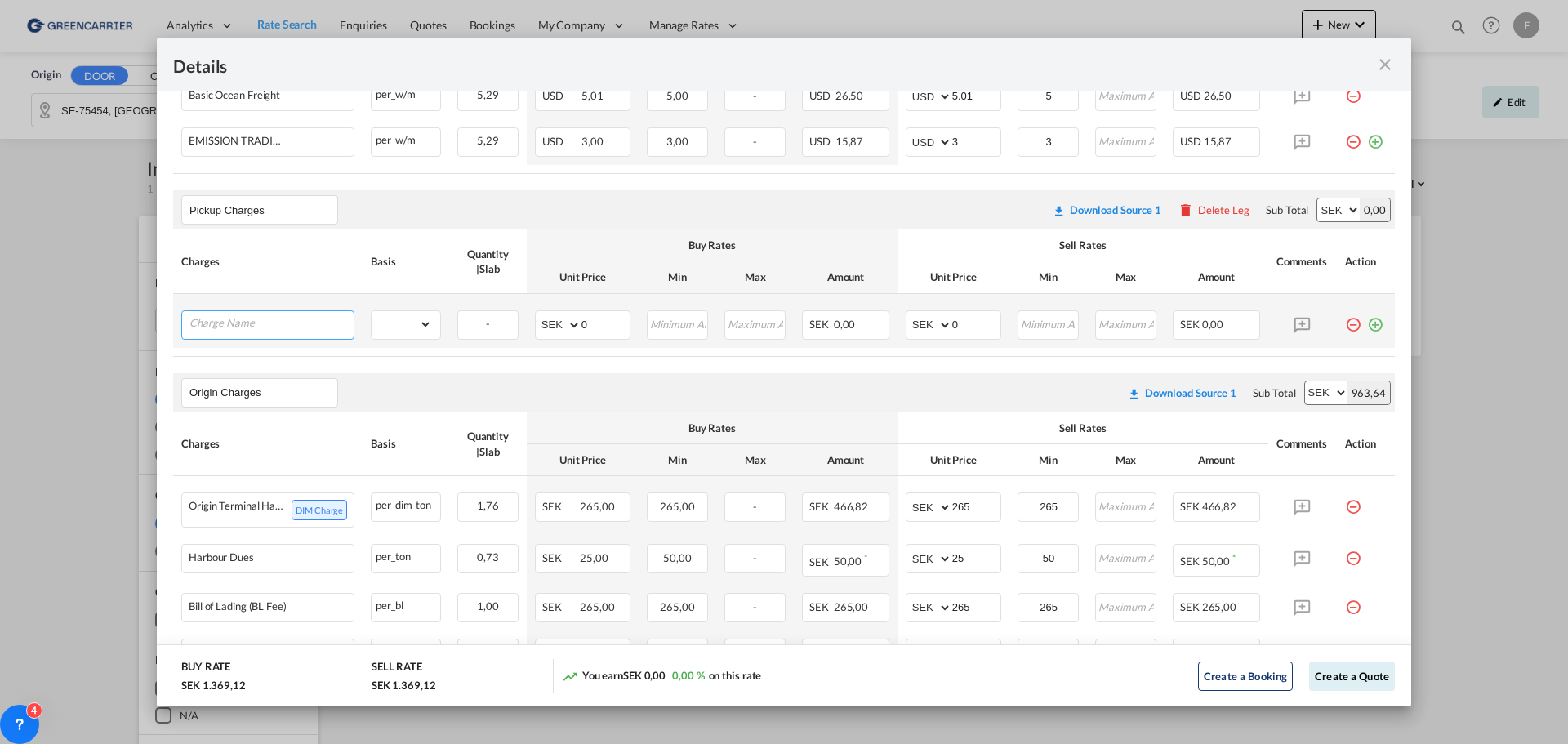
click at [268, 313] on input "Charge Name" at bounding box center [271, 323] width 164 height 24
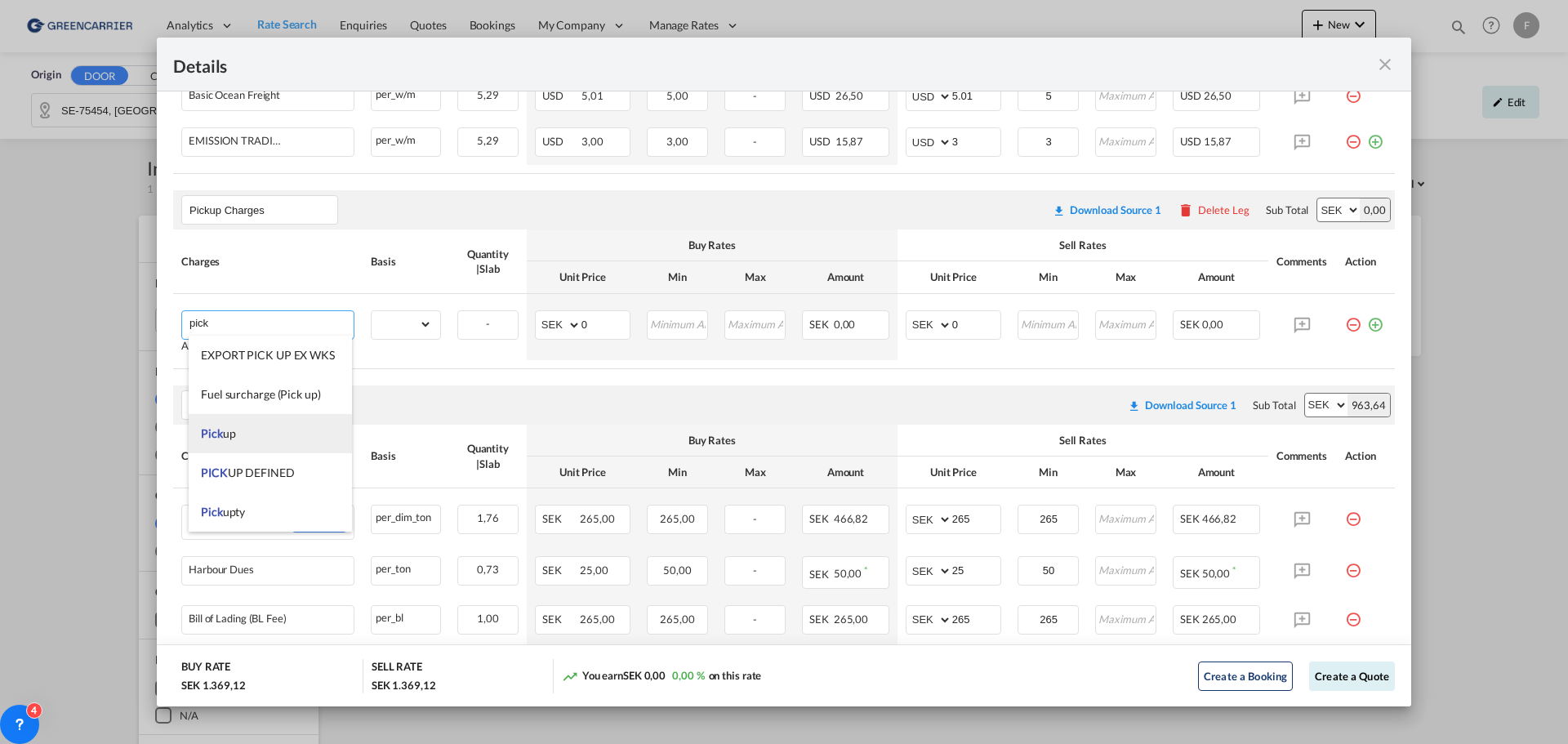
click at [248, 439] on li "Pick up" at bounding box center [269, 433] width 163 height 39
type input "Pick up"
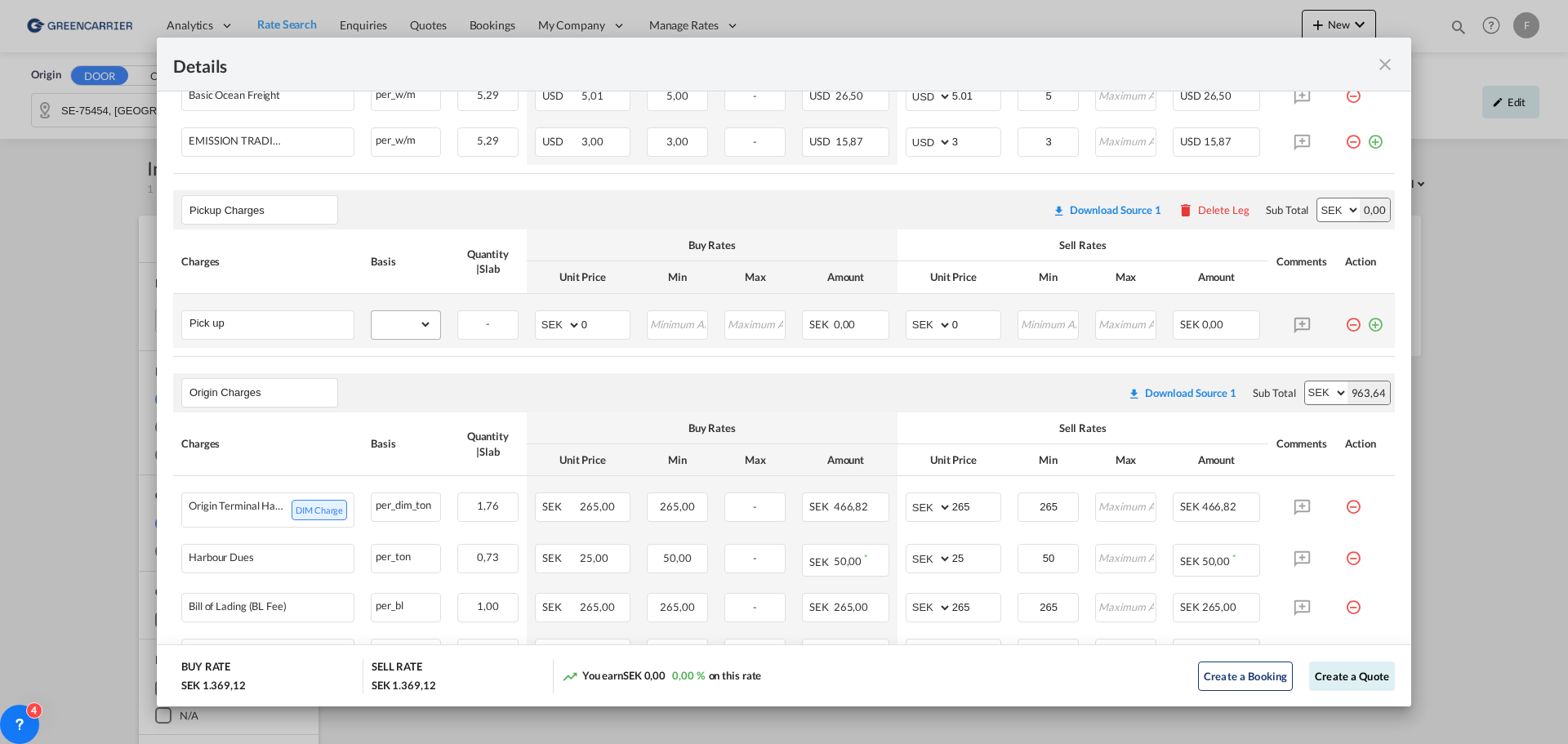
click at [430, 324] on md-input-container "gross_weight volumetric_weight per_shipment per_bl % on pickup per_km per_hawb …" at bounding box center [405, 324] width 68 height 26
click at [422, 324] on select "gross_weight volumetric_weight per_shipment per_bl % on pickup per_km per_hawb …" at bounding box center [402, 324] width 61 height 26
select select "per_shipment"
click at [372, 312] on select "gross_weight volumetric_weight per_shipment per_bl % on pickup per_km per_hawb …" at bounding box center [402, 324] width 61 height 26
click at [968, 326] on input "0" at bounding box center [976, 323] width 48 height 24
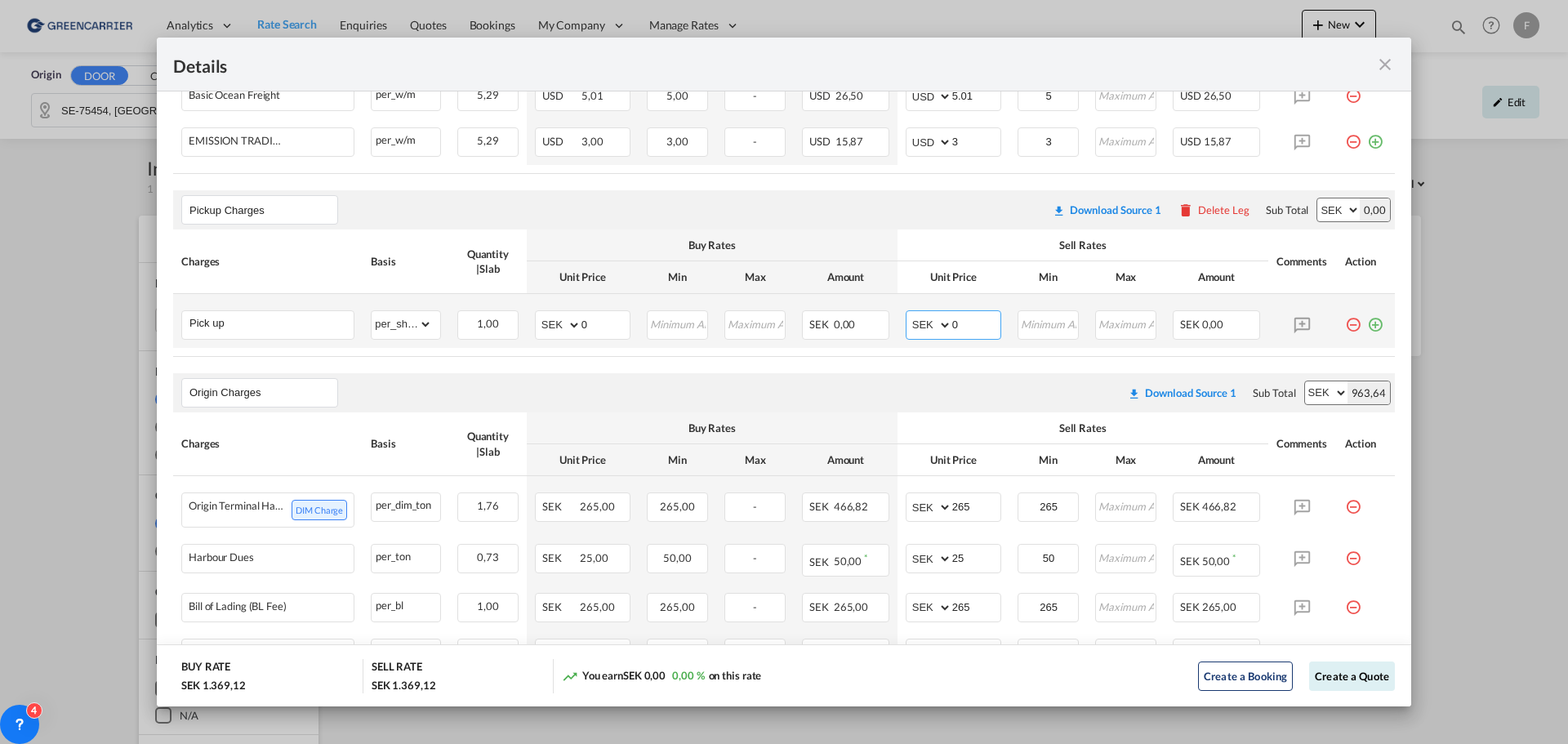
drag, startPoint x: 968, startPoint y: 326, endPoint x: 890, endPoint y: 325, distance: 78.0
click at [898, 325] on td "AED AFN ALL AMD ANG AOA ARS AUD AWG AZN BAM BBD BDT BGN BHD BIF BMD BND BOB BRL…" at bounding box center [953, 321] width 112 height 54
type input "4170"
click at [1345, 682] on button "Create a Quote" at bounding box center [1353, 676] width 86 height 30
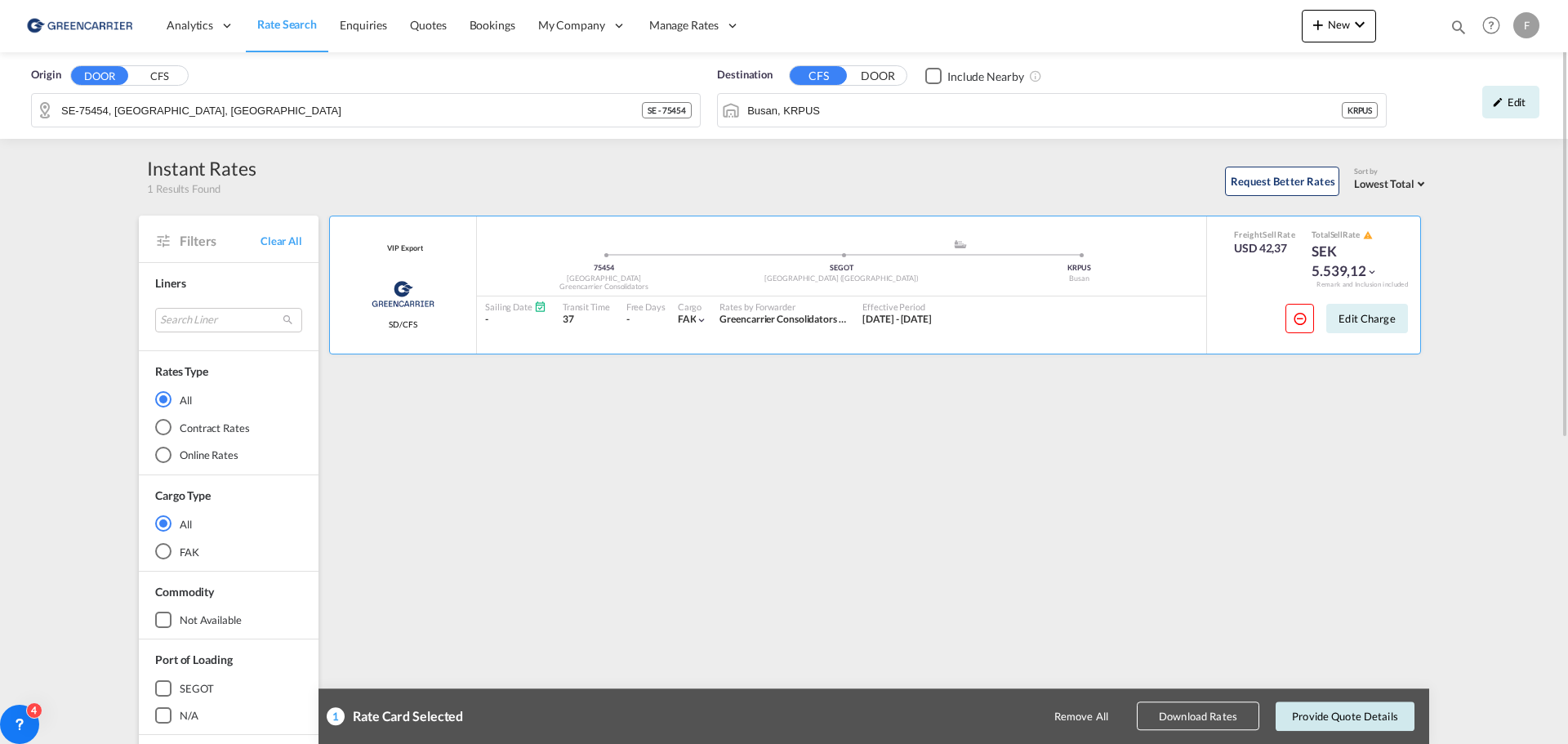
click at [1344, 717] on button "Provide Quote Details" at bounding box center [1345, 716] width 138 height 30
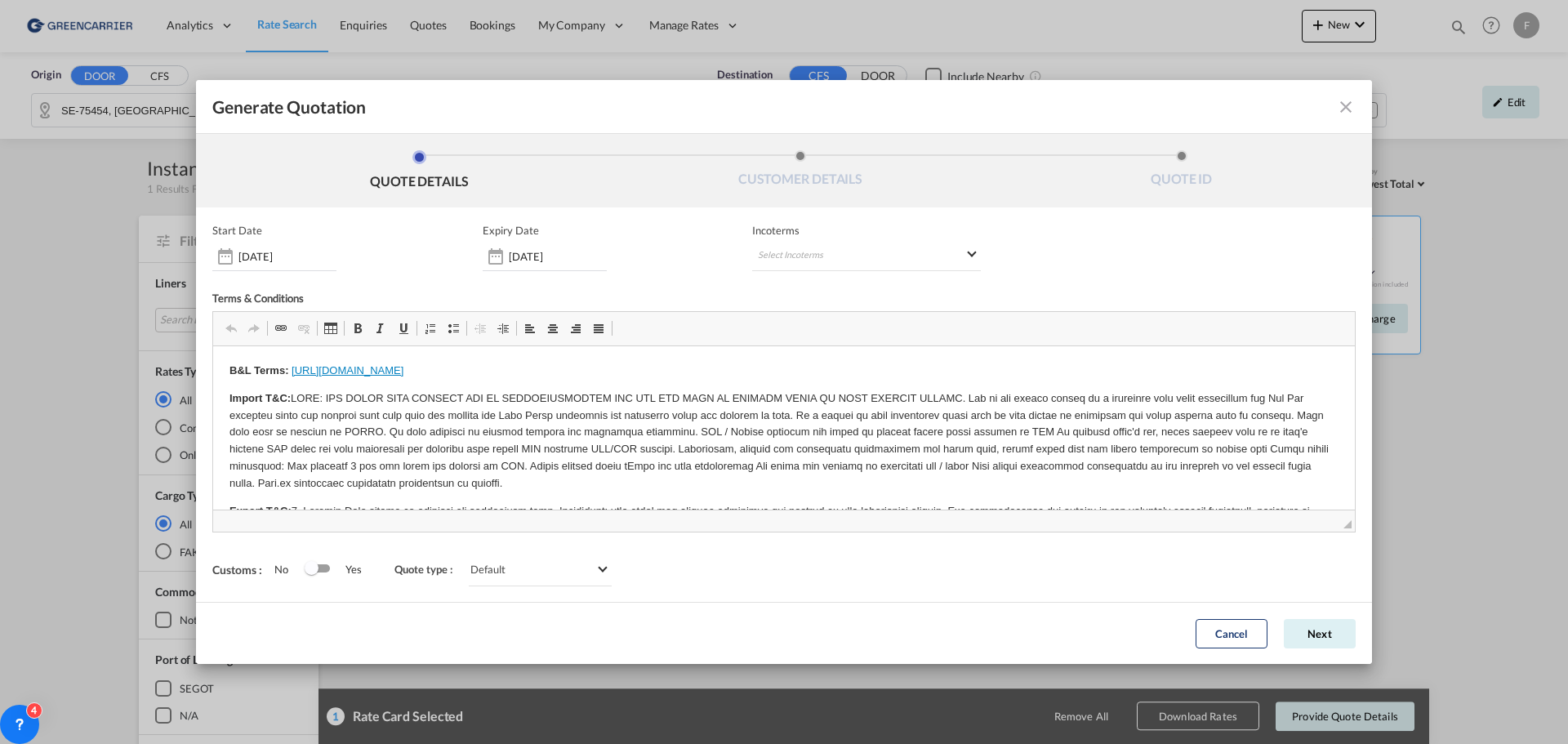
scroll to position [0, 0]
click at [1318, 633] on button "Next" at bounding box center [1320, 633] width 72 height 30
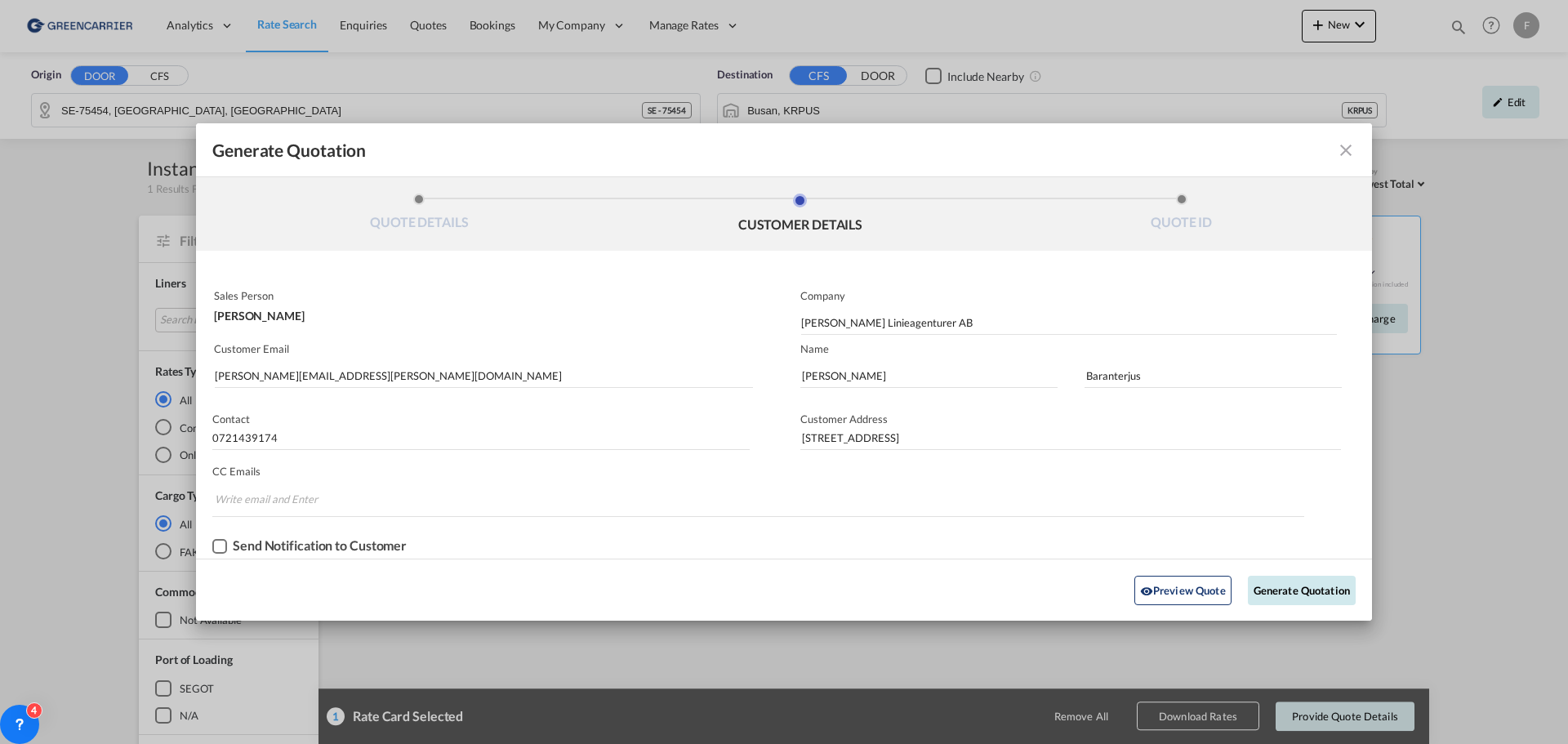
click at [1305, 594] on button "Generate Quotation" at bounding box center [1302, 590] width 108 height 30
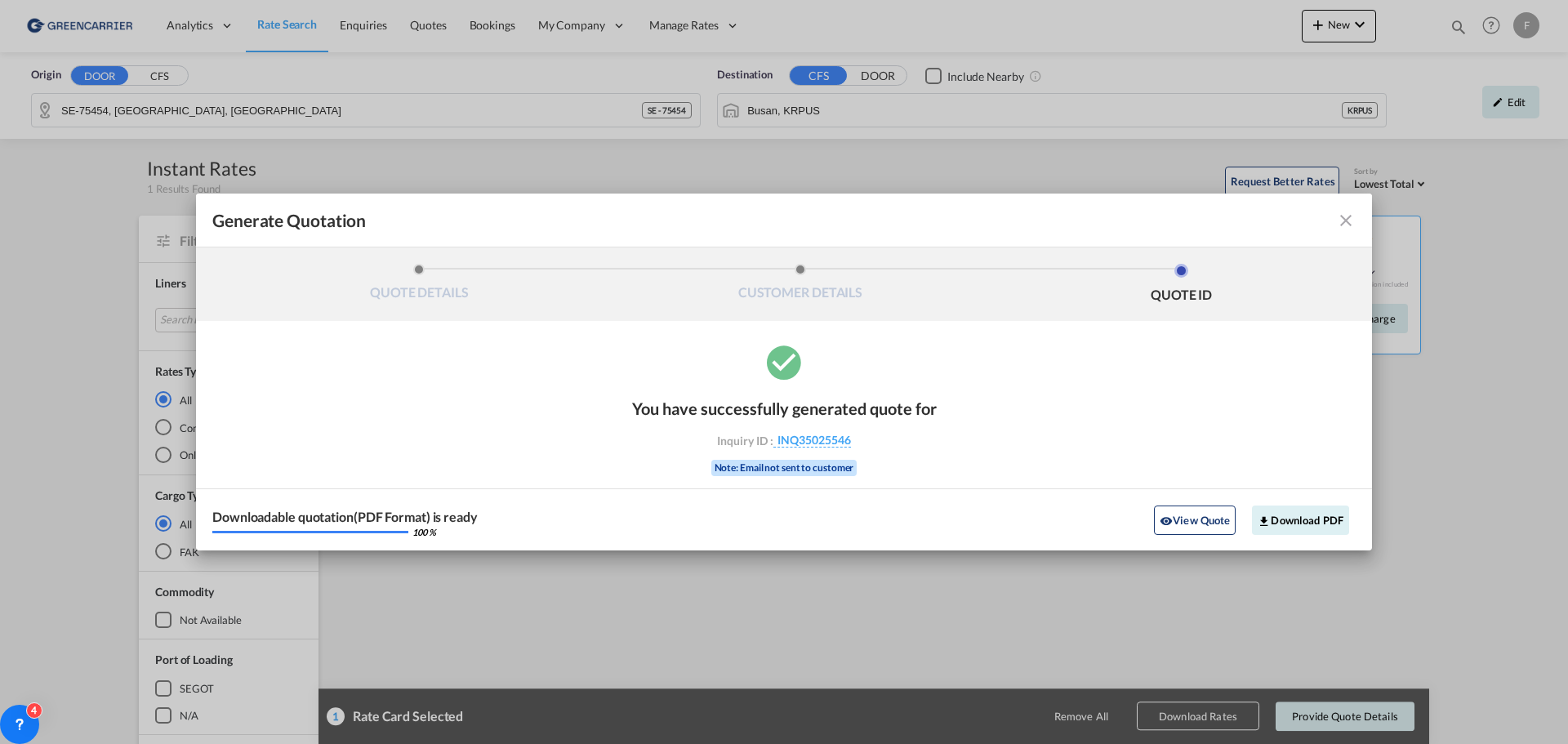
click at [882, 434] on div "You have successfully generated quote for Inquiry ID : INQ35025546 Note: Email …" at bounding box center [784, 436] width 305 height 106
click at [1283, 521] on button "Download PDF" at bounding box center [1300, 520] width 97 height 30
click at [1346, 230] on md-icon "icon-close fg-AAA8AD cursor m-0" at bounding box center [1346, 220] width 19 height 19
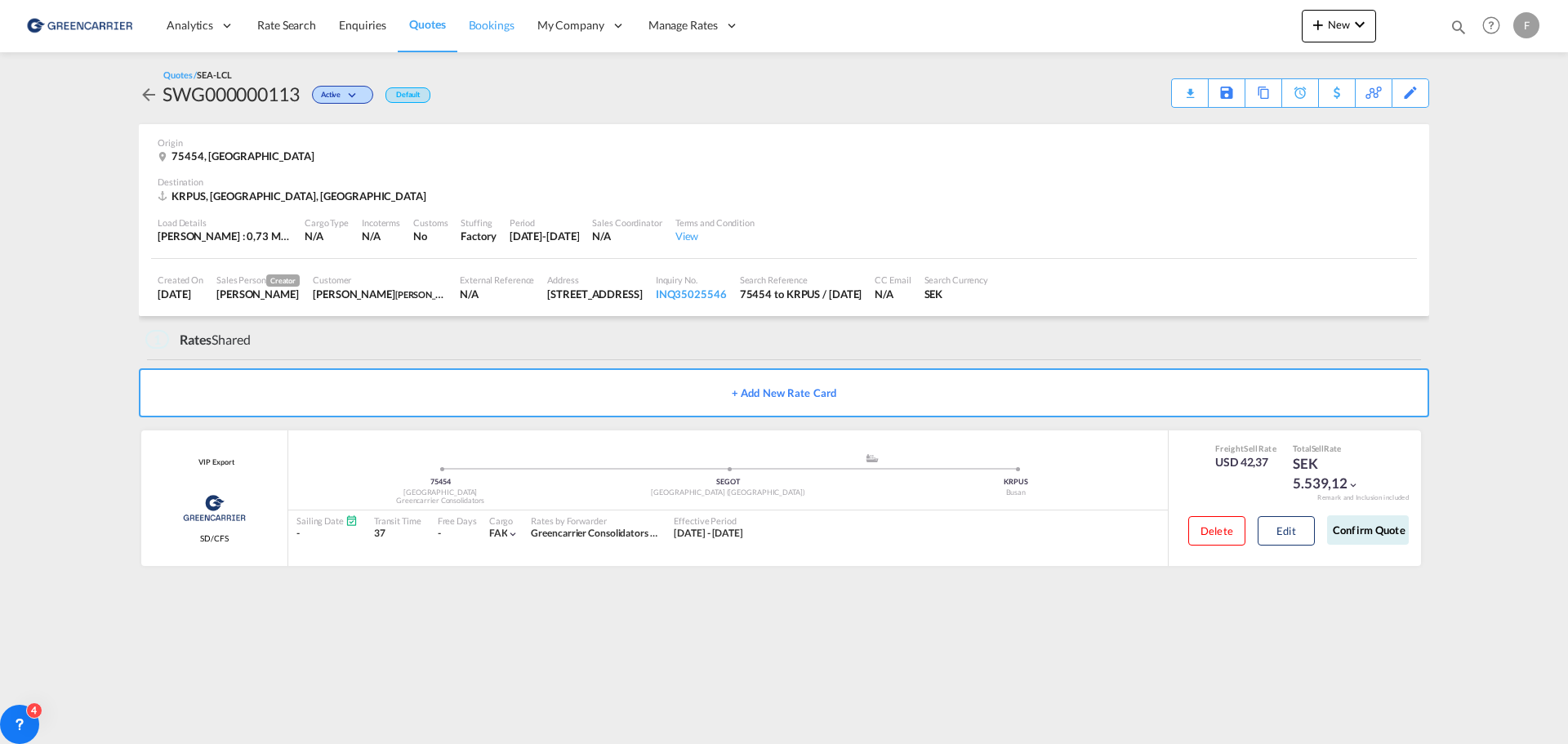
drag, startPoint x: 499, startPoint y: 25, endPoint x: 497, endPoint y: 37, distance: 12.2
click at [499, 24] on span "Bookings" at bounding box center [491, 24] width 46 height 14
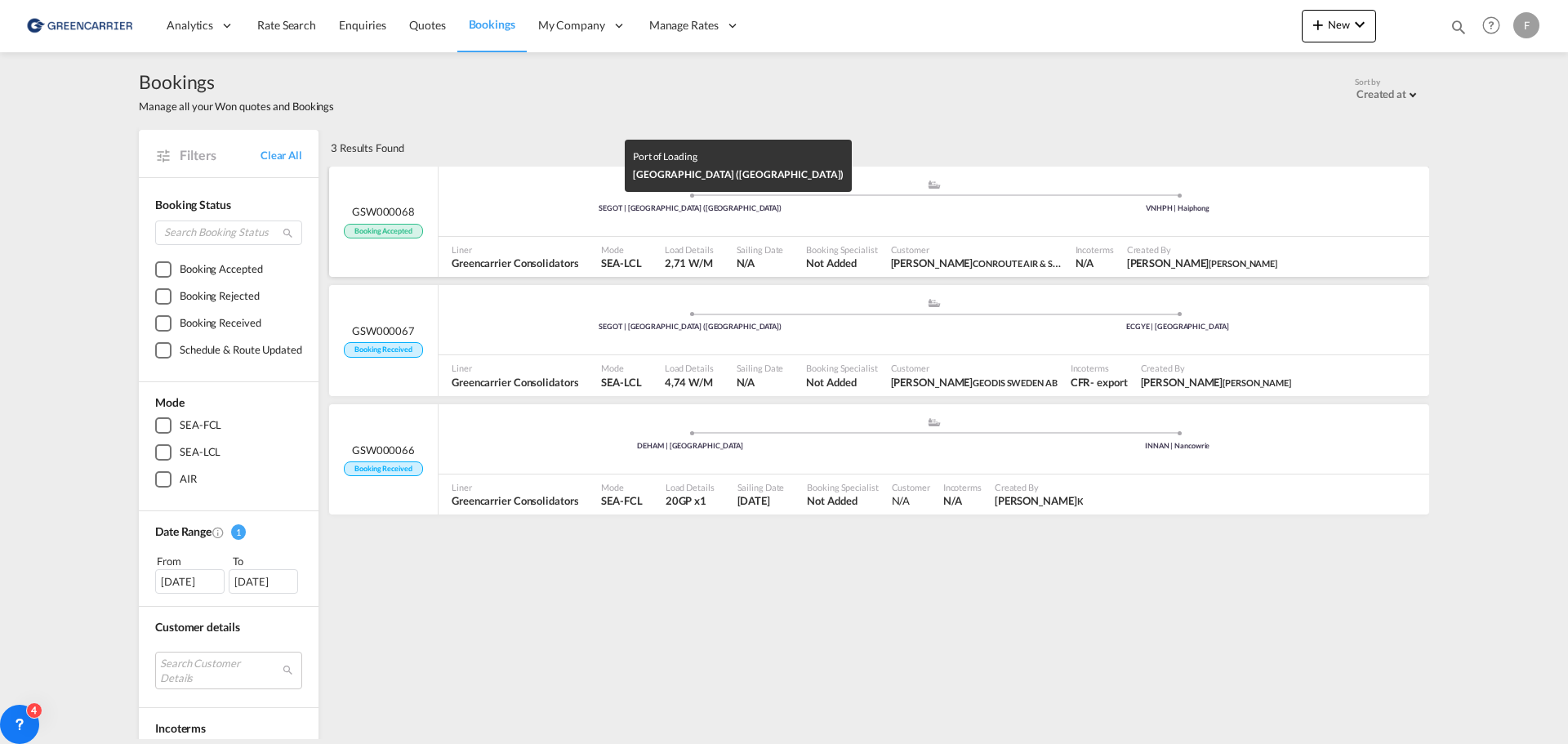
click at [504, 207] on div "SEGOT | [GEOGRAPHIC_DATA] ([GEOGRAPHIC_DATA])" at bounding box center [691, 209] width 488 height 11
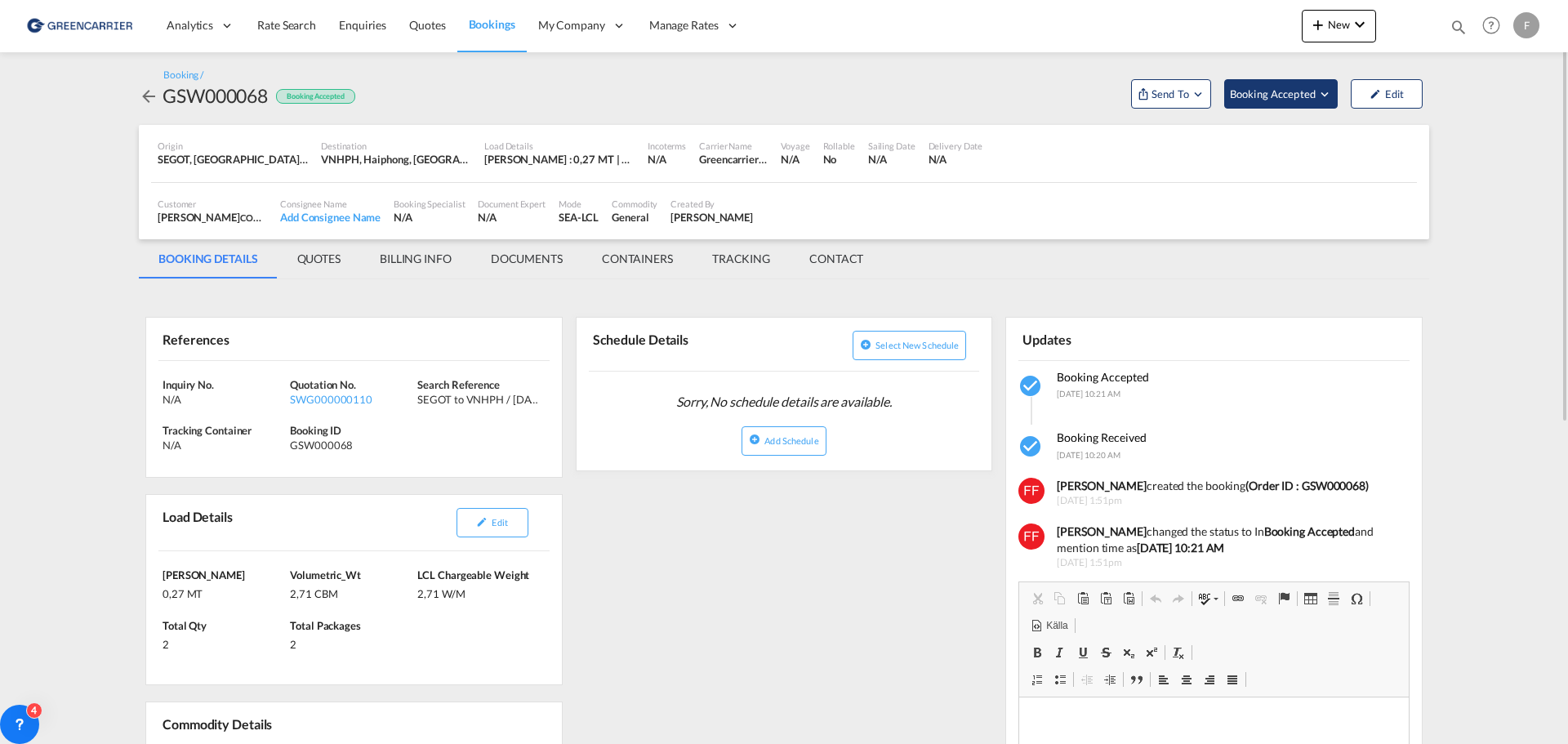
click at [1331, 95] on md-icon "Open demo menu" at bounding box center [1324, 94] width 14 height 14
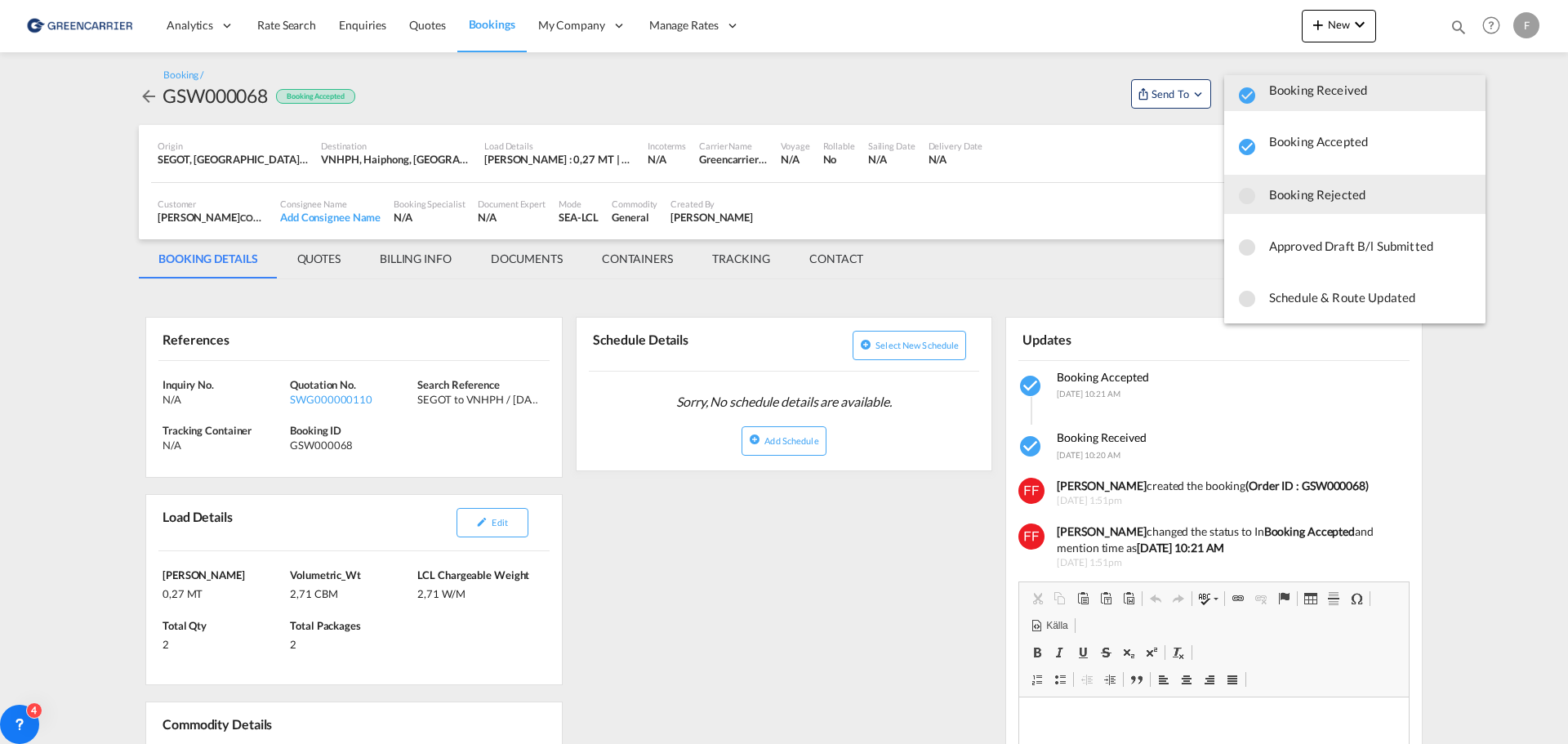
scroll to position [22, 0]
click at [751, 503] on md-backdrop at bounding box center [784, 372] width 1568 height 744
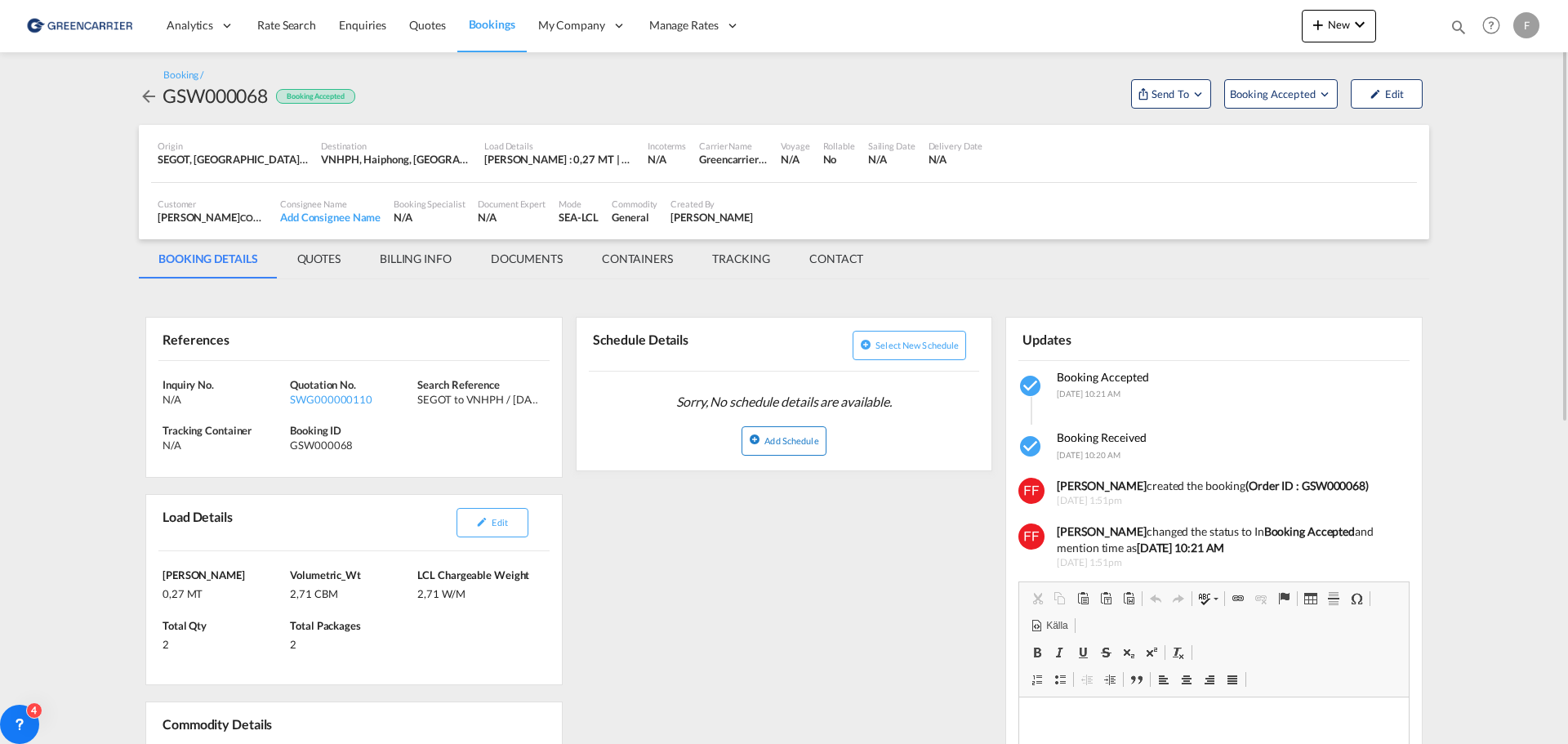
click at [779, 443] on span "Add Schedule" at bounding box center [792, 441] width 54 height 11
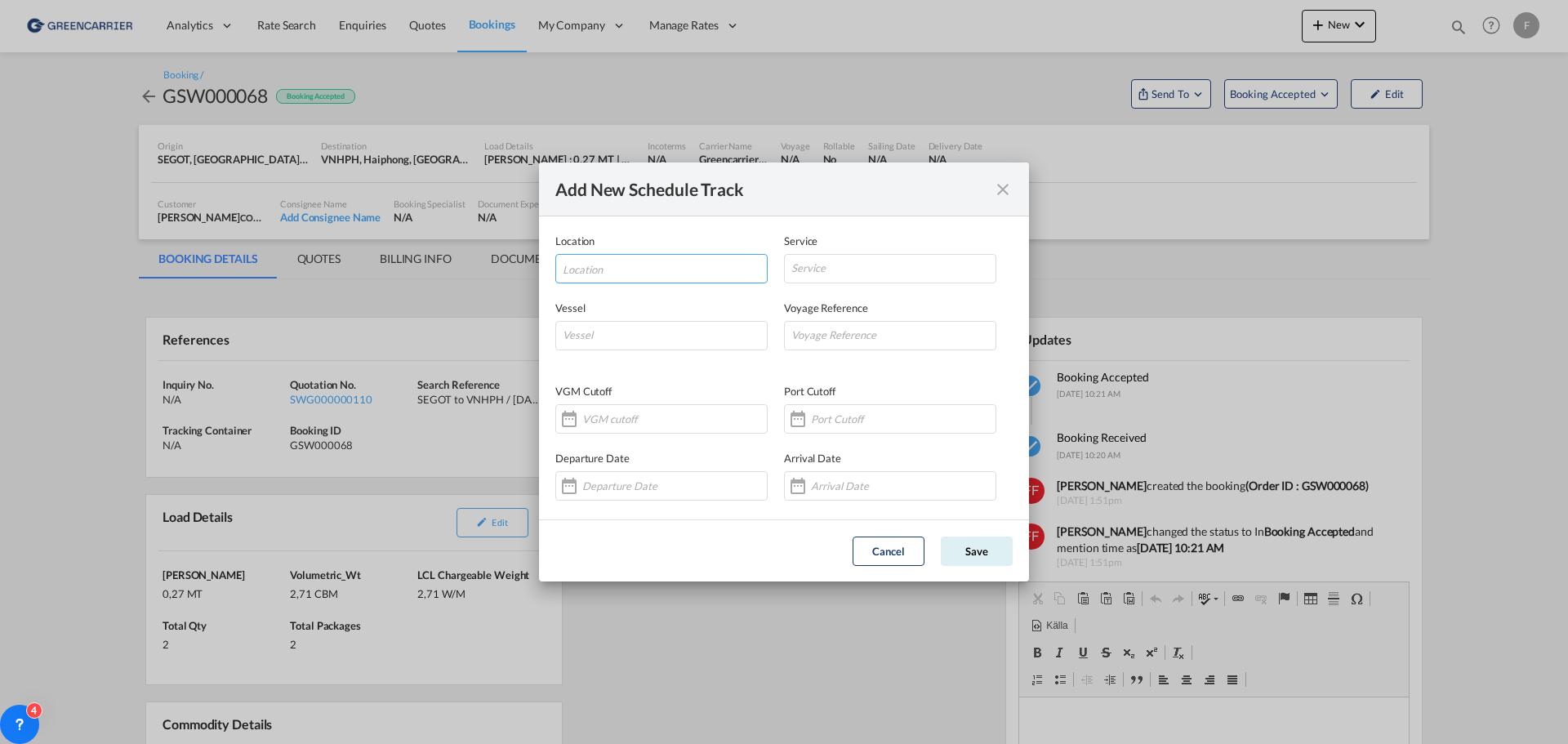
click at [578, 263] on input "Location" at bounding box center [665, 267] width 204 height 24
click at [1009, 188] on md-icon "icon-close" at bounding box center [1002, 189] width 19 height 19
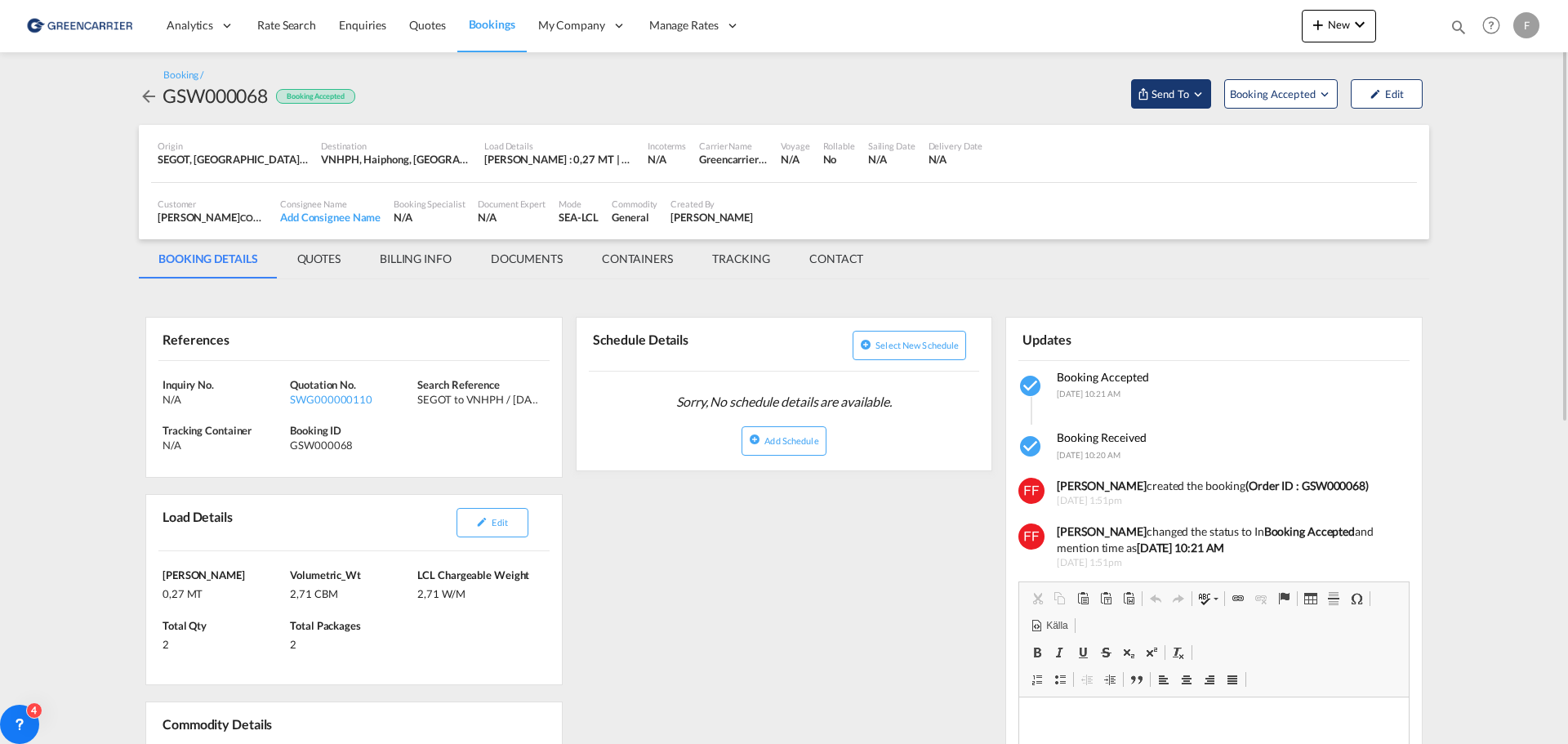
click at [1202, 94] on md-icon "Open demo menu" at bounding box center [1198, 94] width 14 height 14
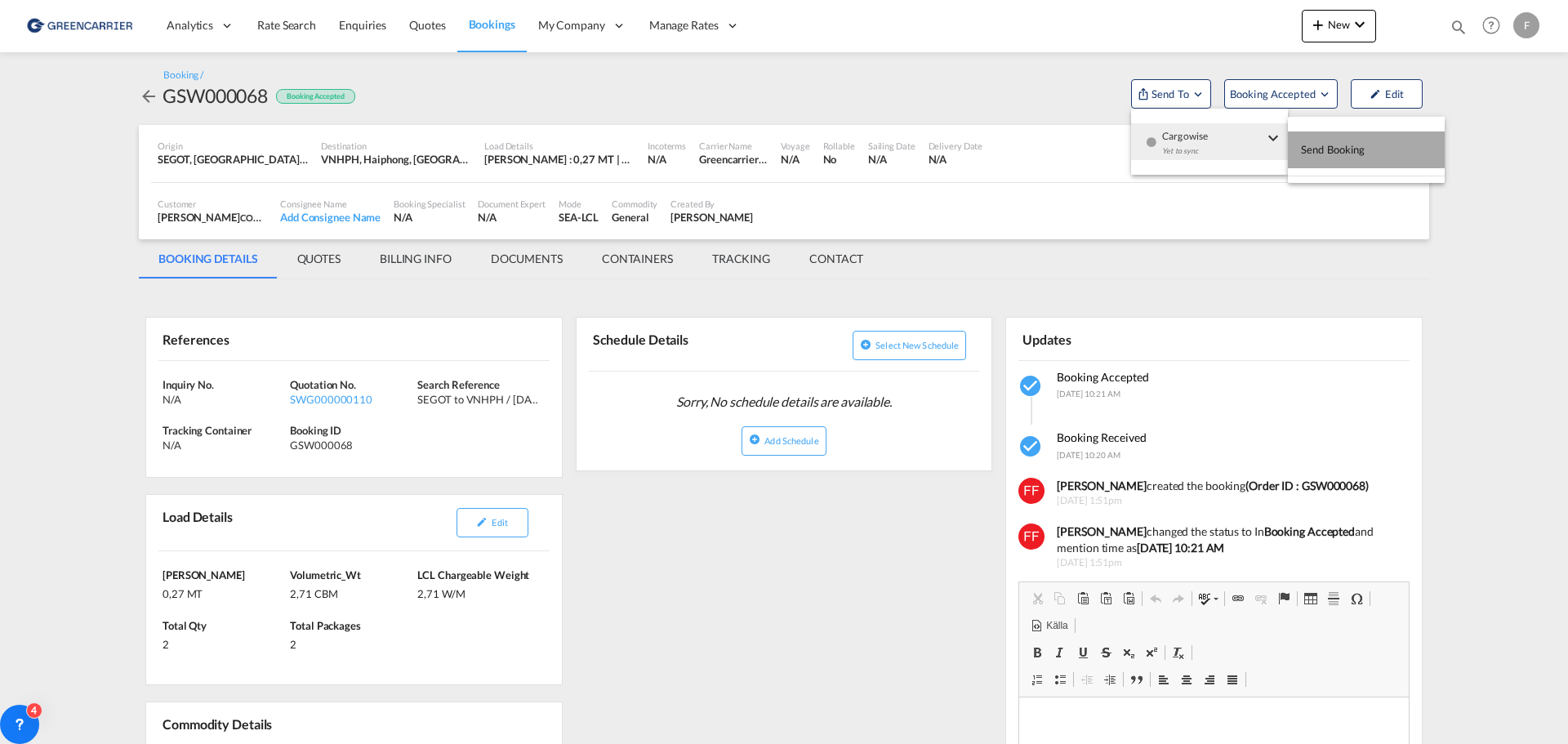
click at [1342, 143] on span "Send Booking" at bounding box center [1333, 149] width 64 height 26
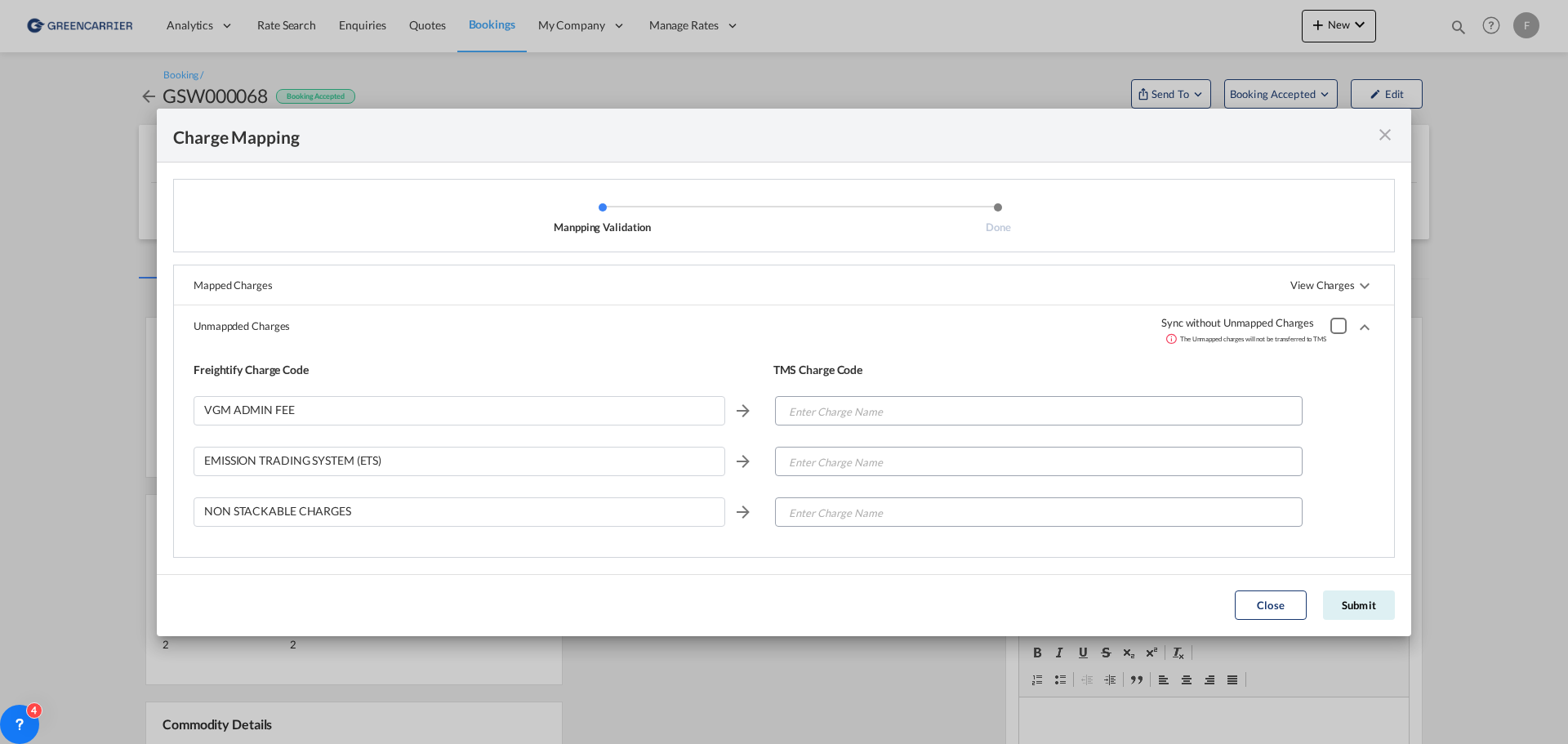
click at [1334, 323] on div "Manpping ValidationDone ..." at bounding box center [1338, 325] width 16 height 16
click at [1363, 602] on button "Submit" at bounding box center [1359, 605] width 72 height 30
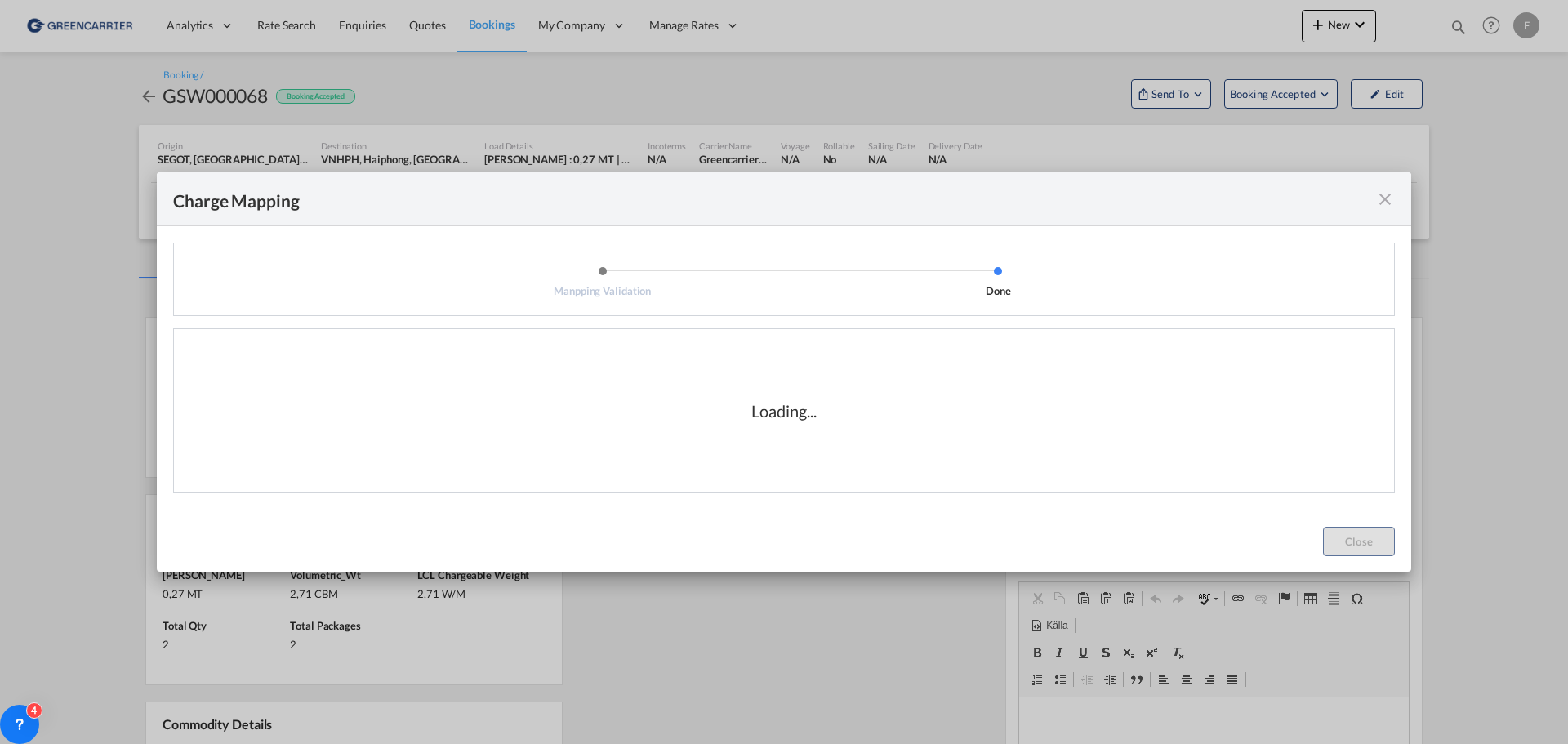
click at [1373, 190] on div "Charge Mapping" at bounding box center [784, 199] width 1255 height 54
click at [1388, 196] on md-icon "icon-close fg-AAA8AD cursor" at bounding box center [1385, 198] width 19 height 19
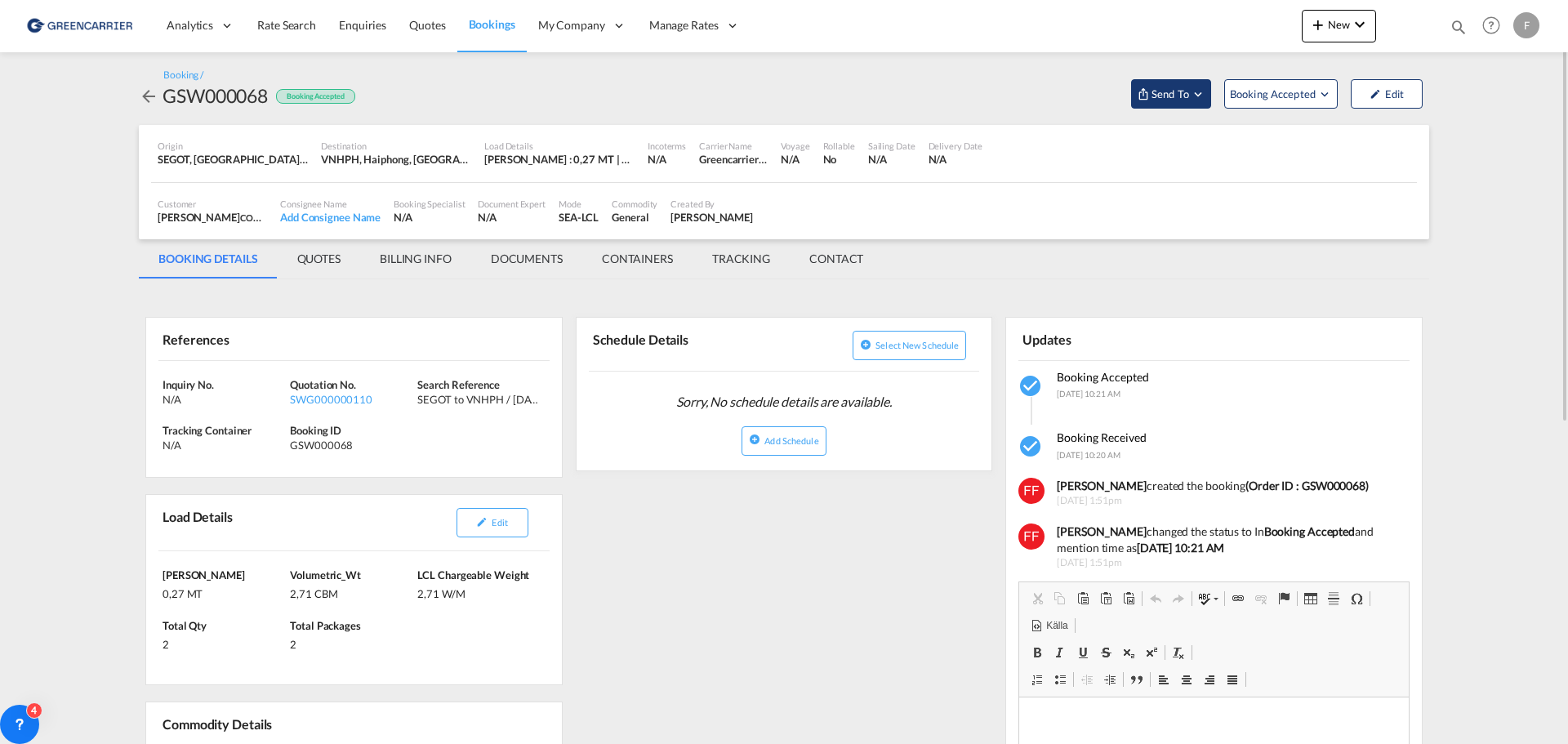
click at [1176, 93] on span "Send To" at bounding box center [1170, 94] width 41 height 16
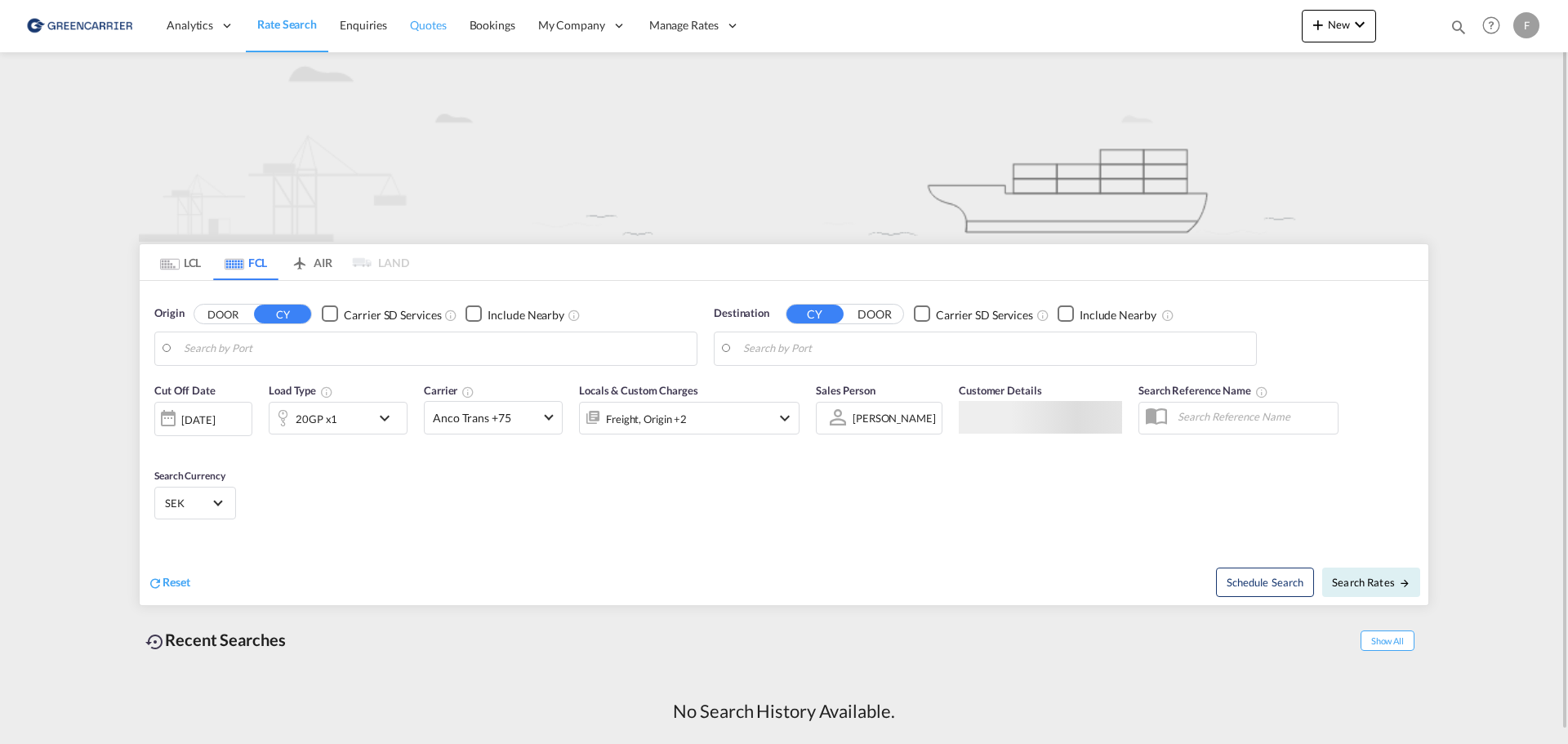
click at [418, 27] on span "Quotes" at bounding box center [428, 24] width 36 height 14
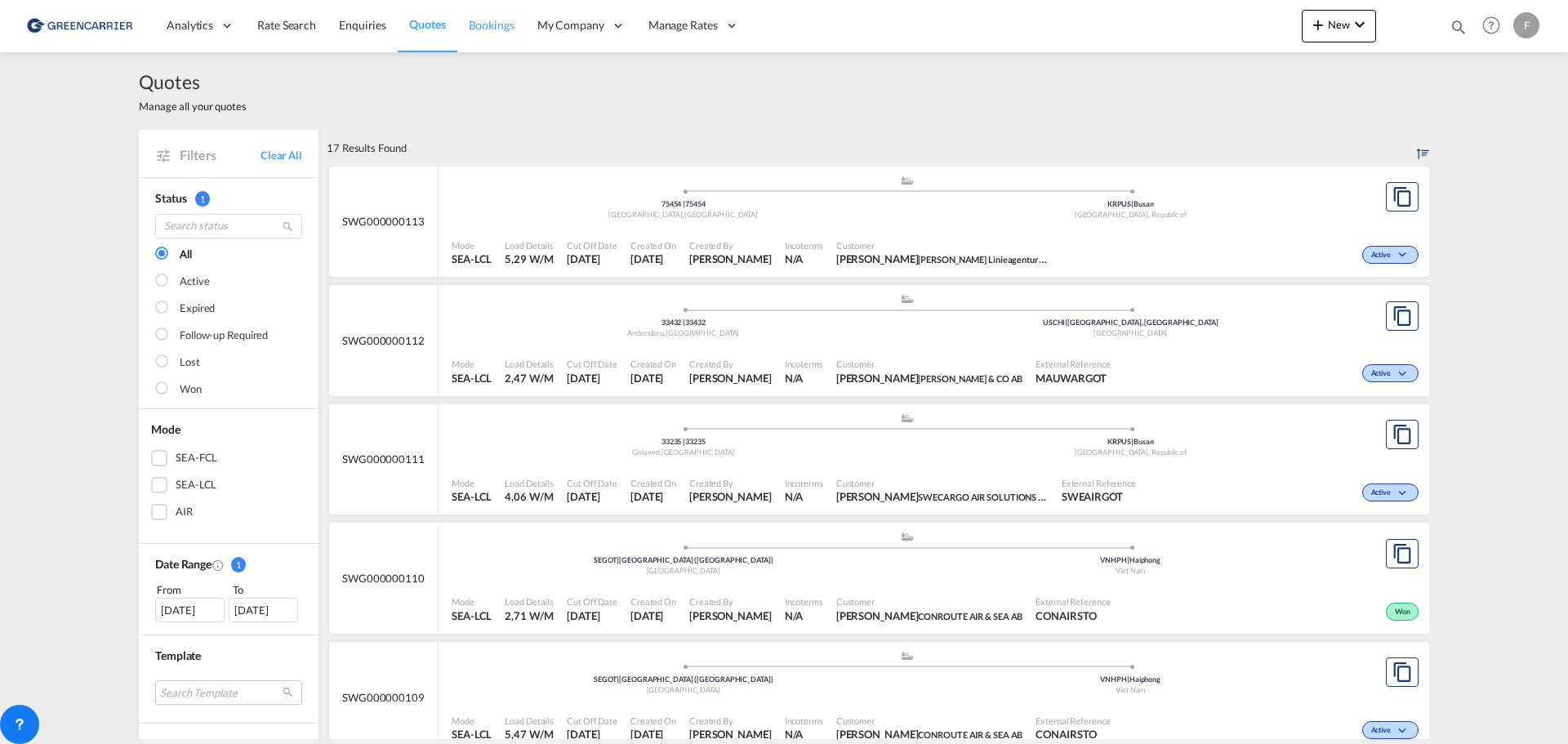
click at [489, 28] on span "Bookings" at bounding box center [491, 24] width 46 height 14
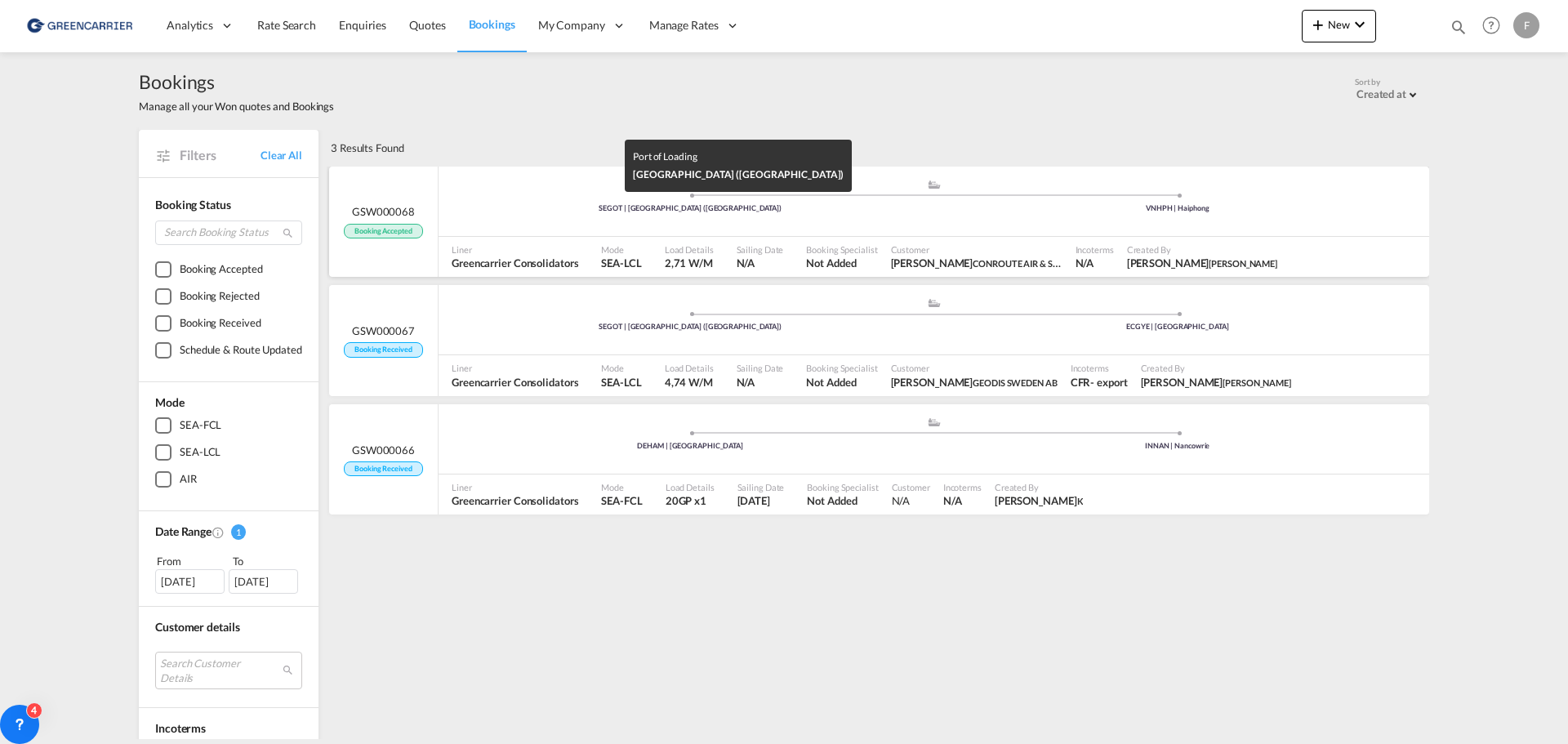
click at [908, 214] on div "SEGOT | [GEOGRAPHIC_DATA] ([GEOGRAPHIC_DATA])" at bounding box center [691, 209] width 488 height 11
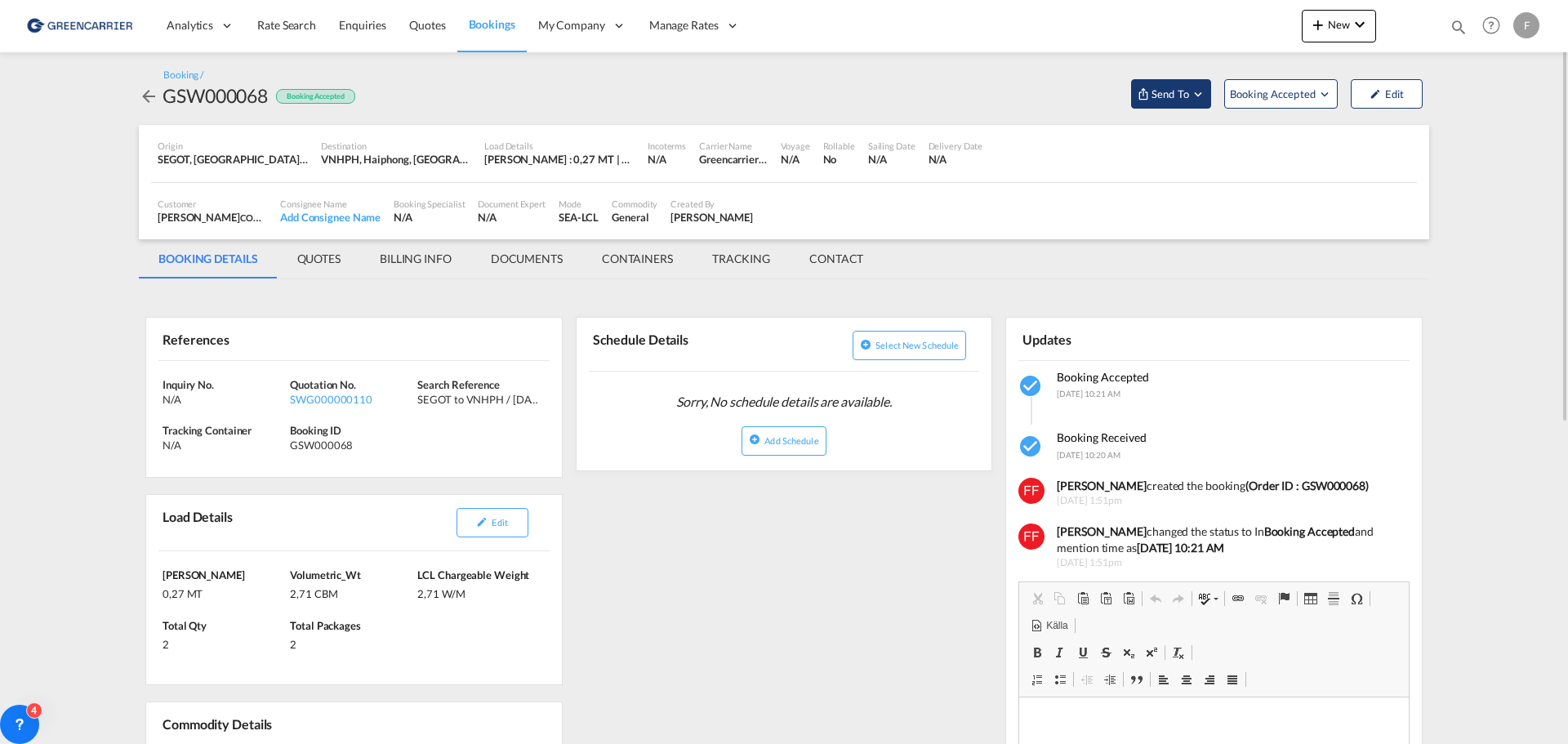
click at [1187, 91] on span "Send To" at bounding box center [1170, 94] width 41 height 16
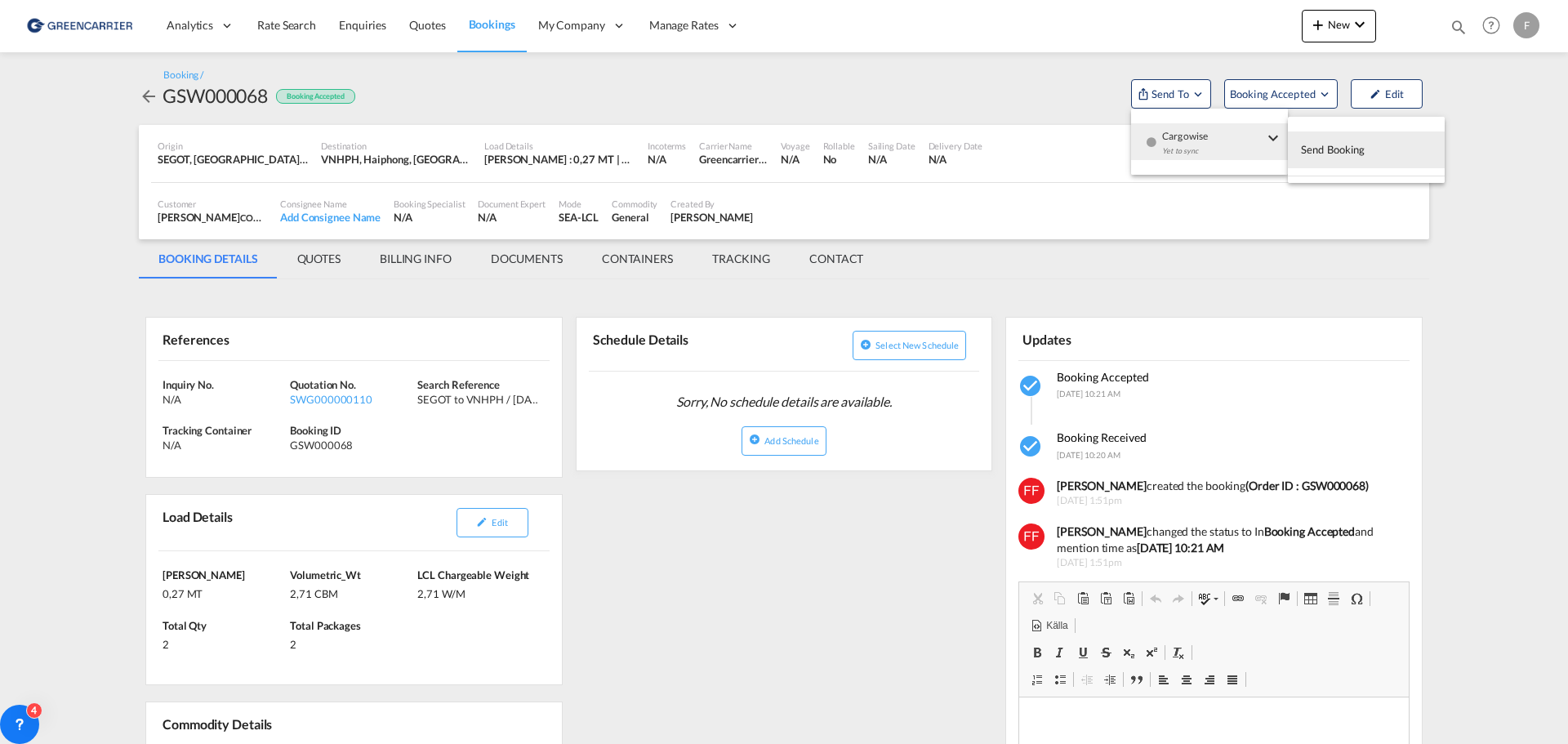
click at [1345, 151] on span "Send Booking" at bounding box center [1333, 149] width 64 height 26
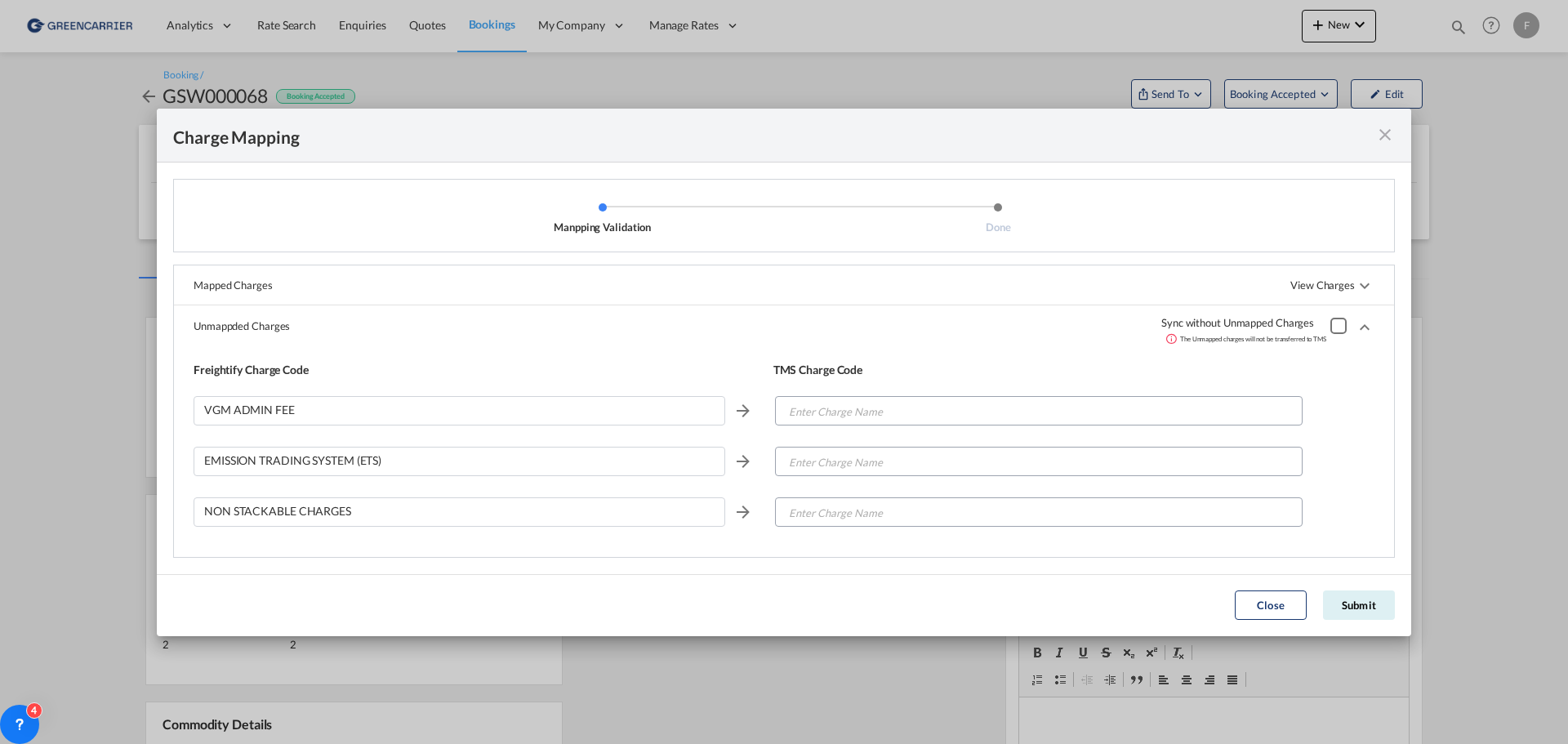
click at [1337, 325] on div "Manpping ValidationDone ..." at bounding box center [1338, 325] width 16 height 16
click at [1368, 607] on button "Submit" at bounding box center [1359, 605] width 72 height 30
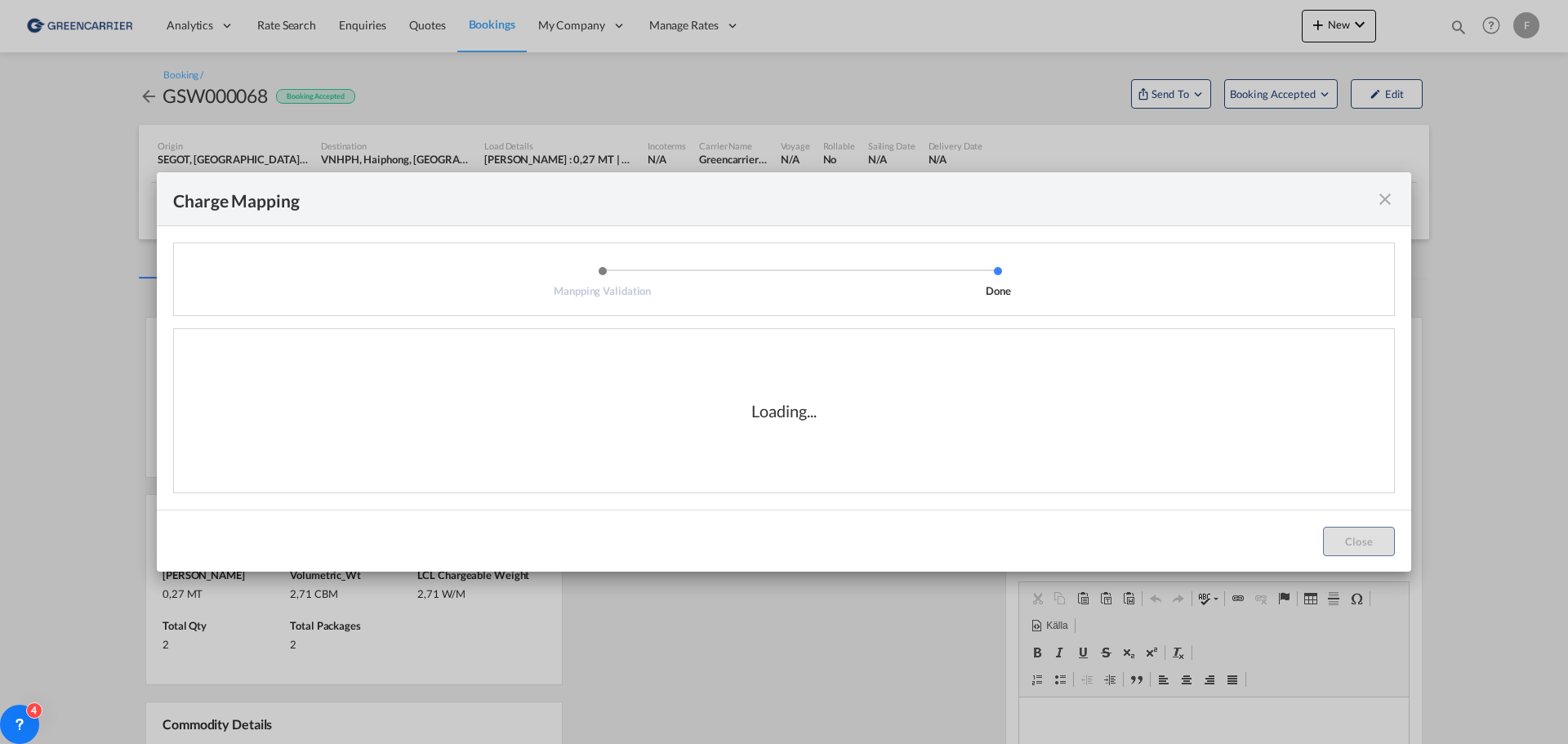
click at [615, 364] on div "Loading..." at bounding box center [784, 410] width 1220 height 163
drag, startPoint x: 1386, startPoint y: 200, endPoint x: 1373, endPoint y: 154, distance: 47.8
click at [1386, 200] on md-icon "icon-close fg-AAA8AD cursor" at bounding box center [1385, 198] width 19 height 19
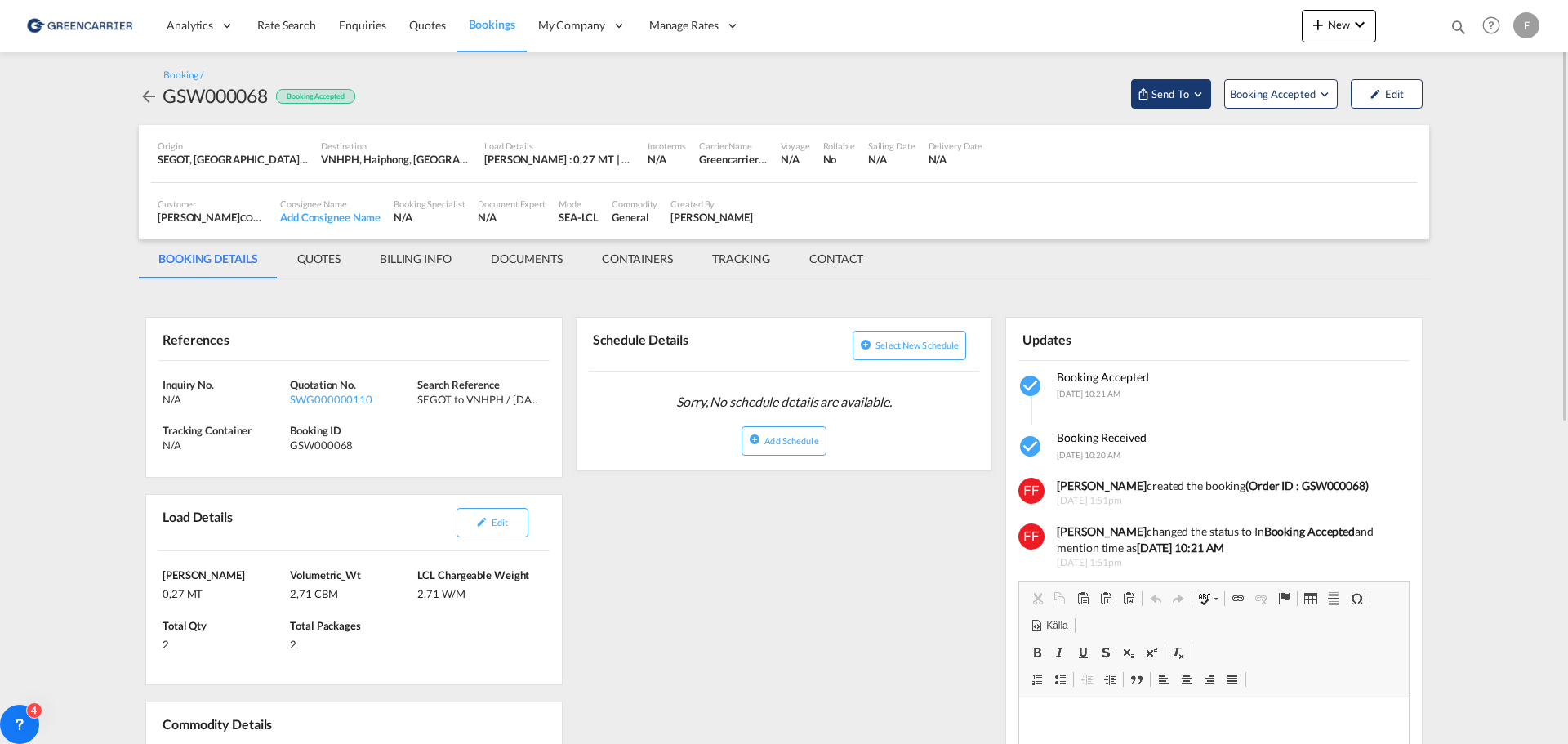
click at [1162, 94] on span "Send To" at bounding box center [1170, 94] width 41 height 16
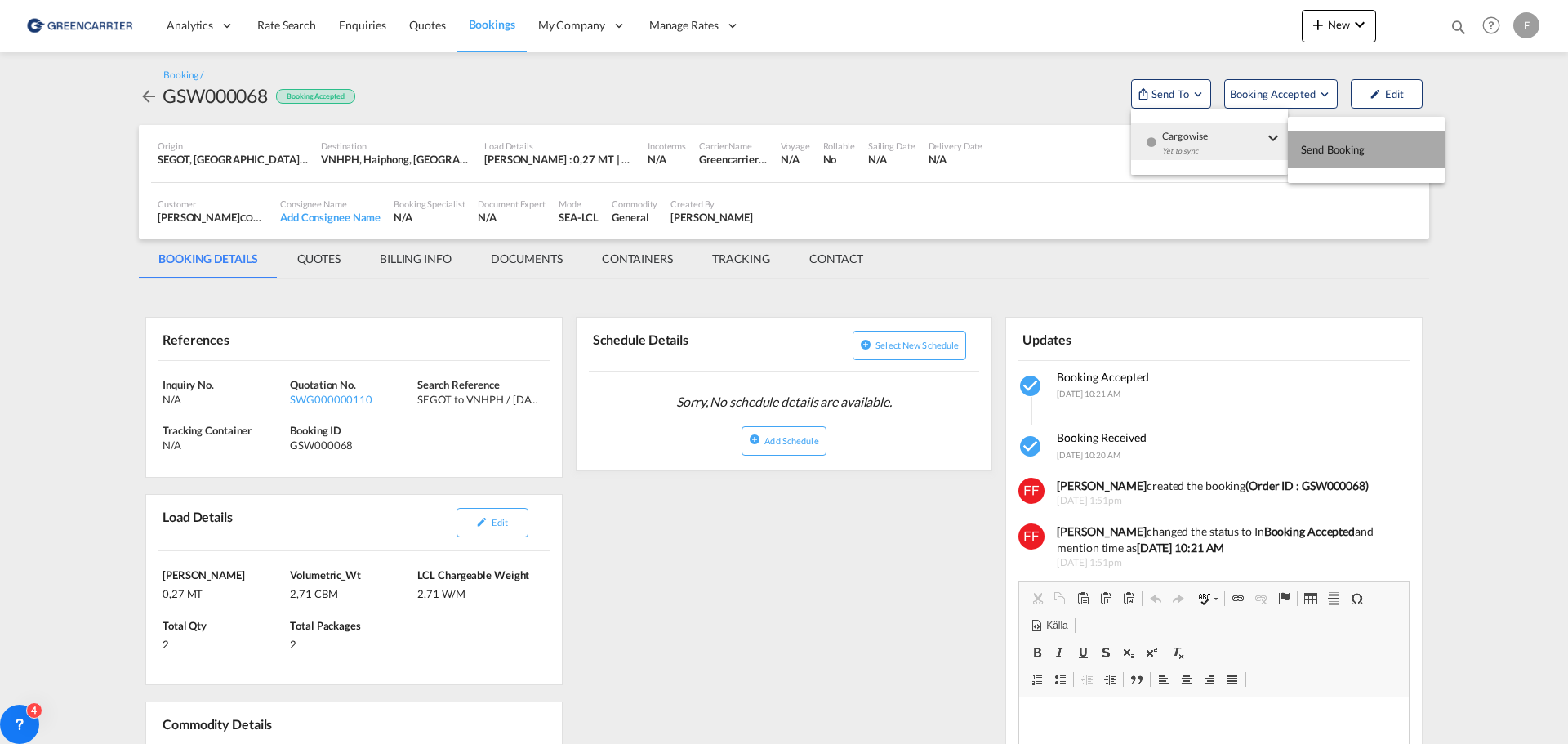
click at [1339, 155] on span "Send Booking" at bounding box center [1333, 149] width 64 height 26
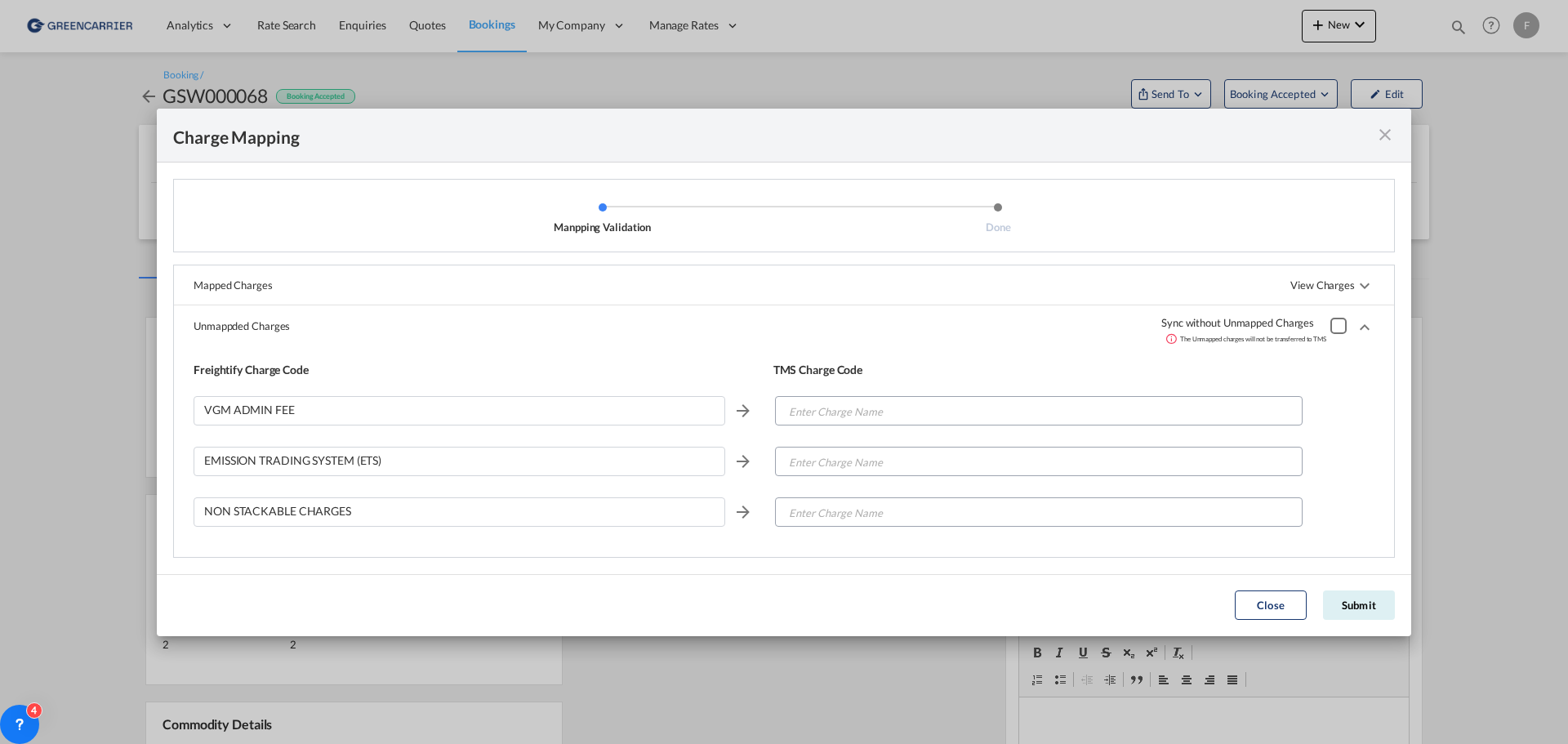
click at [1336, 324] on div "Manpping ValidationDone ..." at bounding box center [1338, 325] width 16 height 16
click at [1331, 323] on div "Manpping ValidationDone ..." at bounding box center [1338, 325] width 16 height 16
click at [817, 405] on input "Enter Charge Name" at bounding box center [1039, 411] width 526 height 30
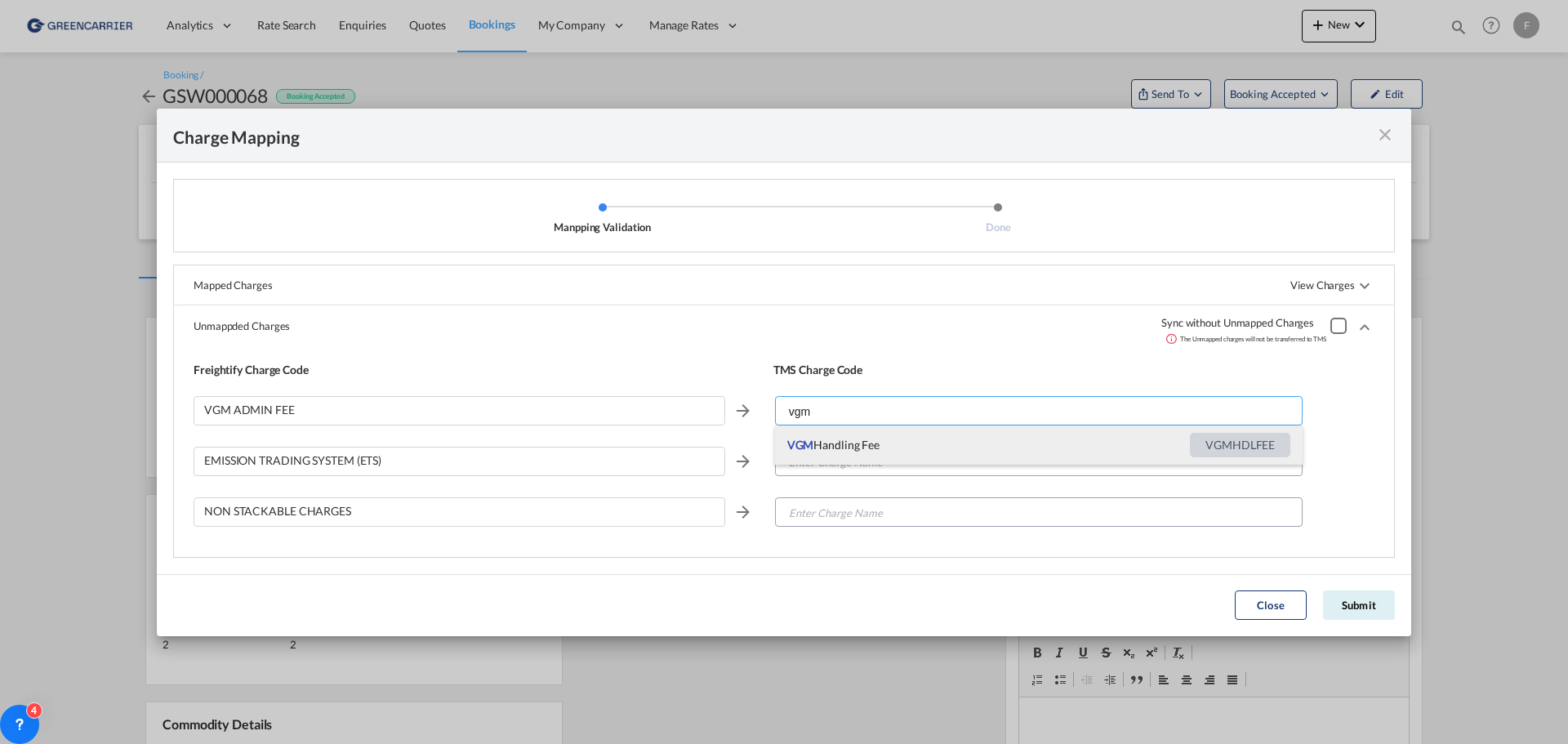
click at [1249, 443] on span "VGMHDLFEE" at bounding box center [1240, 445] width 100 height 24
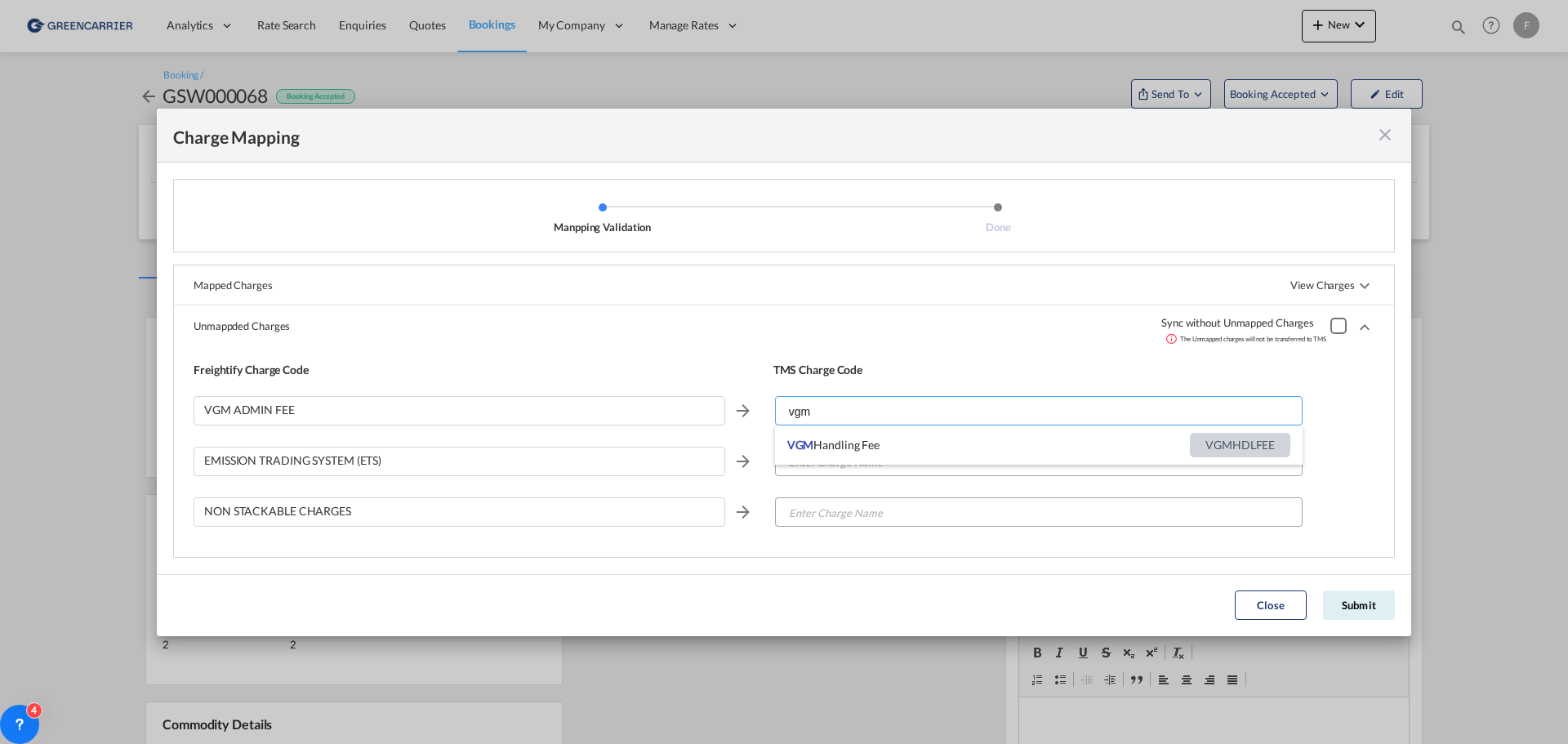
type input "VGM Handling Fee"
click at [960, 464] on input "Enter Charge Name" at bounding box center [1039, 462] width 526 height 30
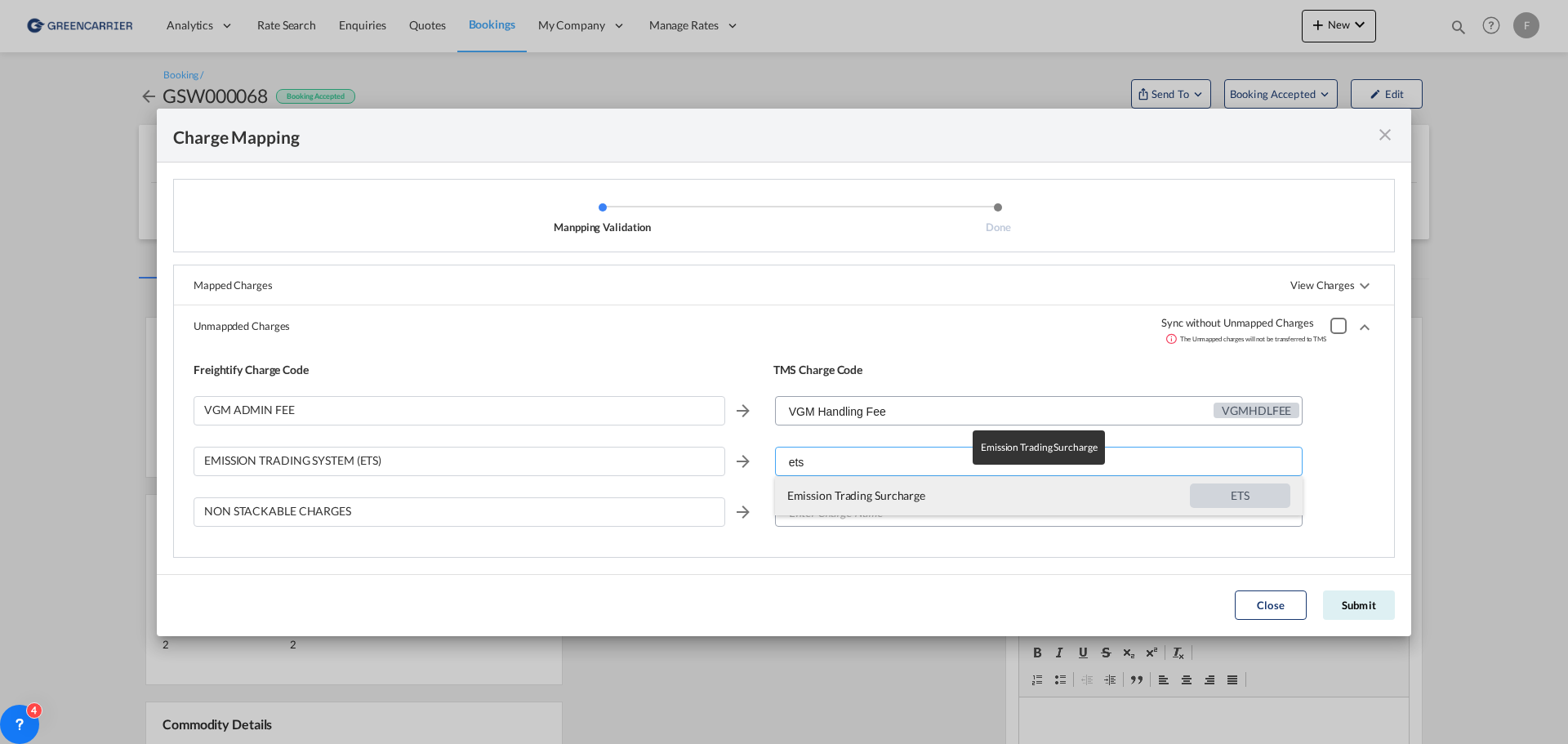
click at [1229, 489] on span "ETS" at bounding box center [1240, 496] width 100 height 24
type input "Emission Trading Surcharge"
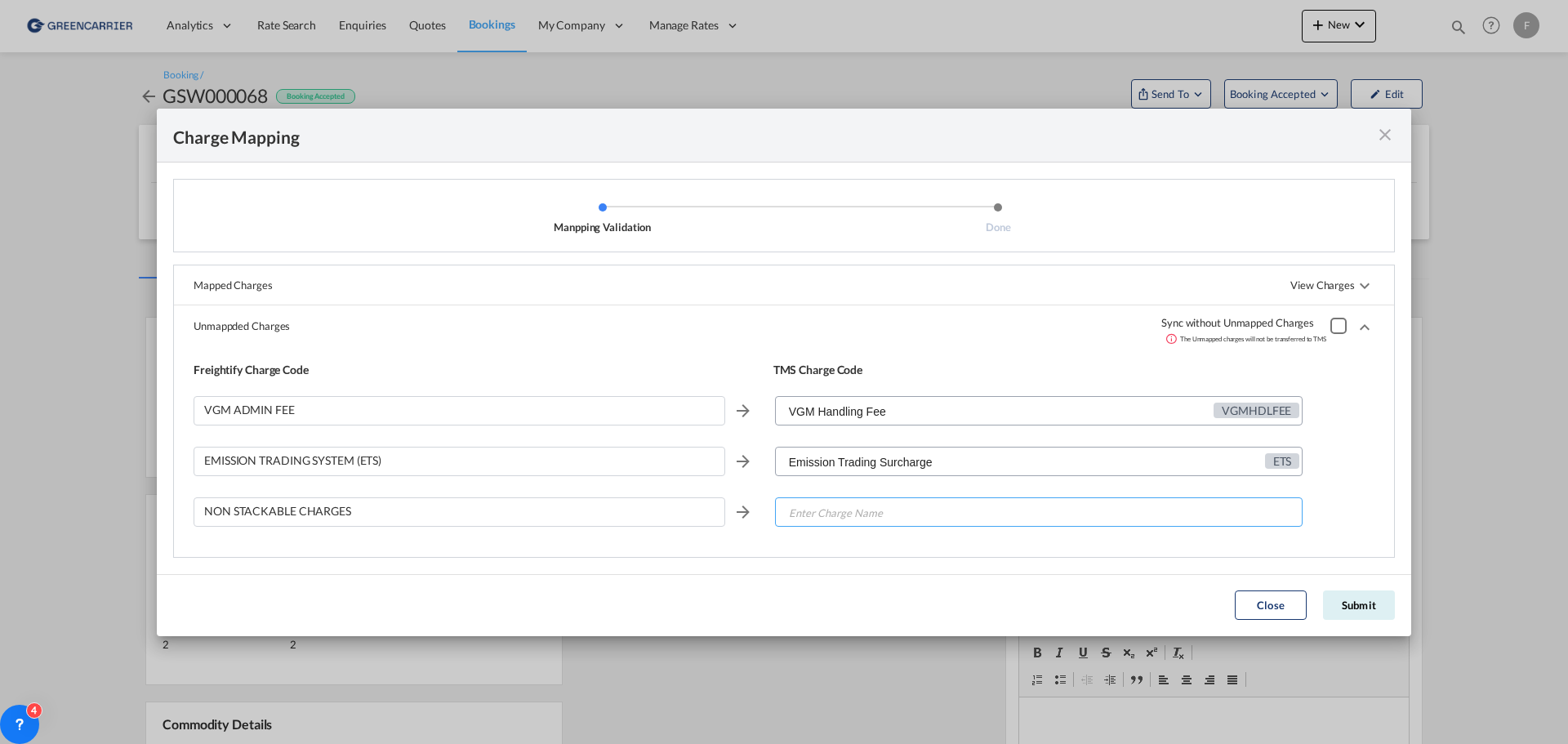
click at [924, 509] on input "Enter Charge Name" at bounding box center [1039, 513] width 526 height 30
click at [907, 516] on input "nostack" at bounding box center [1039, 513] width 526 height 30
drag, startPoint x: 865, startPoint y: 507, endPoint x: 703, endPoint y: 499, distance: 162.2
click at [699, 507] on div "NON STACKABLE CHARGES nostack" at bounding box center [784, 519] width 1181 height 51
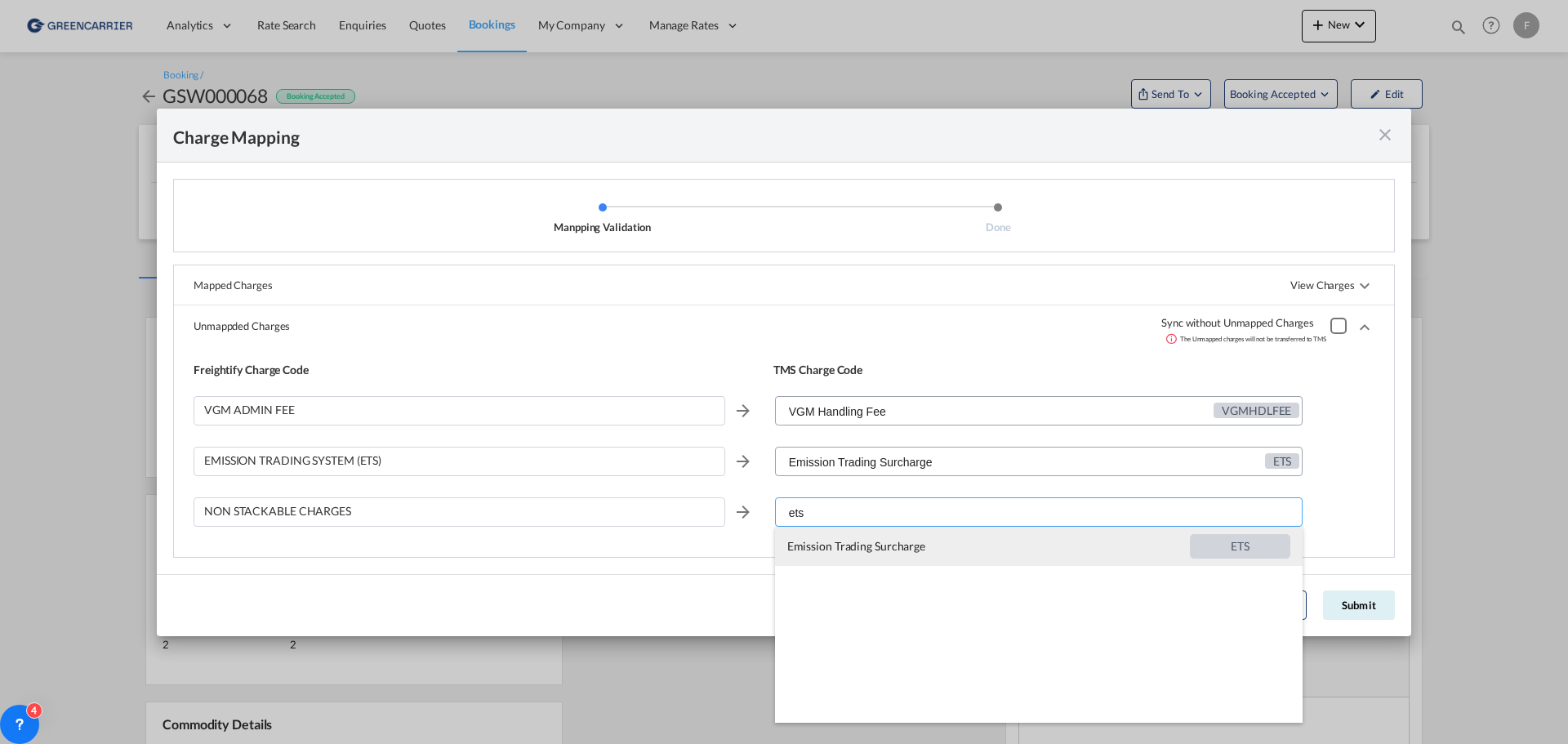
click at [1220, 541] on span "ETS" at bounding box center [1240, 546] width 100 height 24
type input "Emission Trading Surcharge"
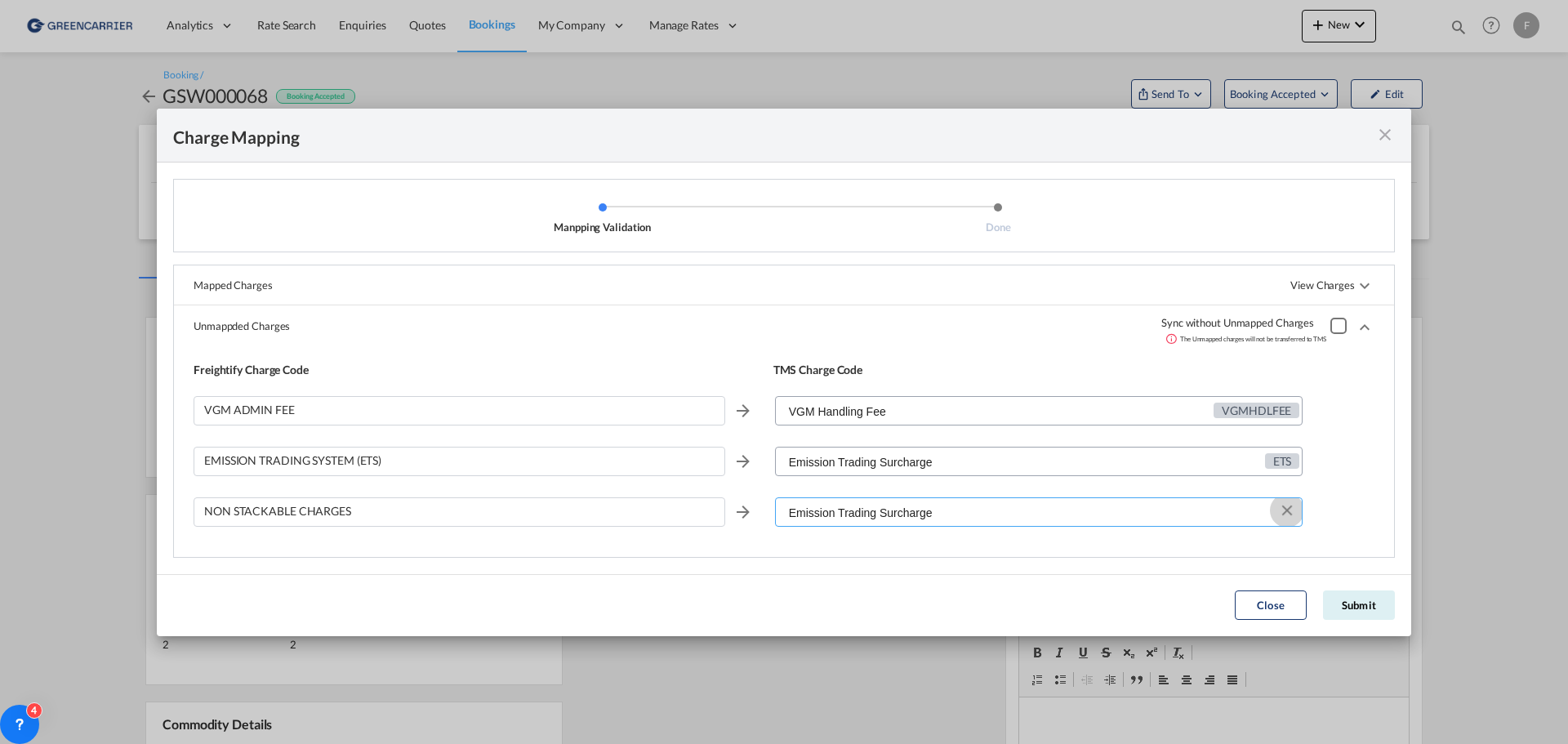
click at [1288, 514] on button "Clear Input" at bounding box center [1287, 510] width 24 height 24
click at [905, 512] on input "Enter Charge Name" at bounding box center [1039, 513] width 526 height 30
type input "o"
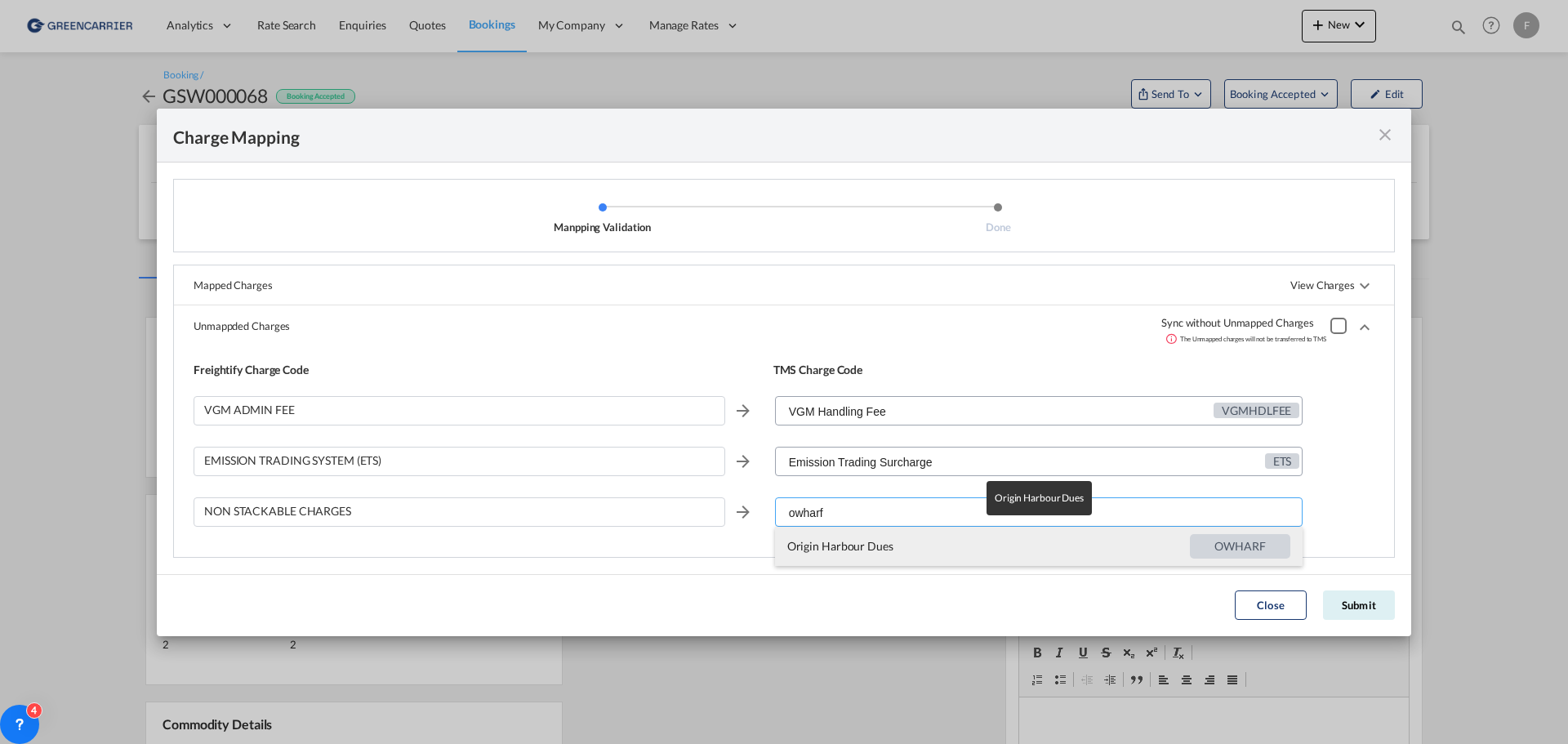
click at [1256, 547] on span "OWHARF" at bounding box center [1240, 546] width 100 height 24
type input "Origin Harbour Dues"
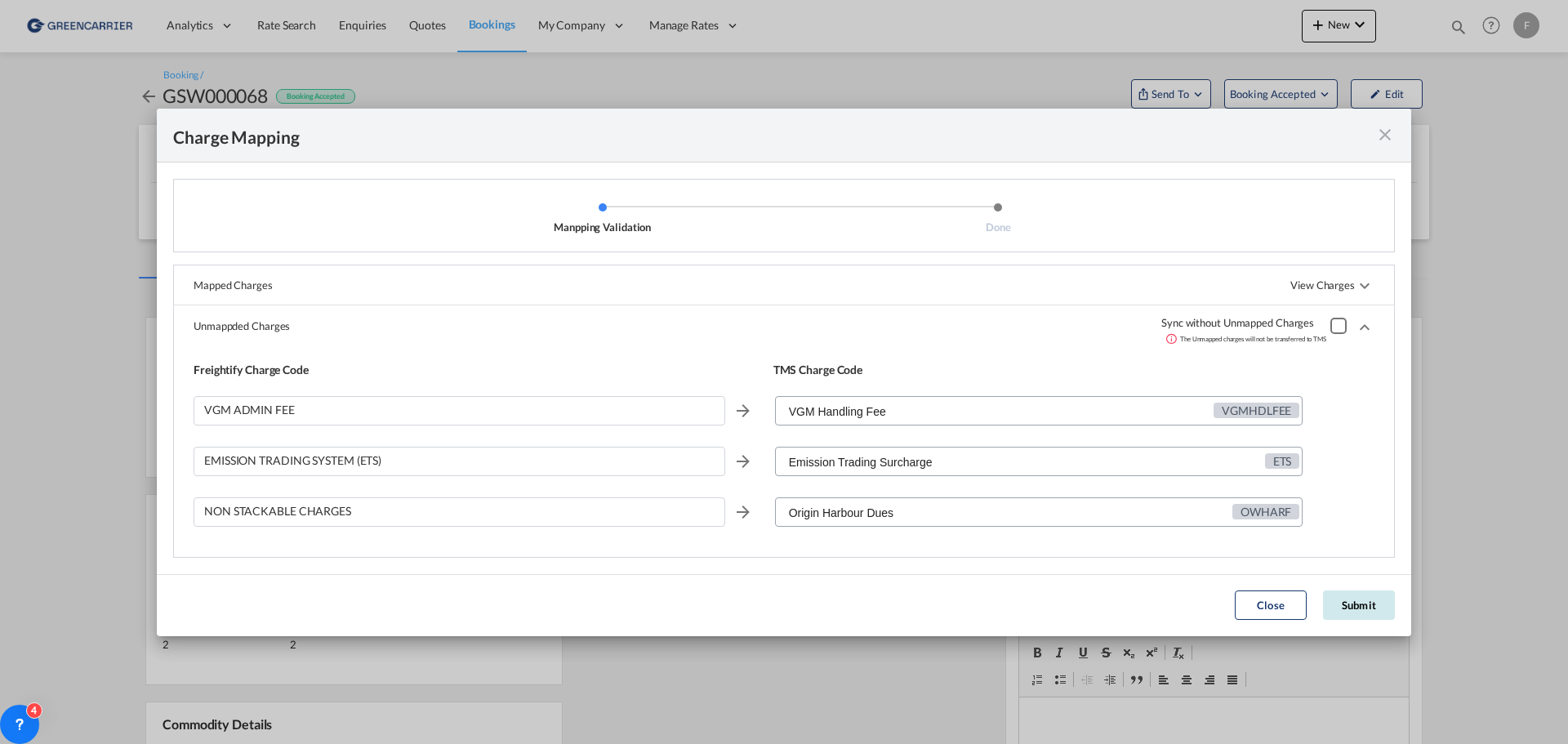
click at [1359, 603] on button "Submit" at bounding box center [1359, 605] width 72 height 30
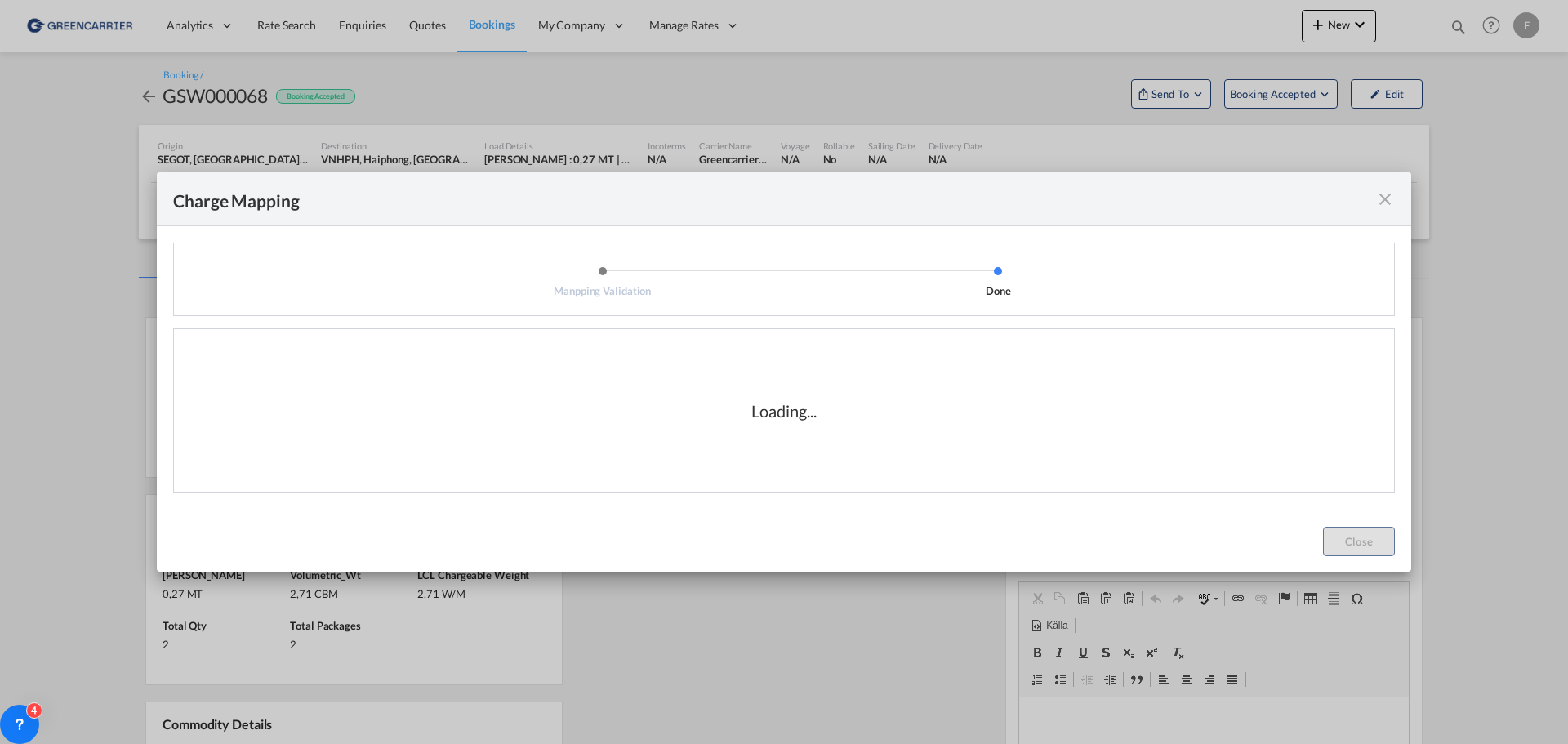
click at [741, 652] on div "Charge Mapping Manpping Validation Done Mapped Charges View Charges Mapped Char…" at bounding box center [784, 372] width 1568 height 744
click at [746, 627] on div "Charge Mapping Manpping Validation Done Mapped Charges View Charges Mapped Char…" at bounding box center [784, 372] width 1568 height 744
click at [1385, 196] on md-icon "icon-close fg-AAA8AD cursor" at bounding box center [1385, 198] width 19 height 19
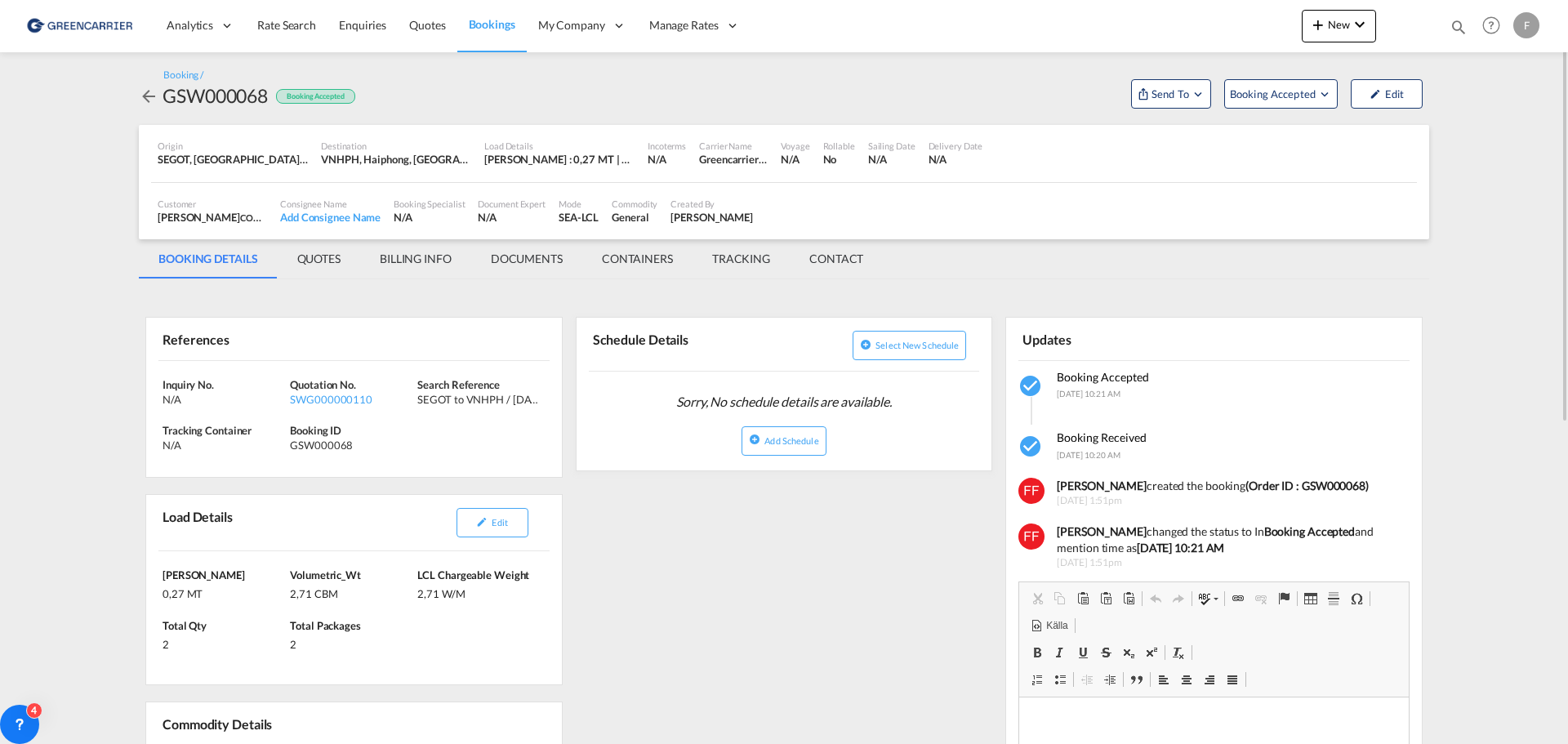
click at [86, 21] on img at bounding box center [79, 26] width 111 height 37
click at [299, 25] on span "Rate Search" at bounding box center [287, 24] width 59 height 14
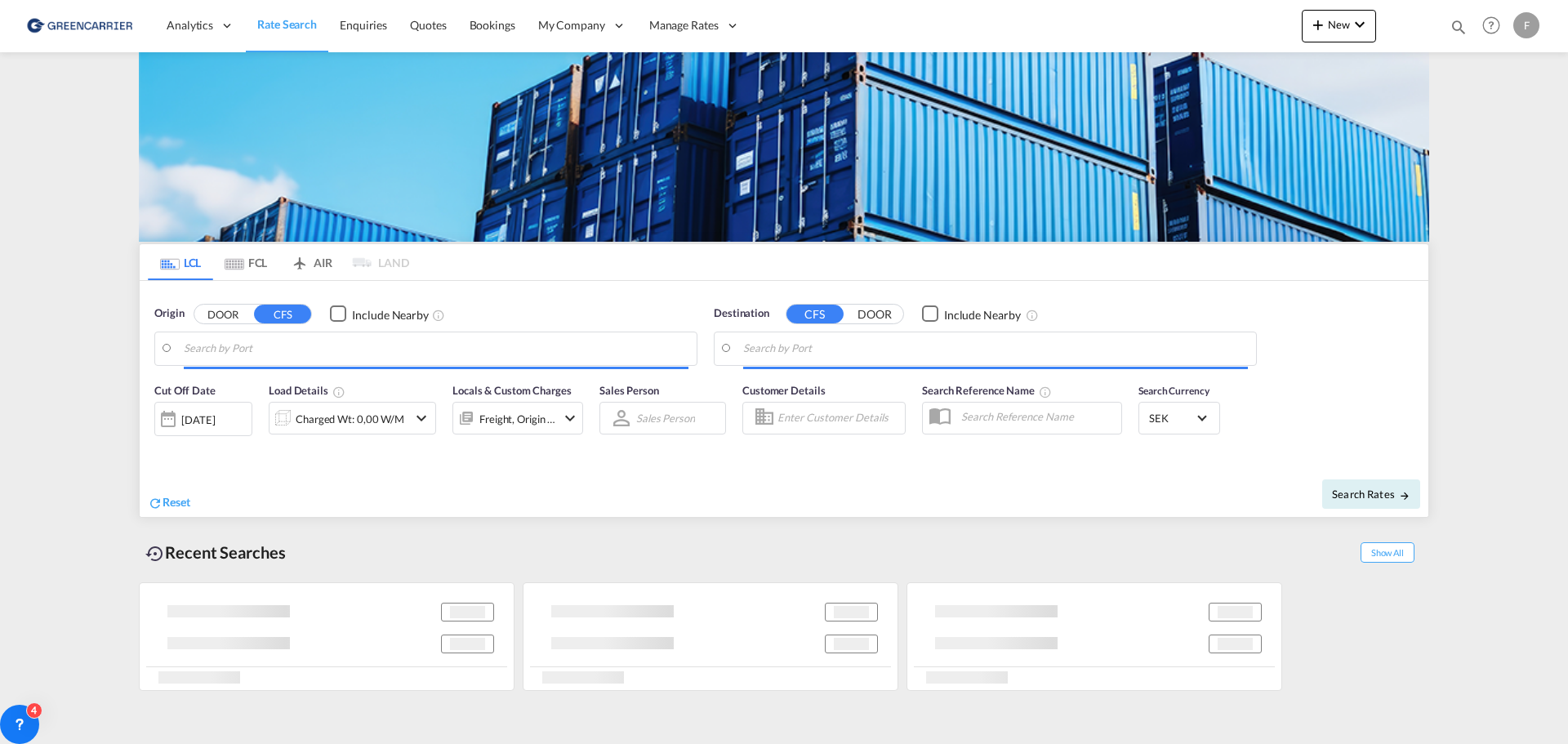
type input "SE-75454, [GEOGRAPHIC_DATA], [GEOGRAPHIC_DATA]"
type input "Busan, KRPUS"
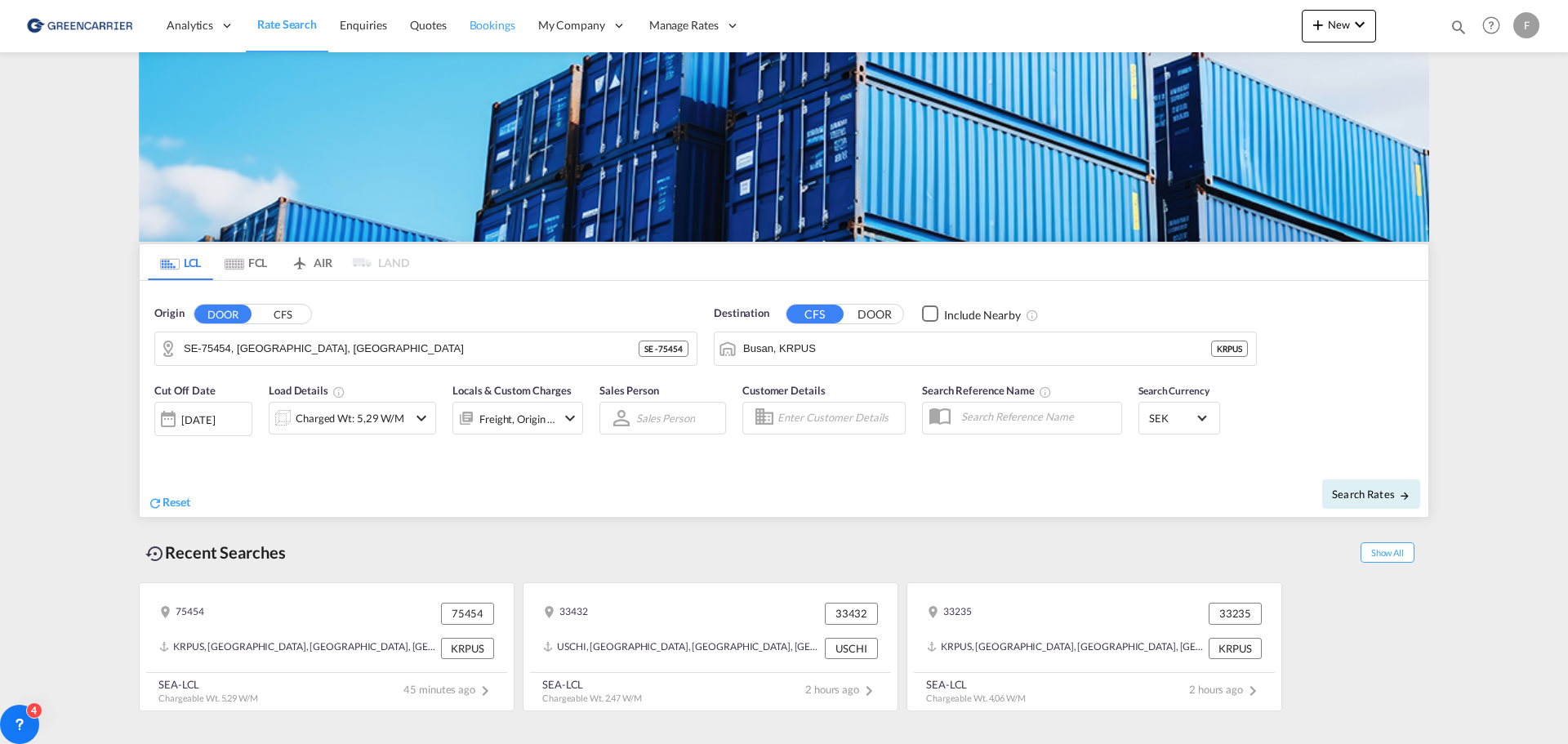
click at [492, 29] on span "Bookings" at bounding box center [492, 24] width 46 height 14
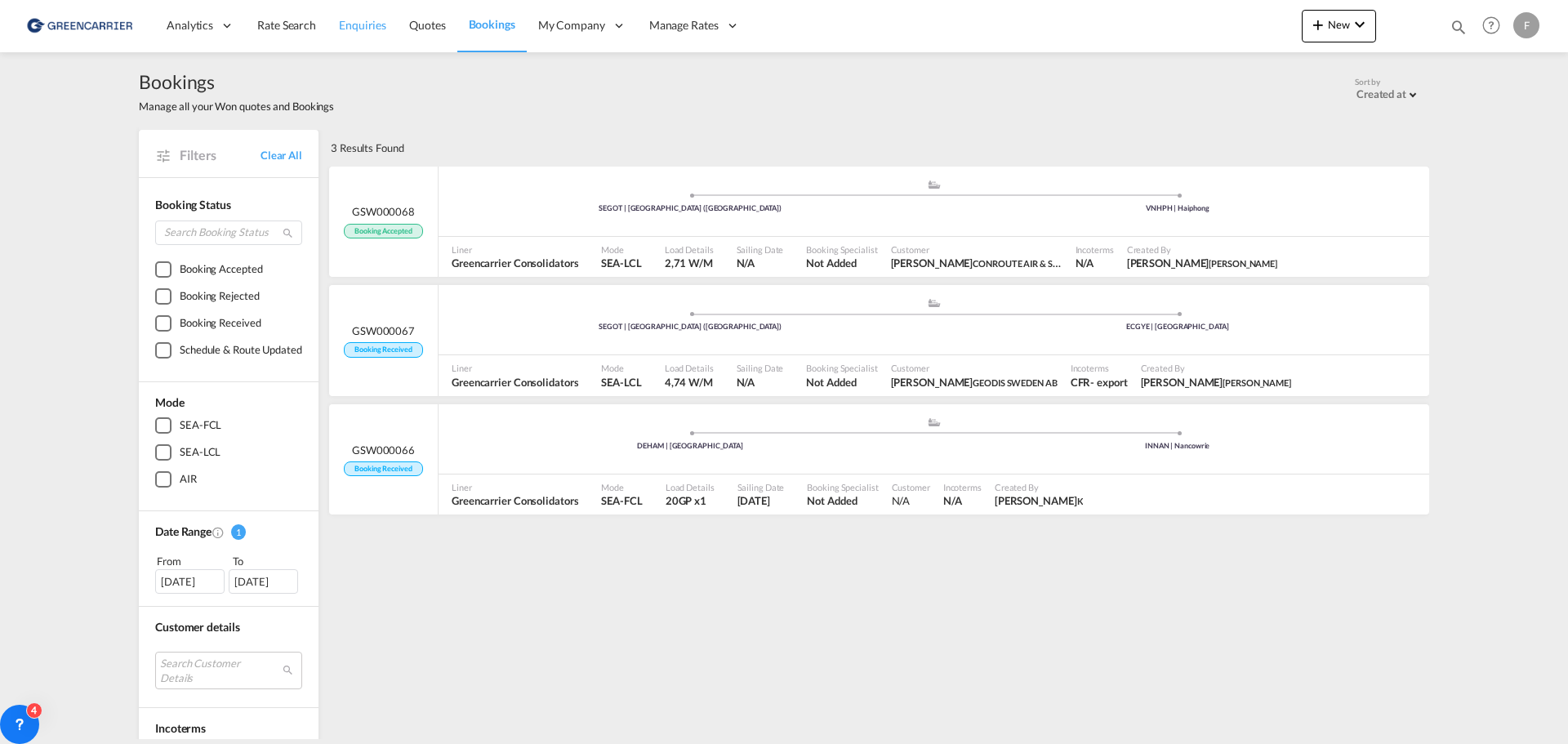
click at [348, 23] on span "Enquiries" at bounding box center [362, 24] width 47 height 14
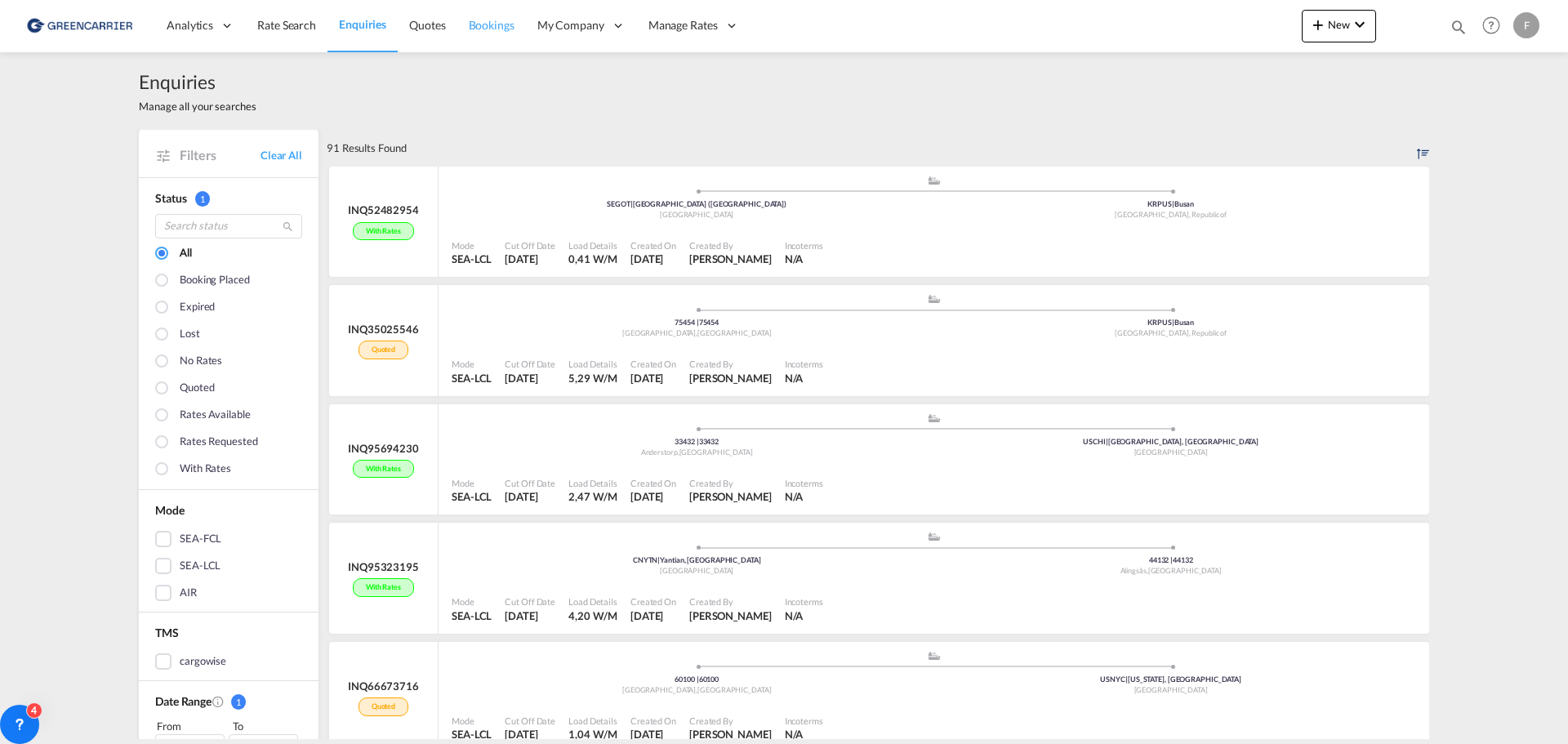
click at [496, 31] on span "Bookings" at bounding box center [491, 24] width 46 height 14
